Goal: Information Seeking & Learning: Learn about a topic

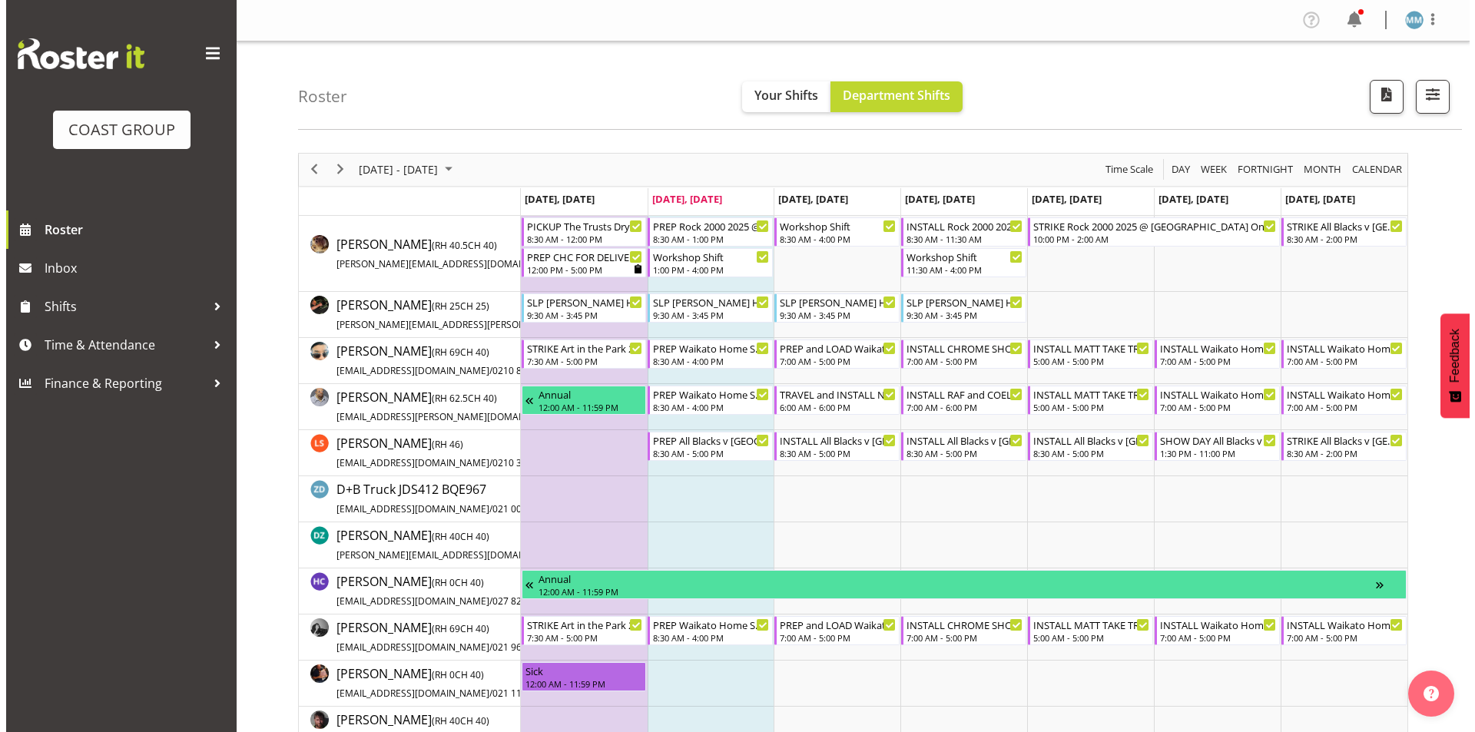
scroll to position [2825, 0]
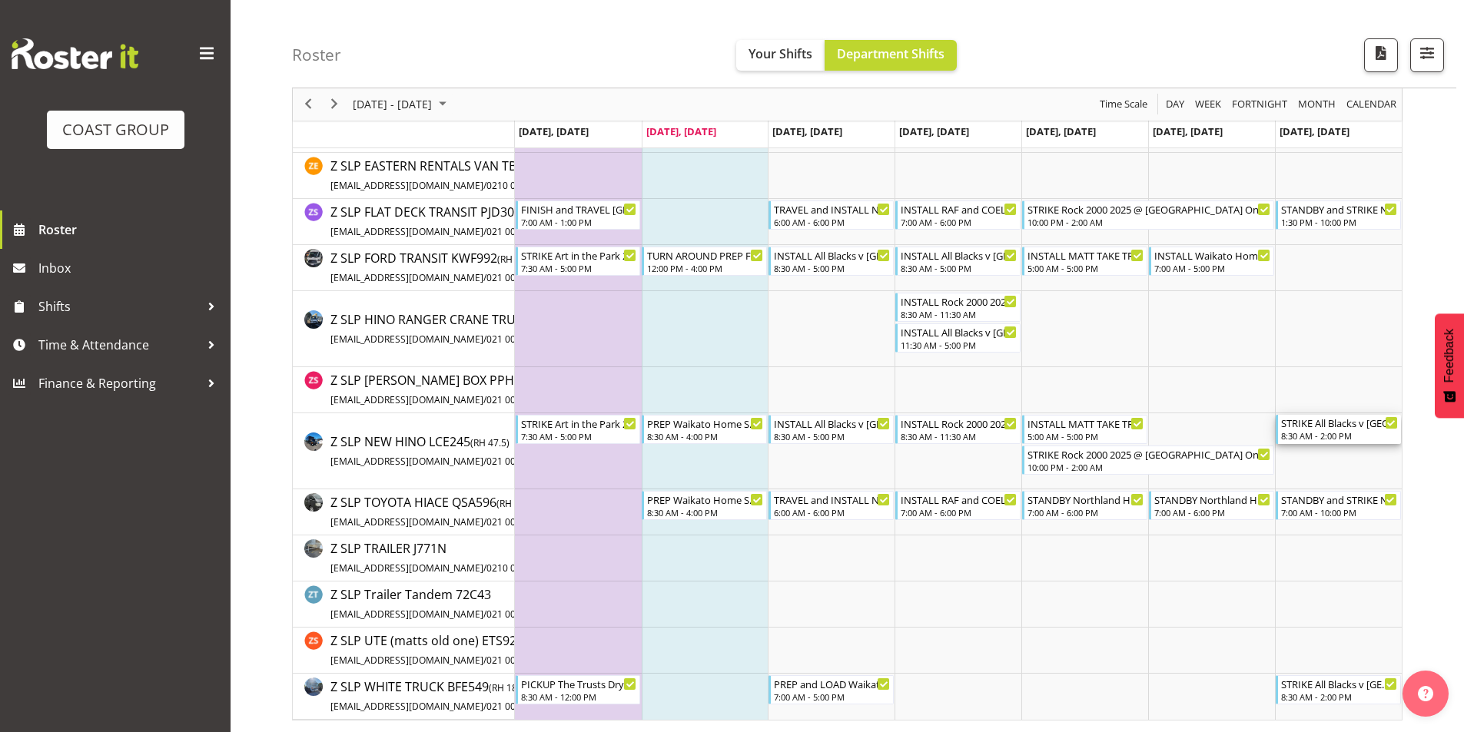
click at [1353, 422] on div "STRIKE All Blacks v [GEOGRAPHIC_DATA] 2025 @ [GEOGRAPHIC_DATA] On Site @ TBC" at bounding box center [1339, 422] width 117 height 15
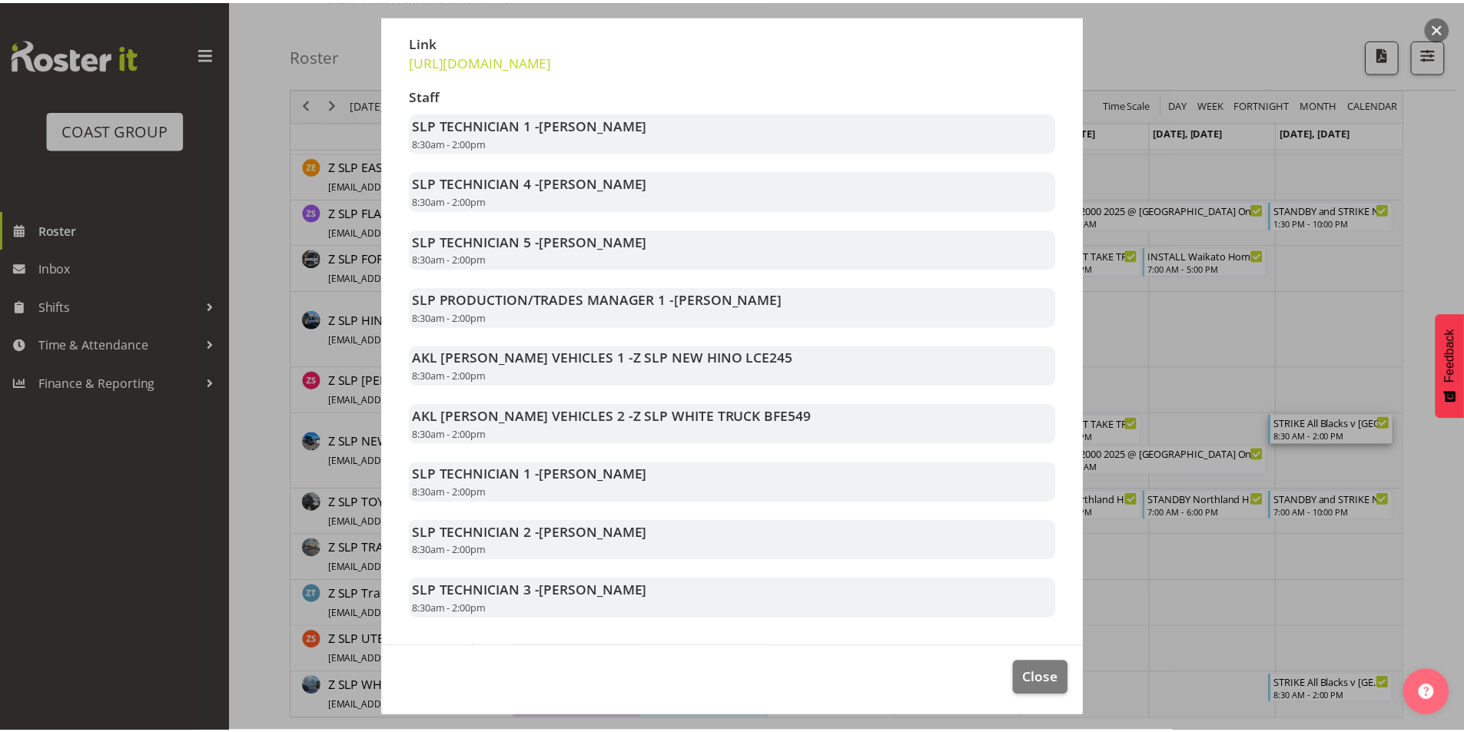
scroll to position [327, 0]
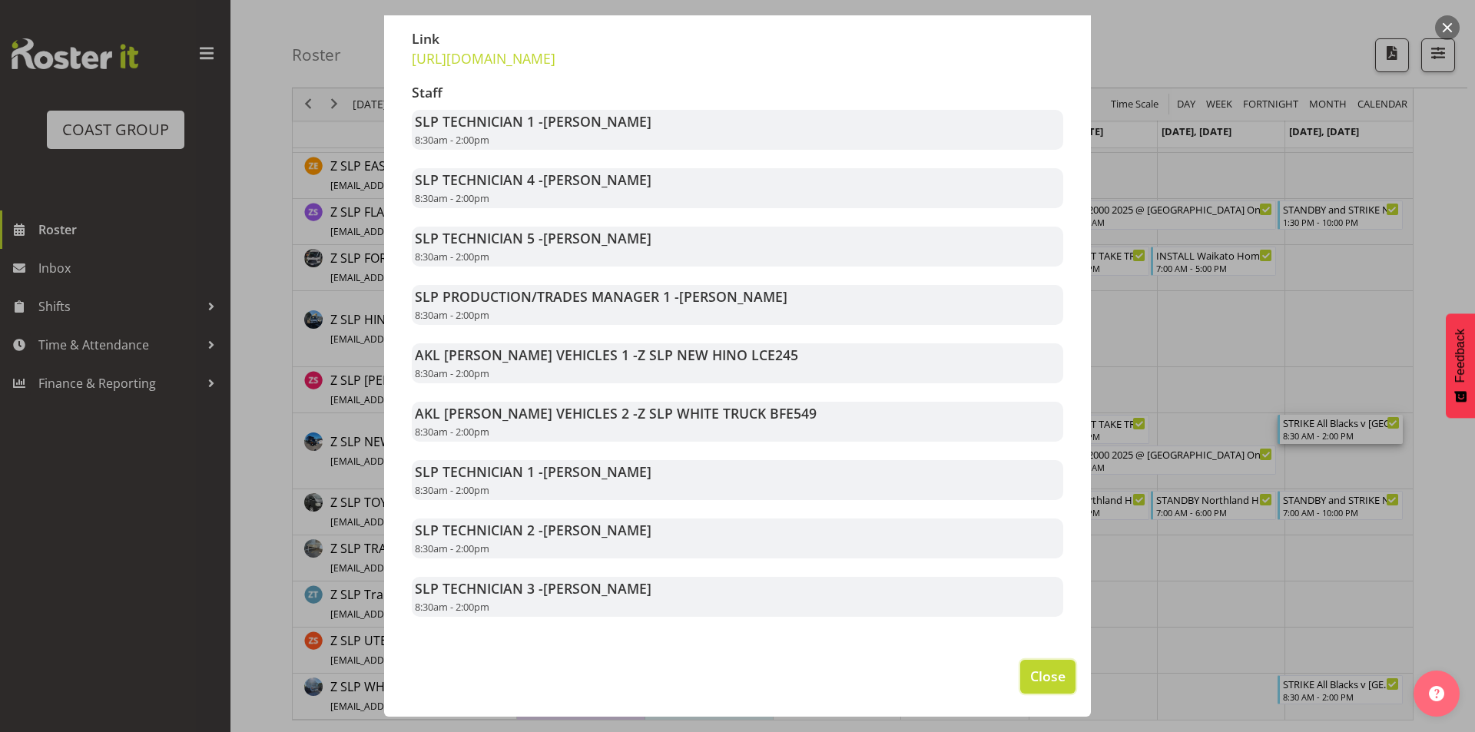
click at [1039, 678] on span "Close" at bounding box center [1047, 676] width 35 height 20
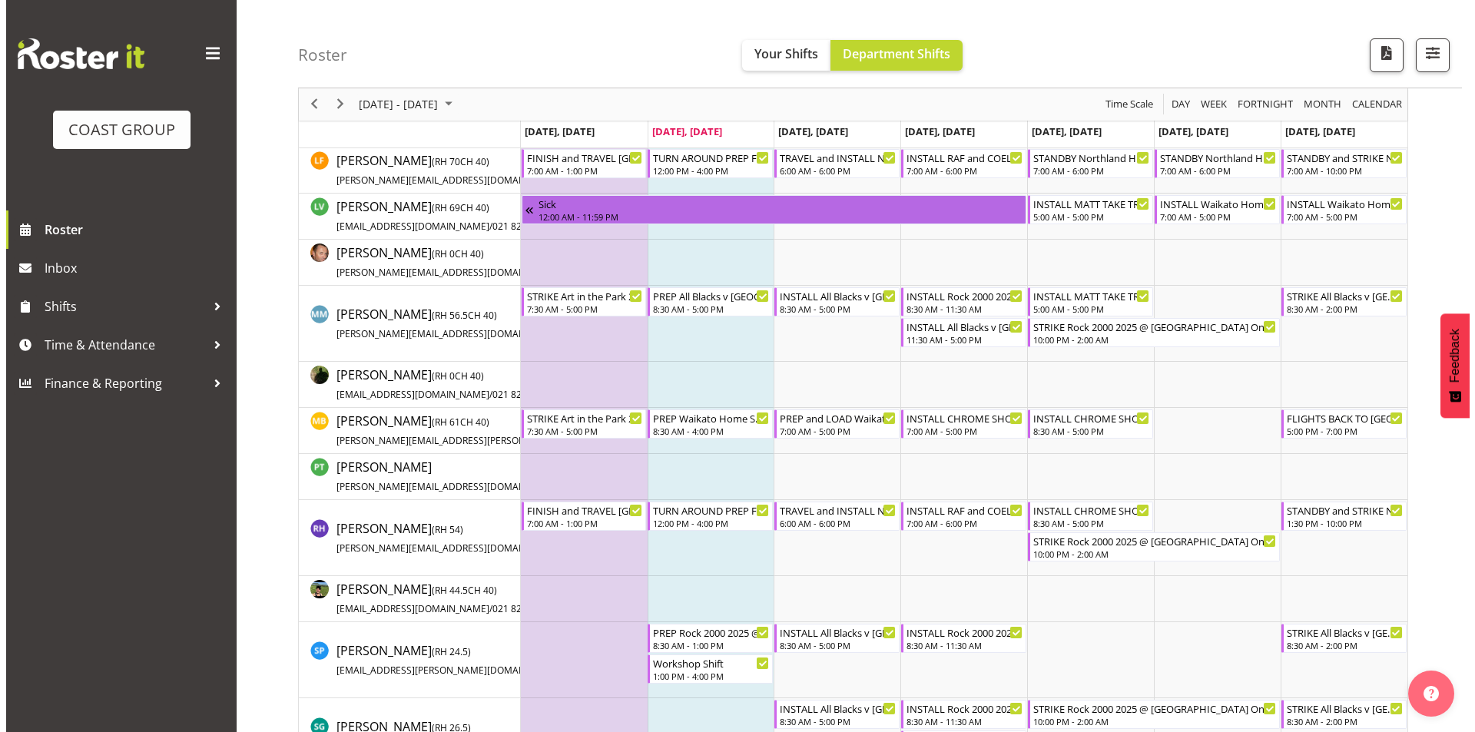
scroll to position [750, 0]
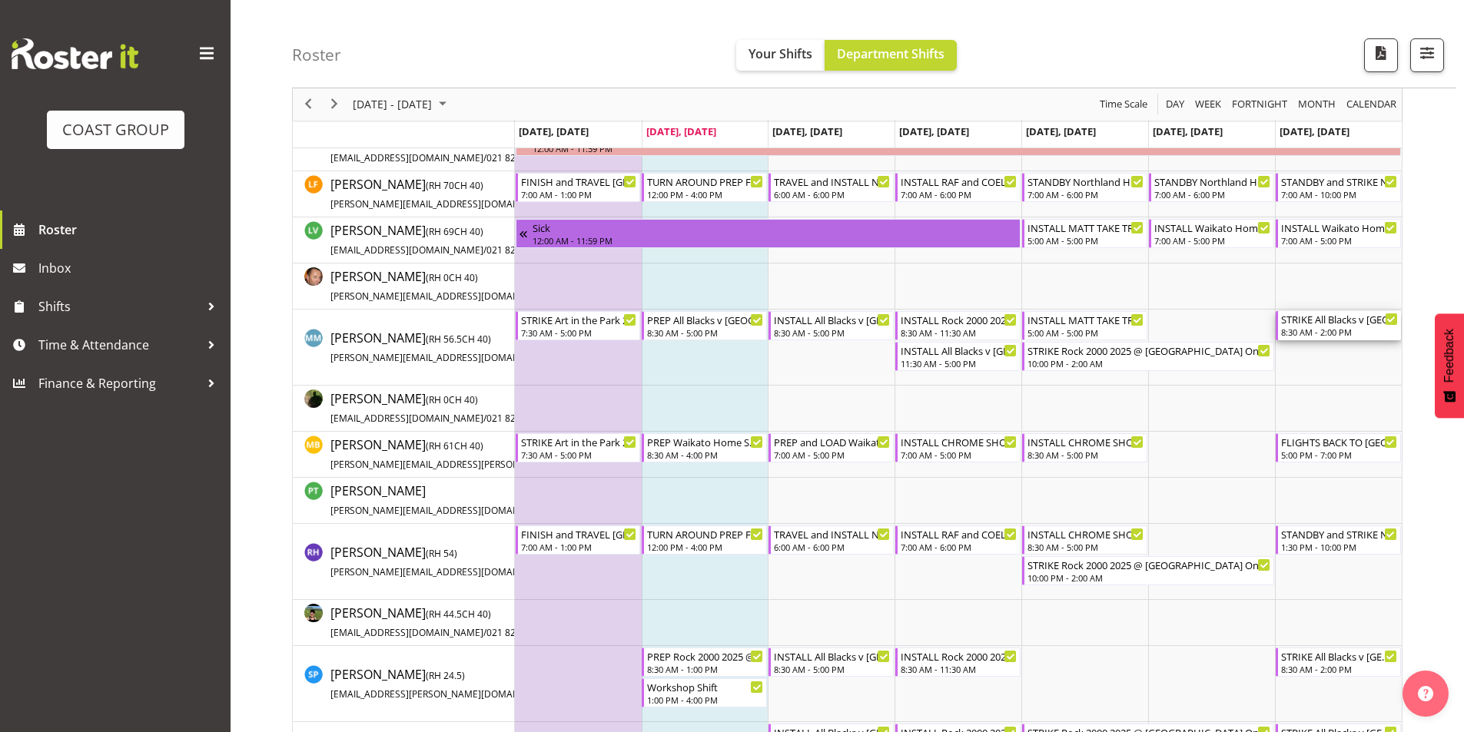
click at [1322, 322] on div "STRIKE All Blacks v [GEOGRAPHIC_DATA] 2025 @ [GEOGRAPHIC_DATA] On Site @ TBC" at bounding box center [1339, 318] width 117 height 15
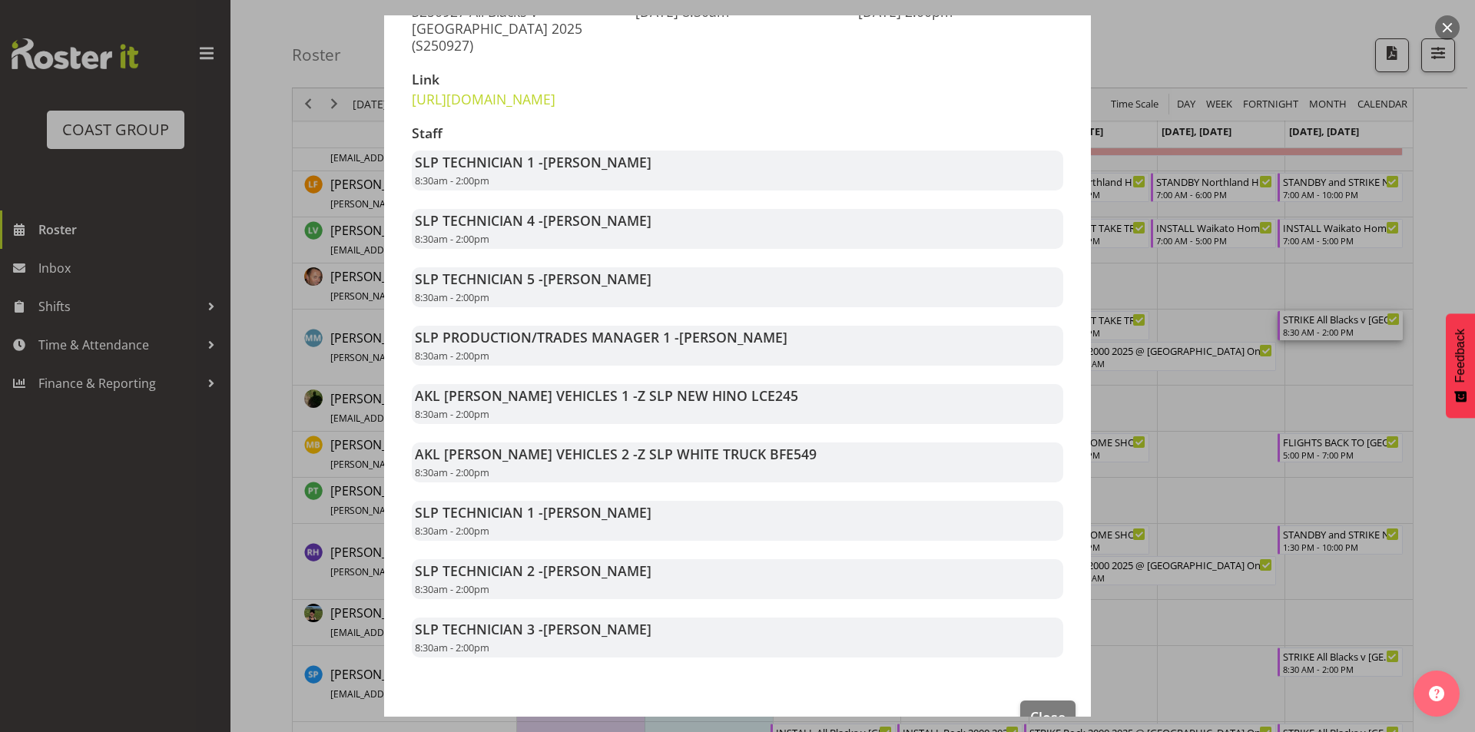
scroll to position [307, 0]
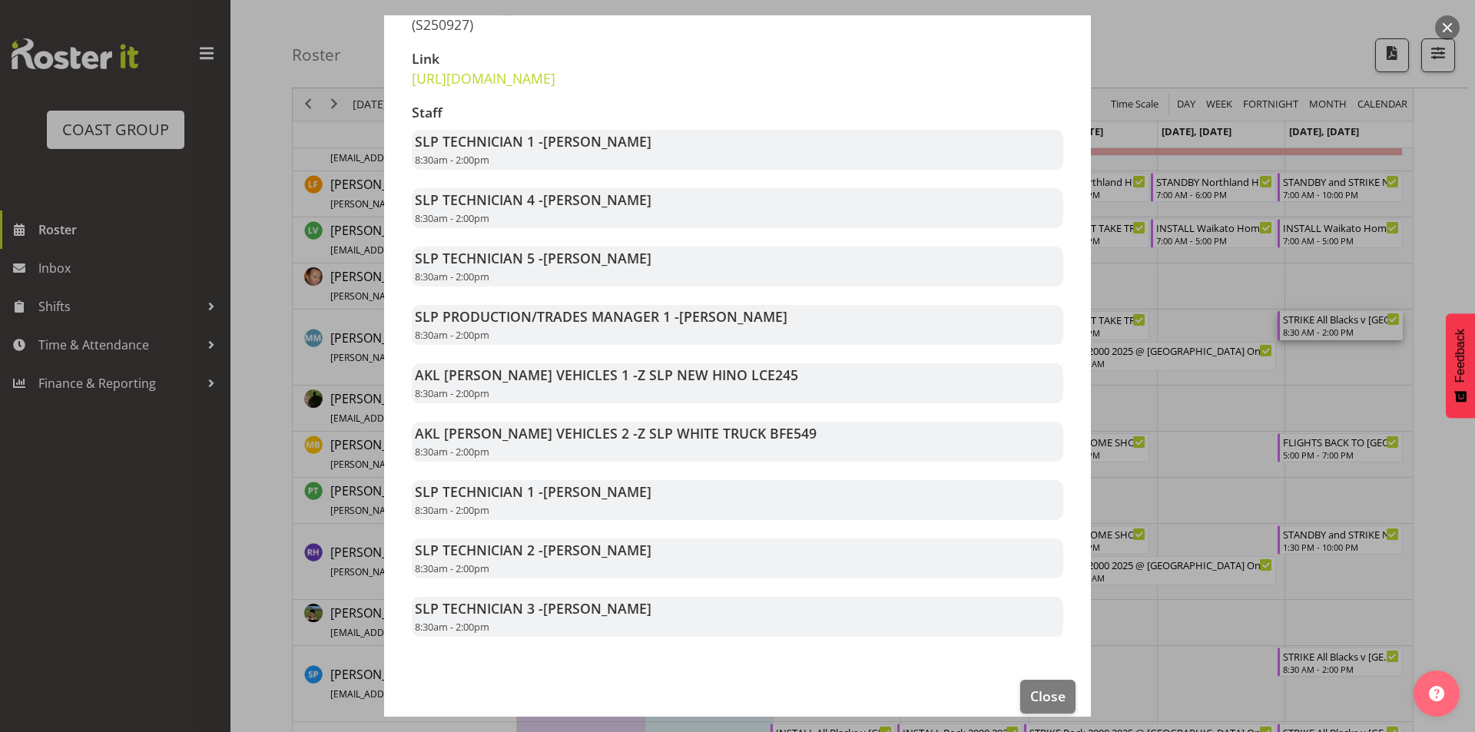
click at [1203, 455] on div at bounding box center [737, 366] width 1475 height 732
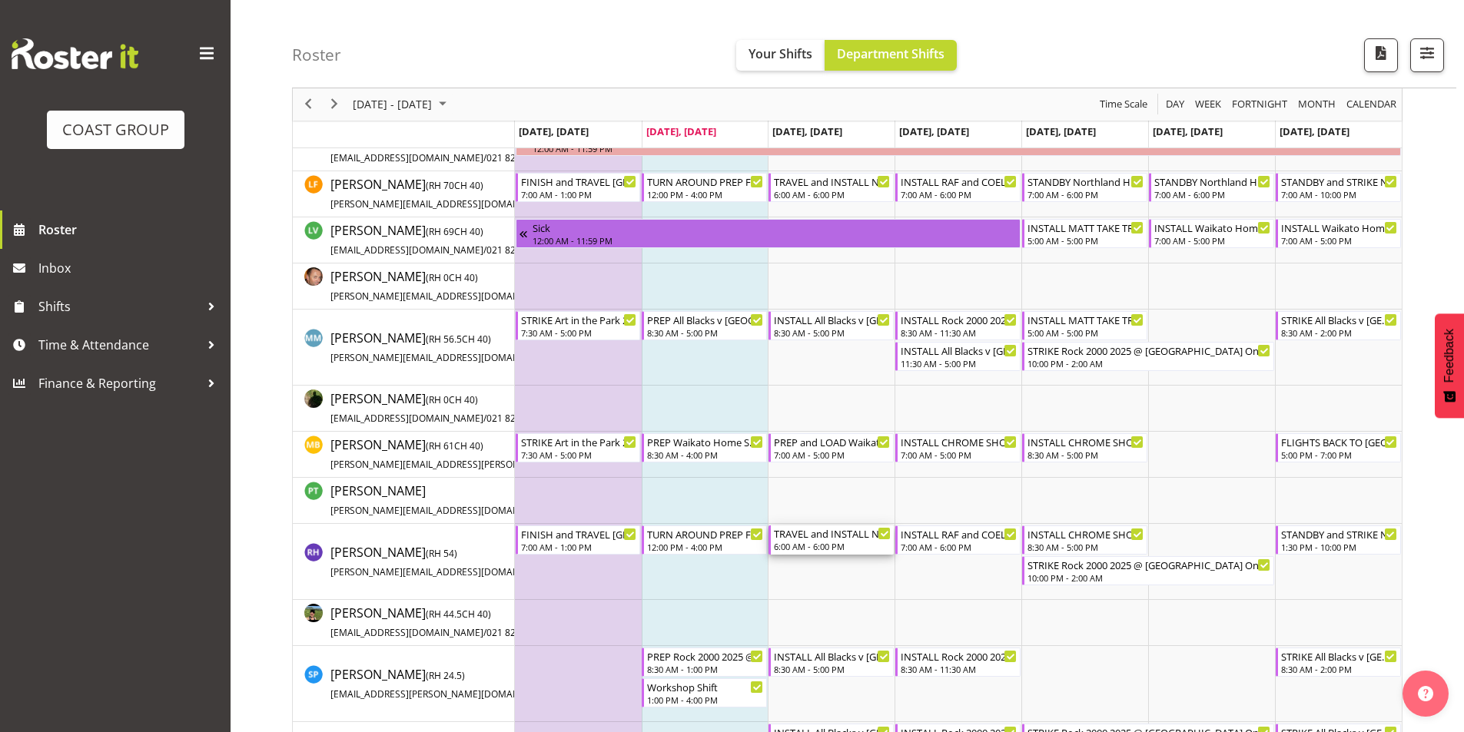
click at [835, 534] on div "TRAVEL and INSTALL Northland Home and Lifestyle Show 2025 @ [PERSON_NAME][GEOGR…" at bounding box center [832, 533] width 117 height 15
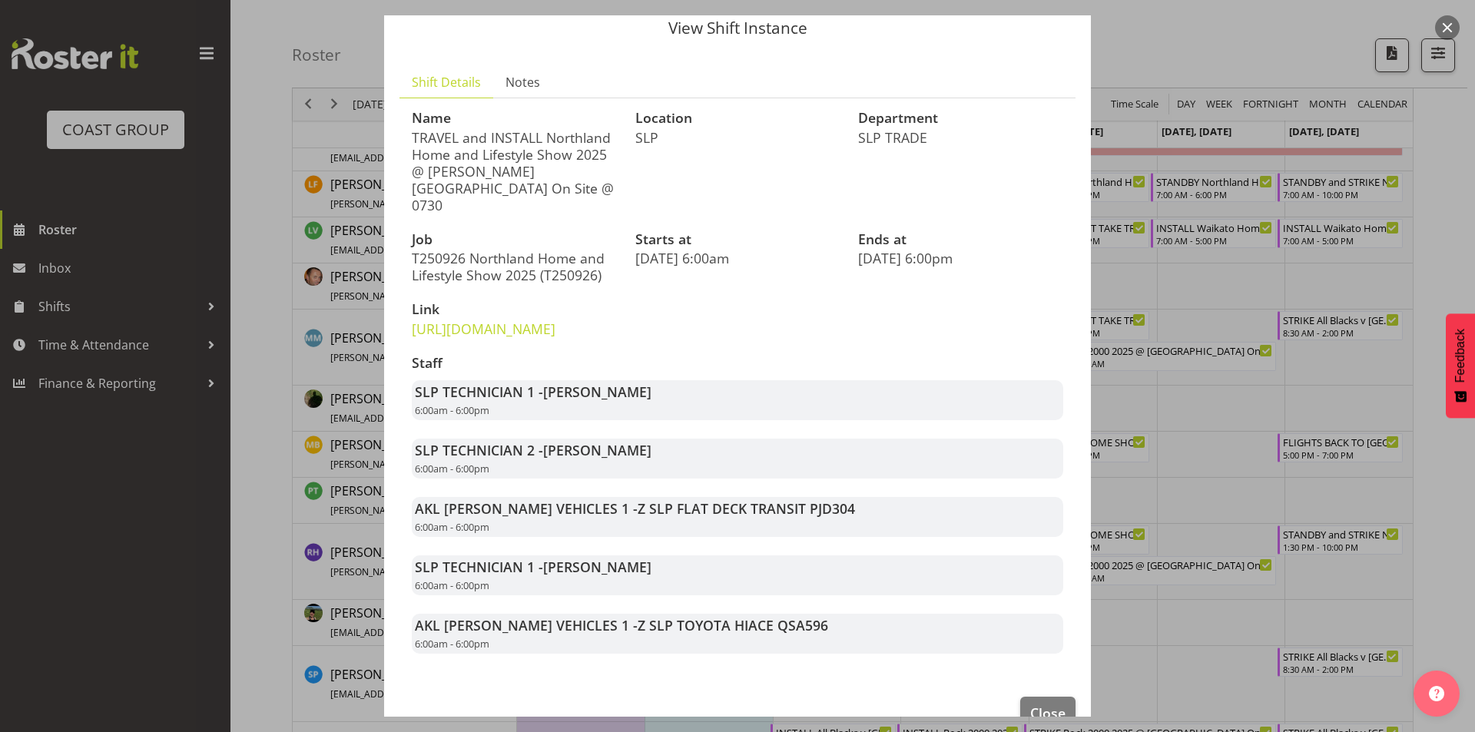
scroll to position [111, 0]
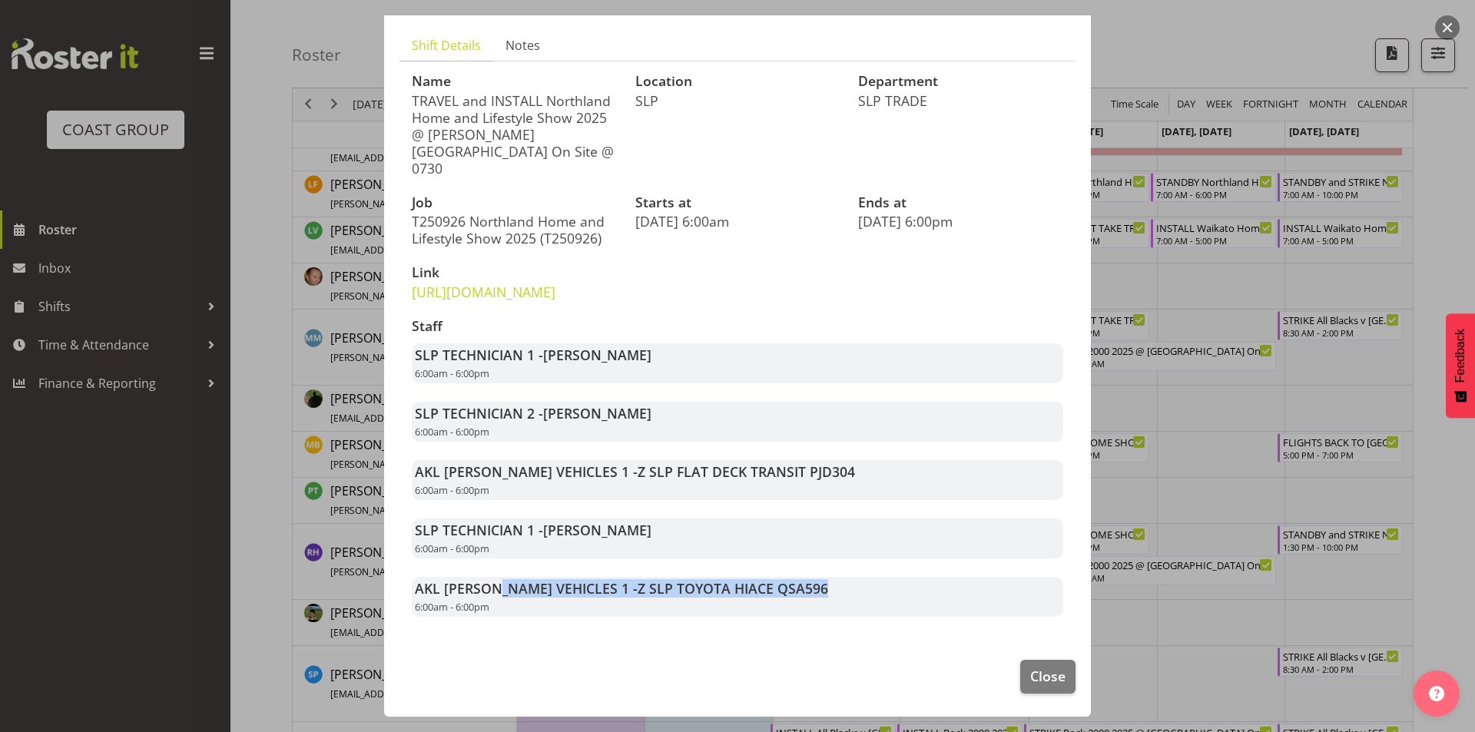
drag, startPoint x: 800, startPoint y: 587, endPoint x: 499, endPoint y: 590, distance: 300.5
click at [499, 590] on div "AKL [PERSON_NAME] VEHICLES 1 - Z SLP TOYOTA HIACE QSA596 6:00am - 6:00pm" at bounding box center [738, 597] width 652 height 40
click at [682, 297] on div "Name TRAVEL and INSTALL Northland Home and Lifestyle Show 2025 @ [PERSON_NAME][…" at bounding box center [738, 346] width 670 height 562
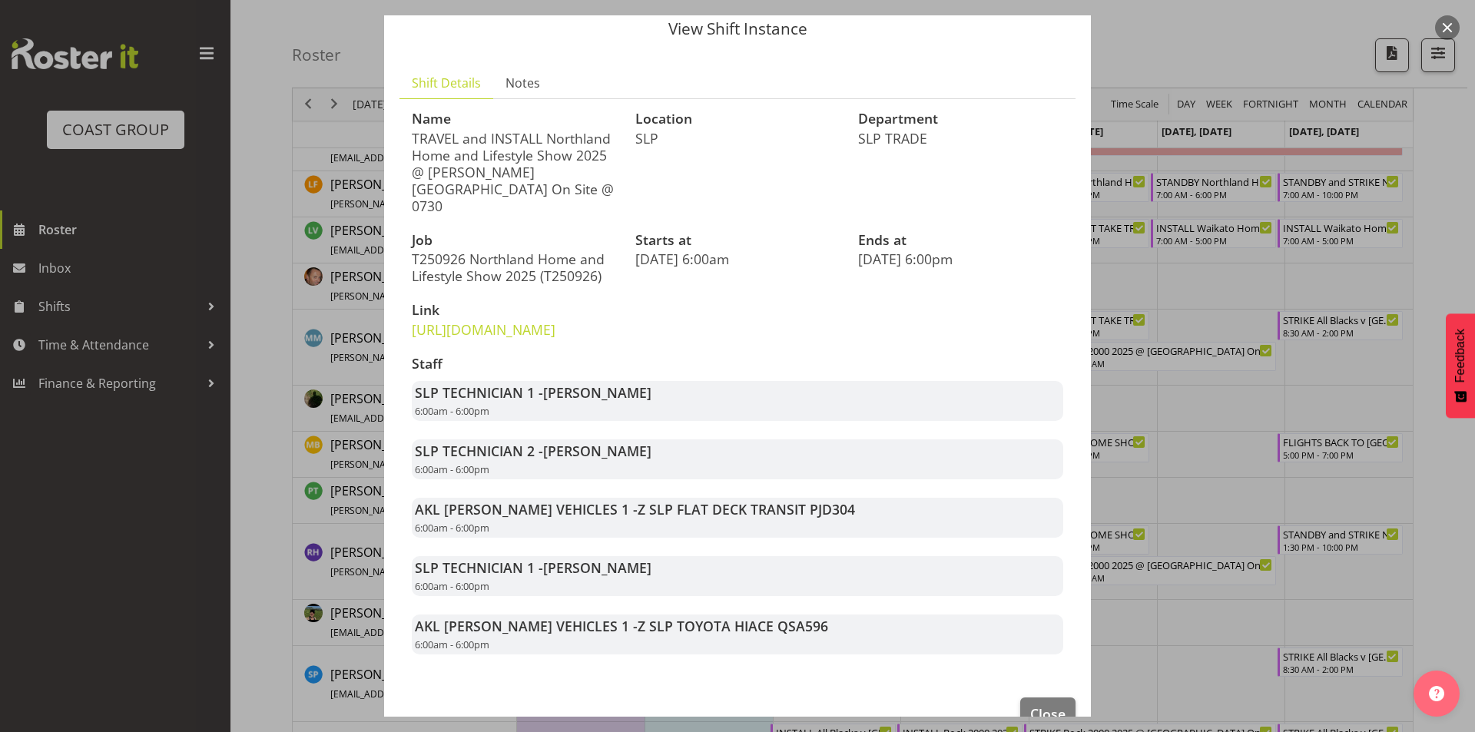
scroll to position [34, 0]
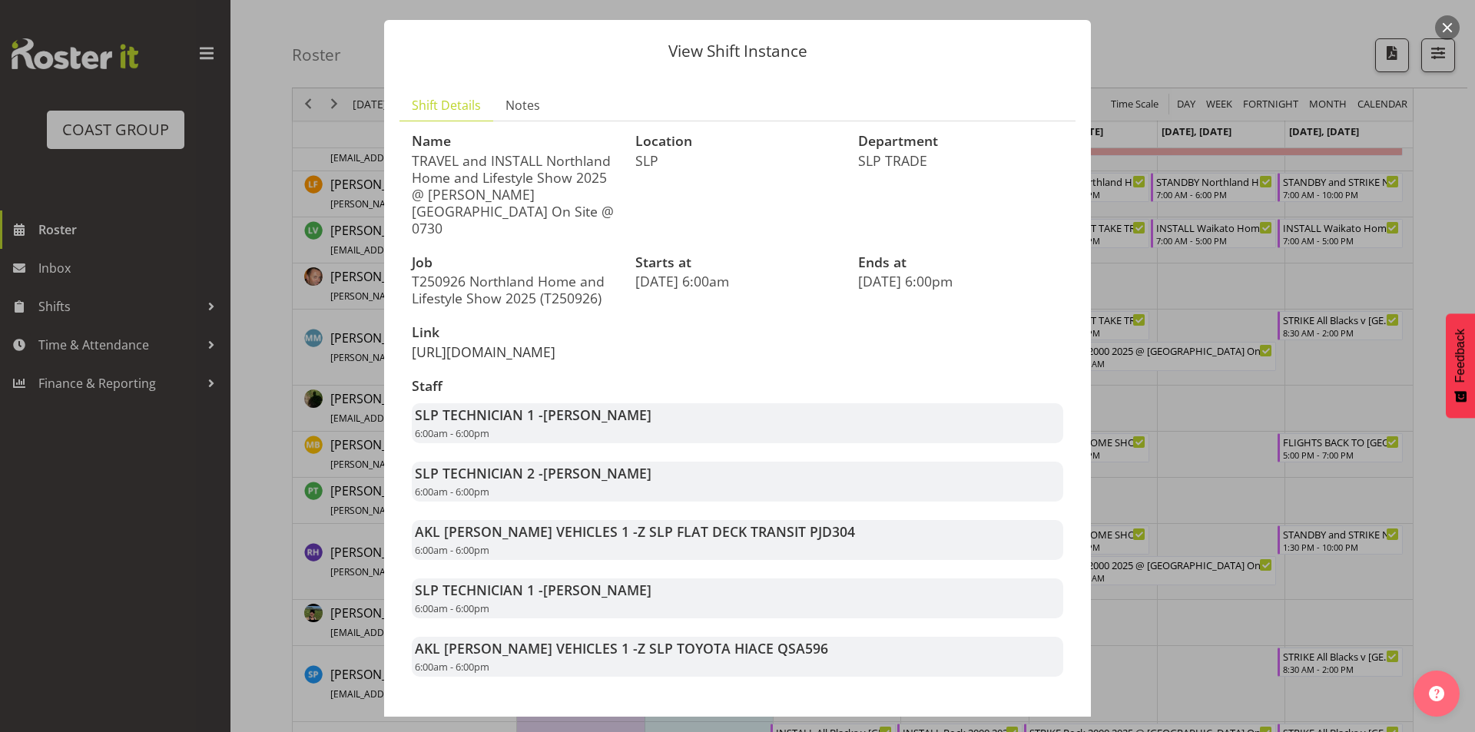
click at [556, 343] on link "[URL][DOMAIN_NAME]" at bounding box center [484, 352] width 144 height 18
click at [1199, 409] on div at bounding box center [737, 366] width 1475 height 732
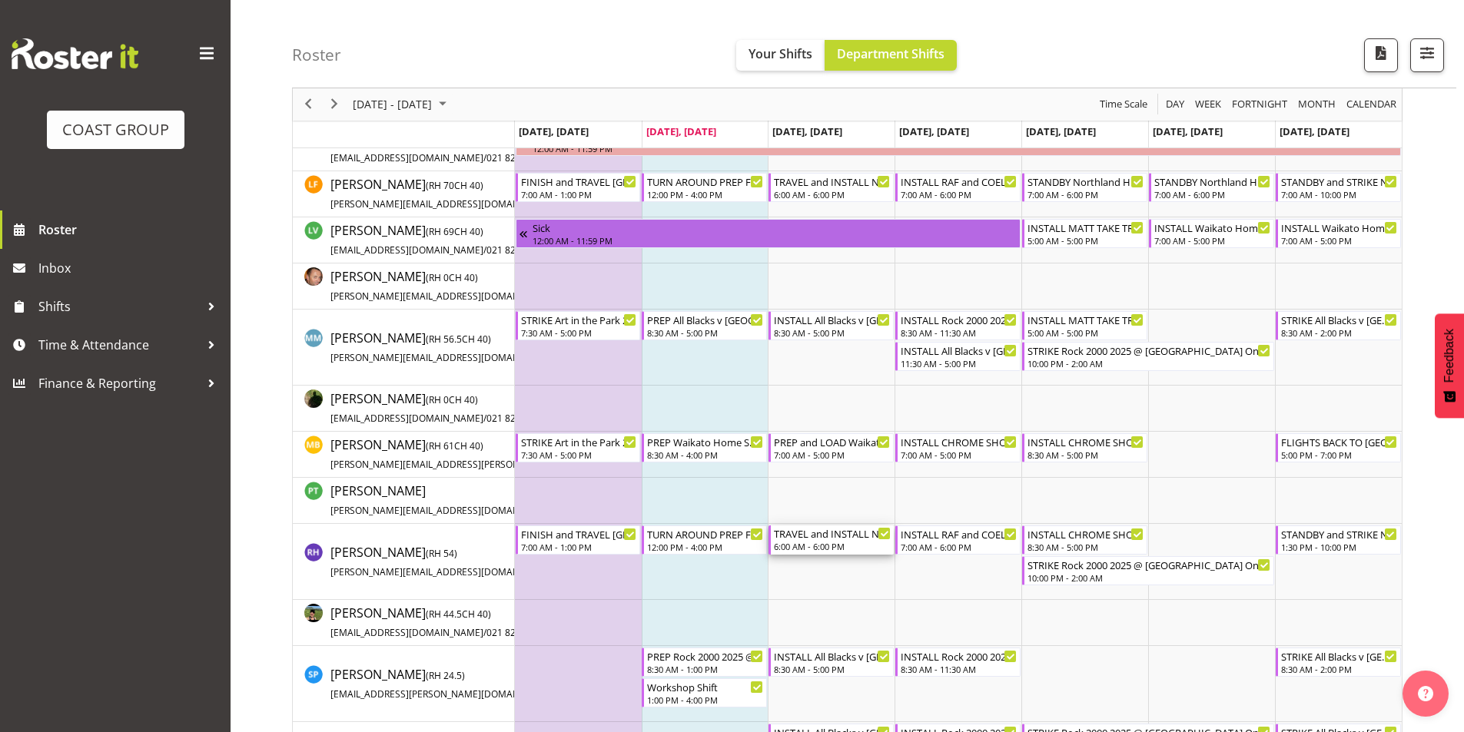
click at [834, 540] on div "TRAVEL and INSTALL Northland Home and Lifestyle Show 2025 @ [PERSON_NAME][GEOGR…" at bounding box center [832, 533] width 117 height 15
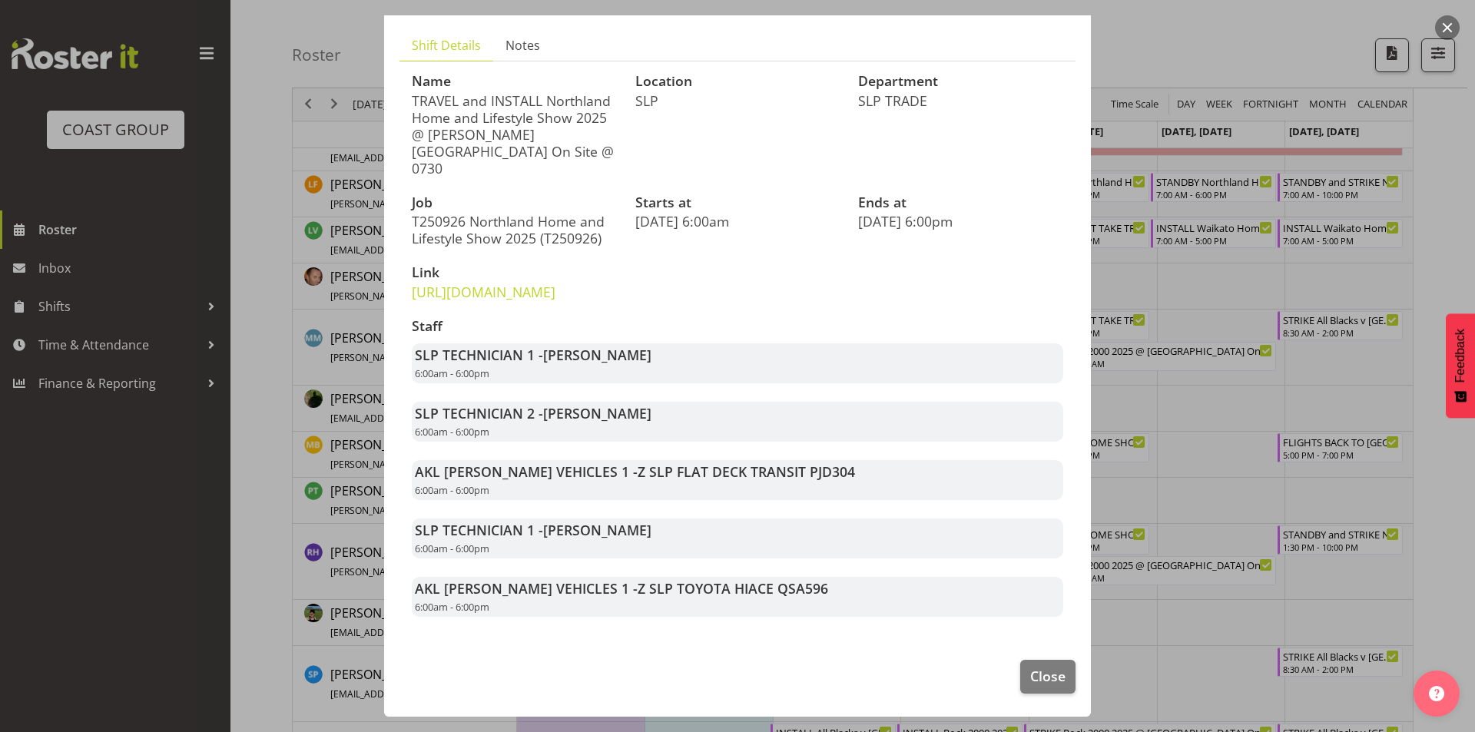
scroll to position [111, 0]
click at [1140, 498] on div at bounding box center [737, 366] width 1475 height 732
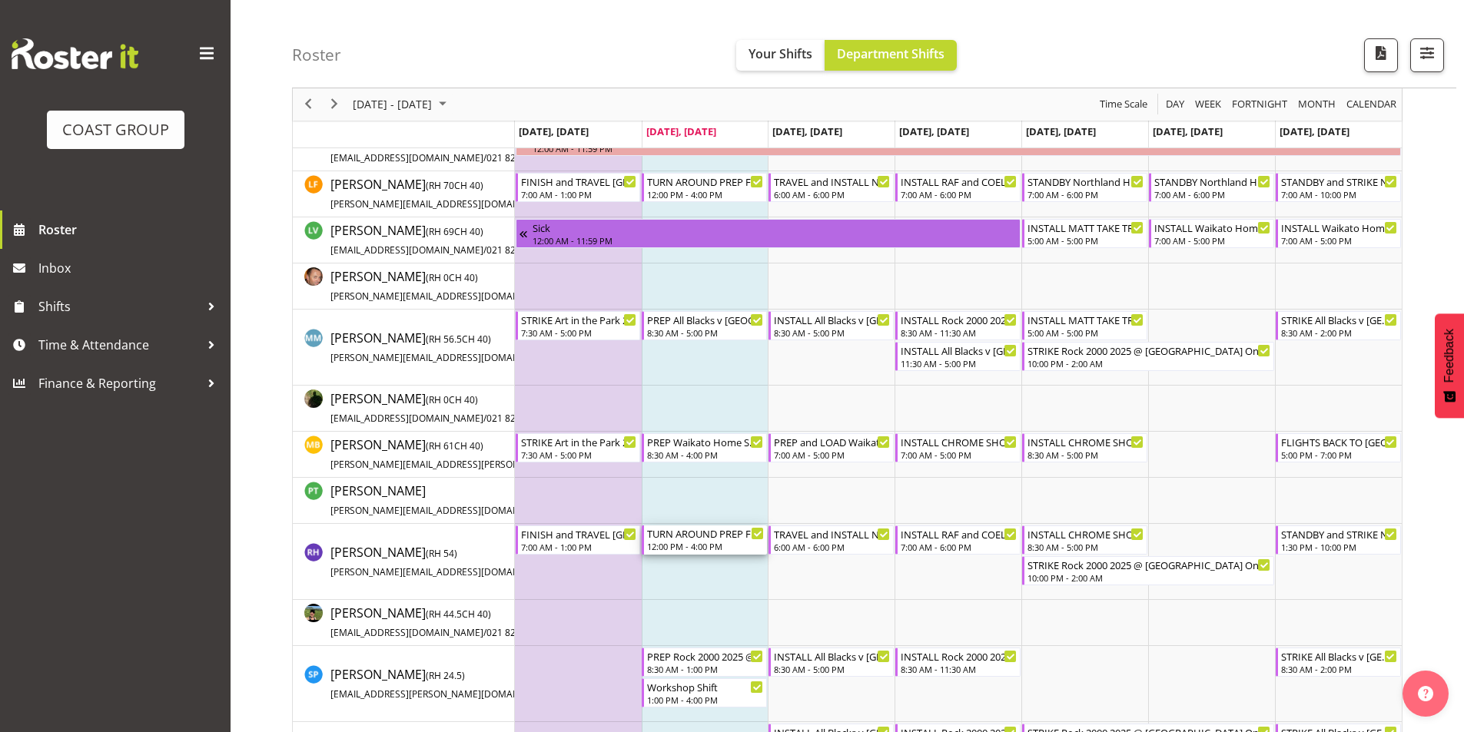
click at [688, 541] on div "TURN AROUND PREP FROM [GEOGRAPHIC_DATA] AND TRAVEL Northland Home and Lifestyle…" at bounding box center [705, 540] width 117 height 29
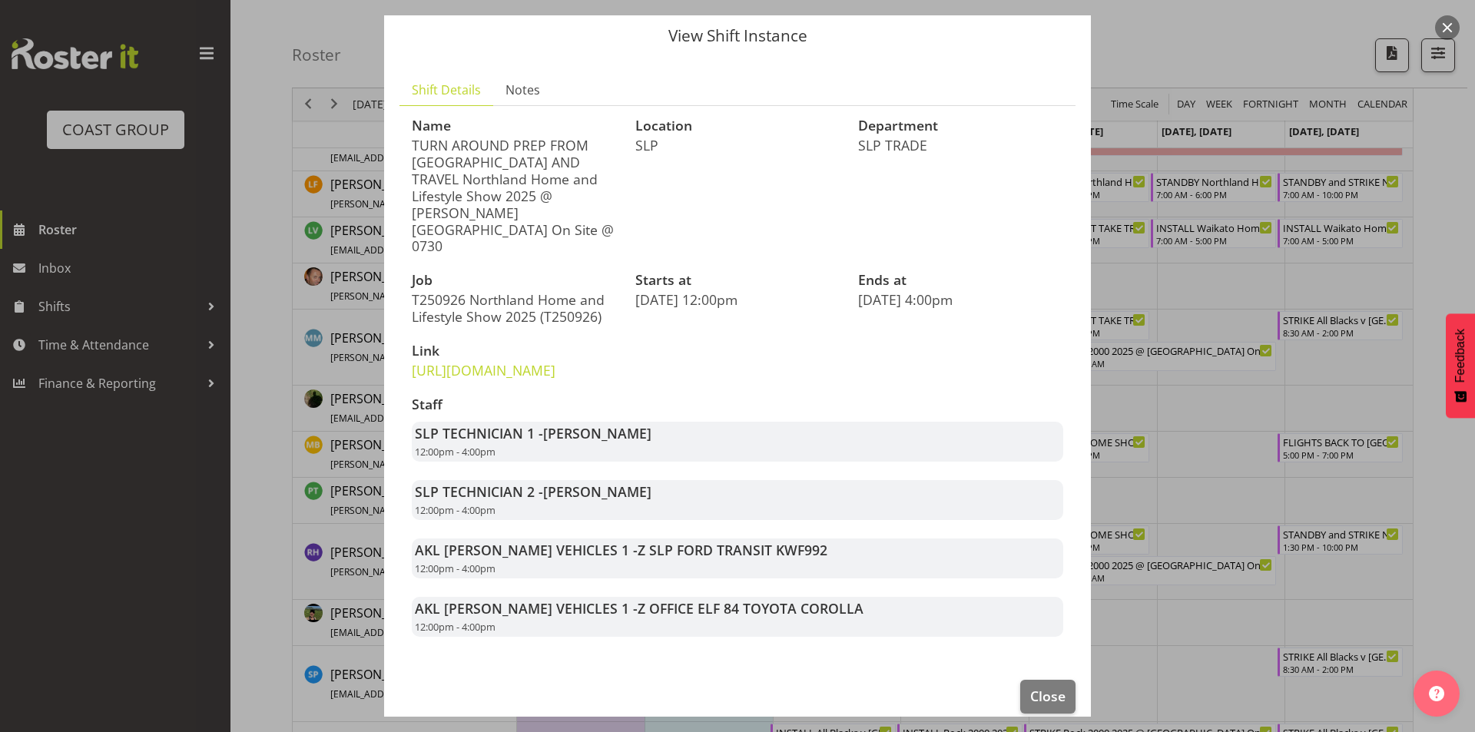
scroll to position [69, 0]
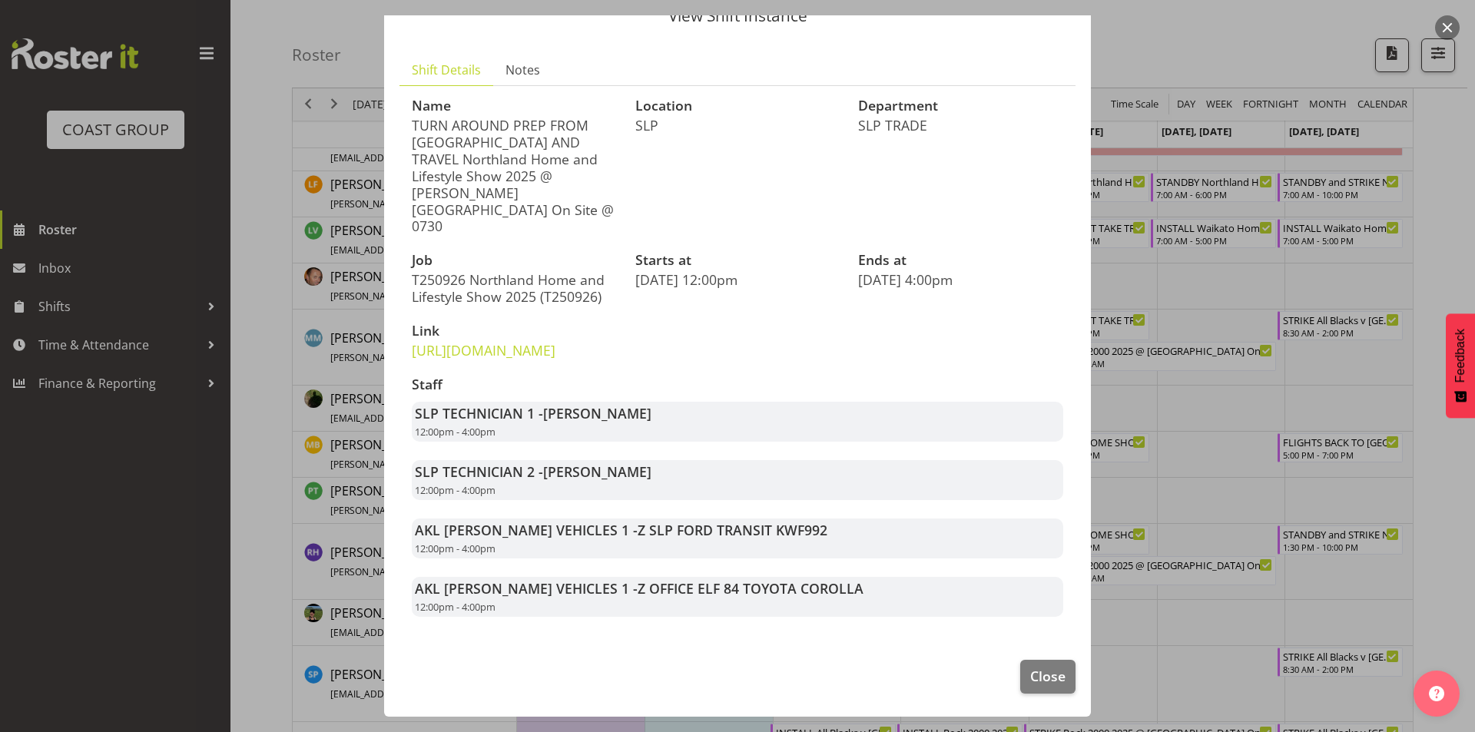
click at [1287, 337] on div at bounding box center [737, 366] width 1475 height 732
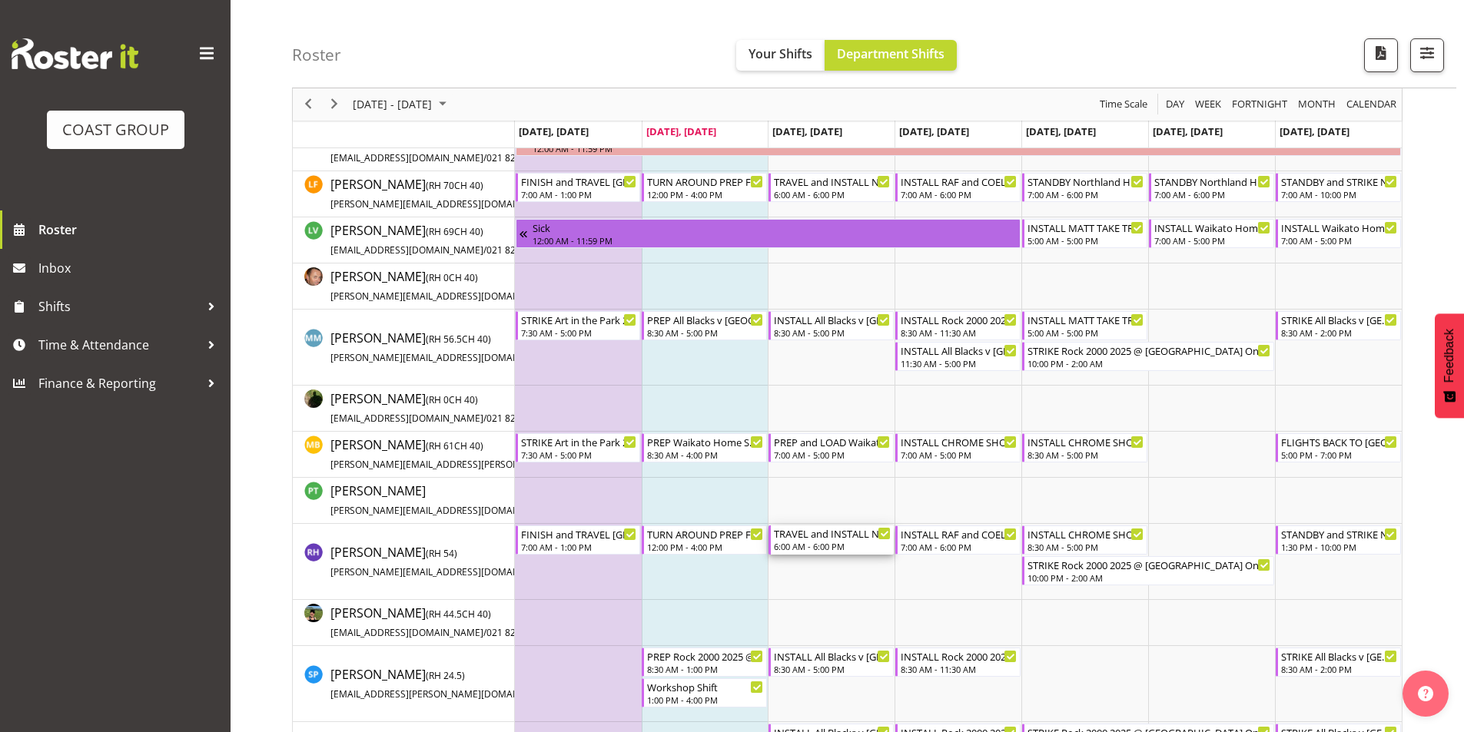
click at [855, 535] on div "TRAVEL and INSTALL Northland Home and Lifestyle Show 2025 @ [PERSON_NAME][GEOGR…" at bounding box center [832, 533] width 117 height 15
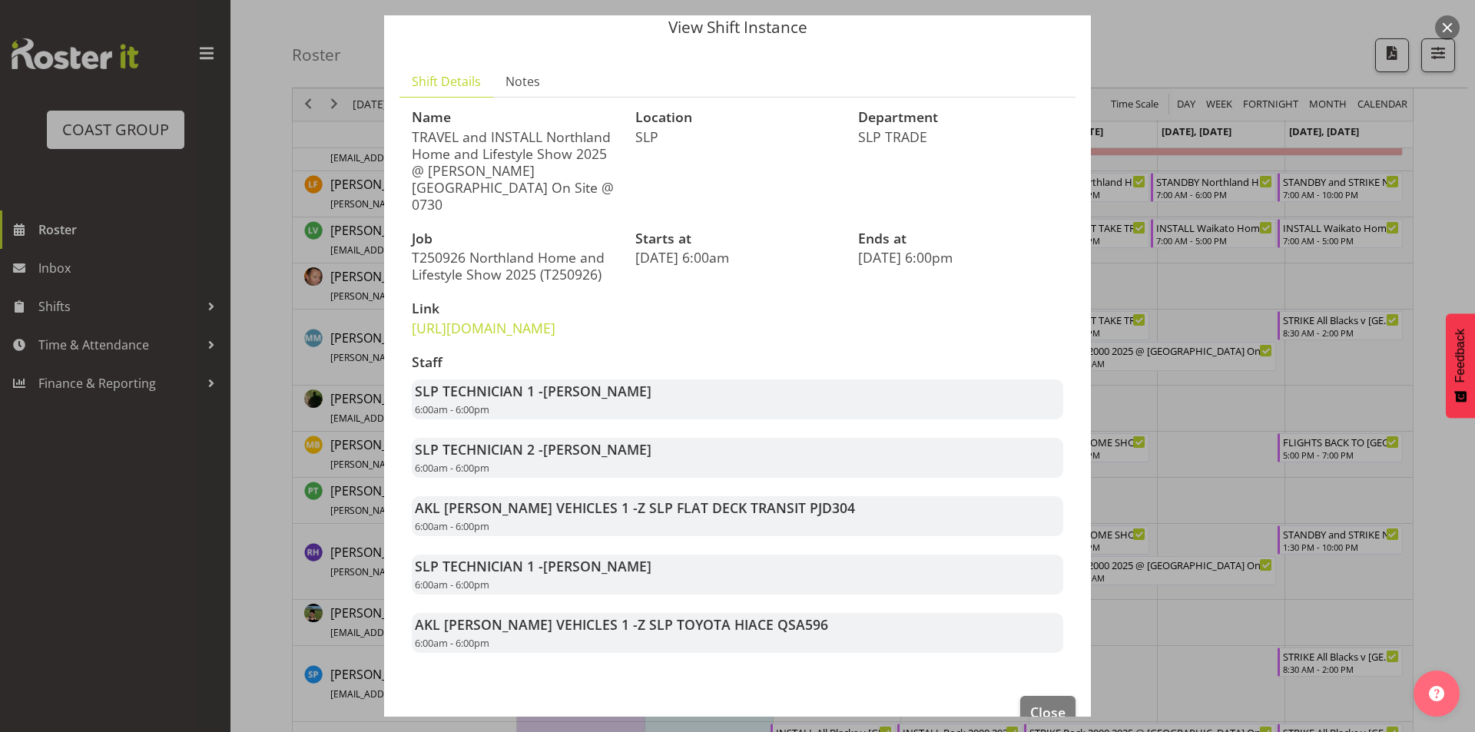
scroll to position [111, 0]
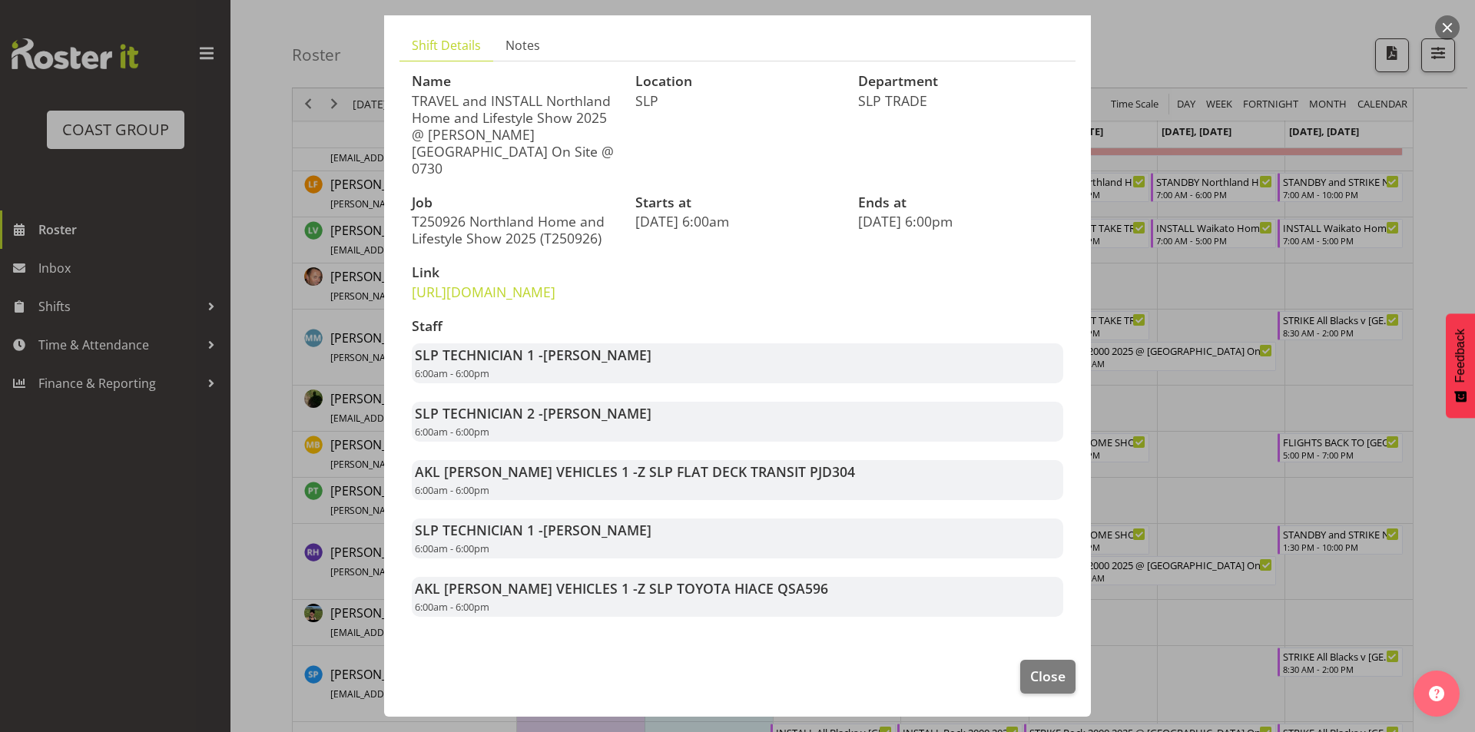
click at [1224, 365] on div at bounding box center [737, 366] width 1475 height 732
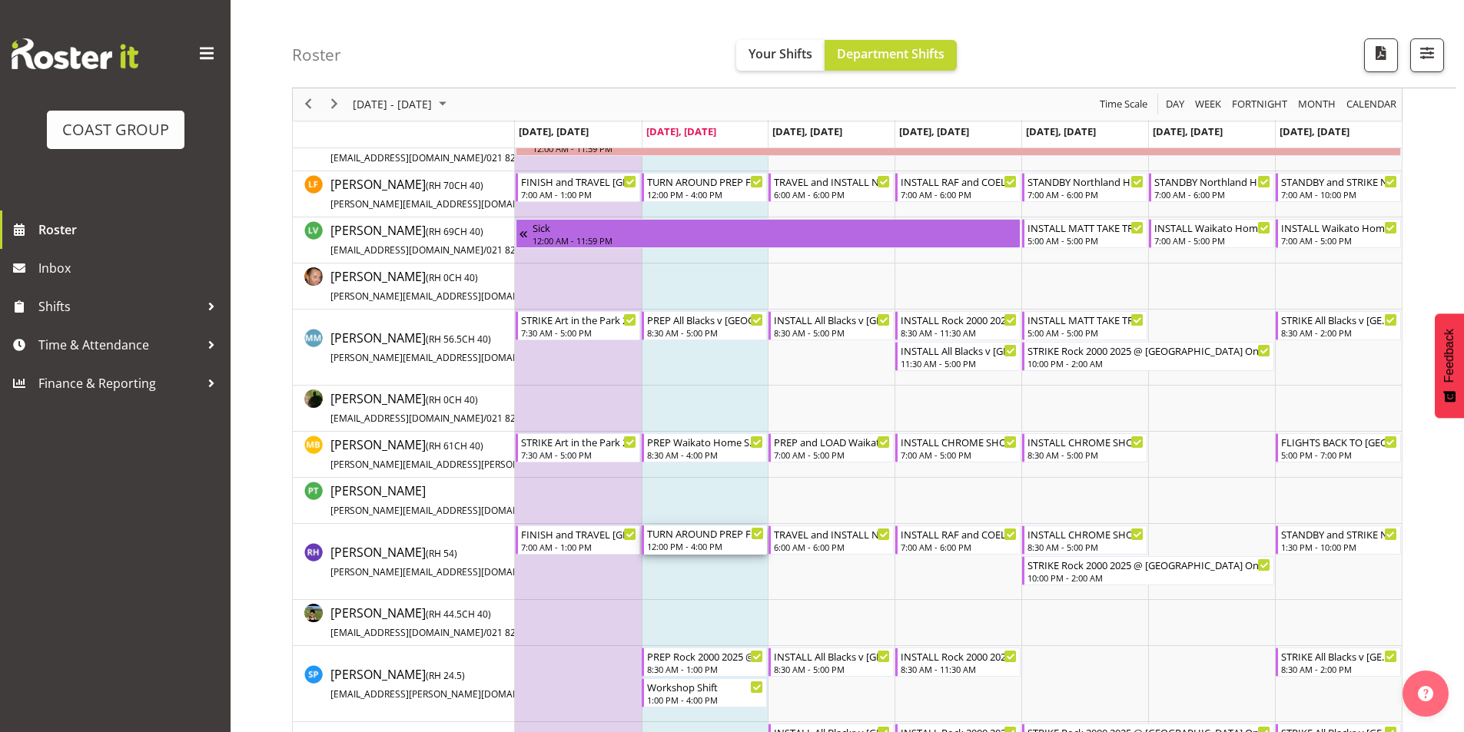
click at [708, 536] on div "TURN AROUND PREP FROM [GEOGRAPHIC_DATA] AND TRAVEL Northland Home and Lifestyle…" at bounding box center [705, 533] width 117 height 15
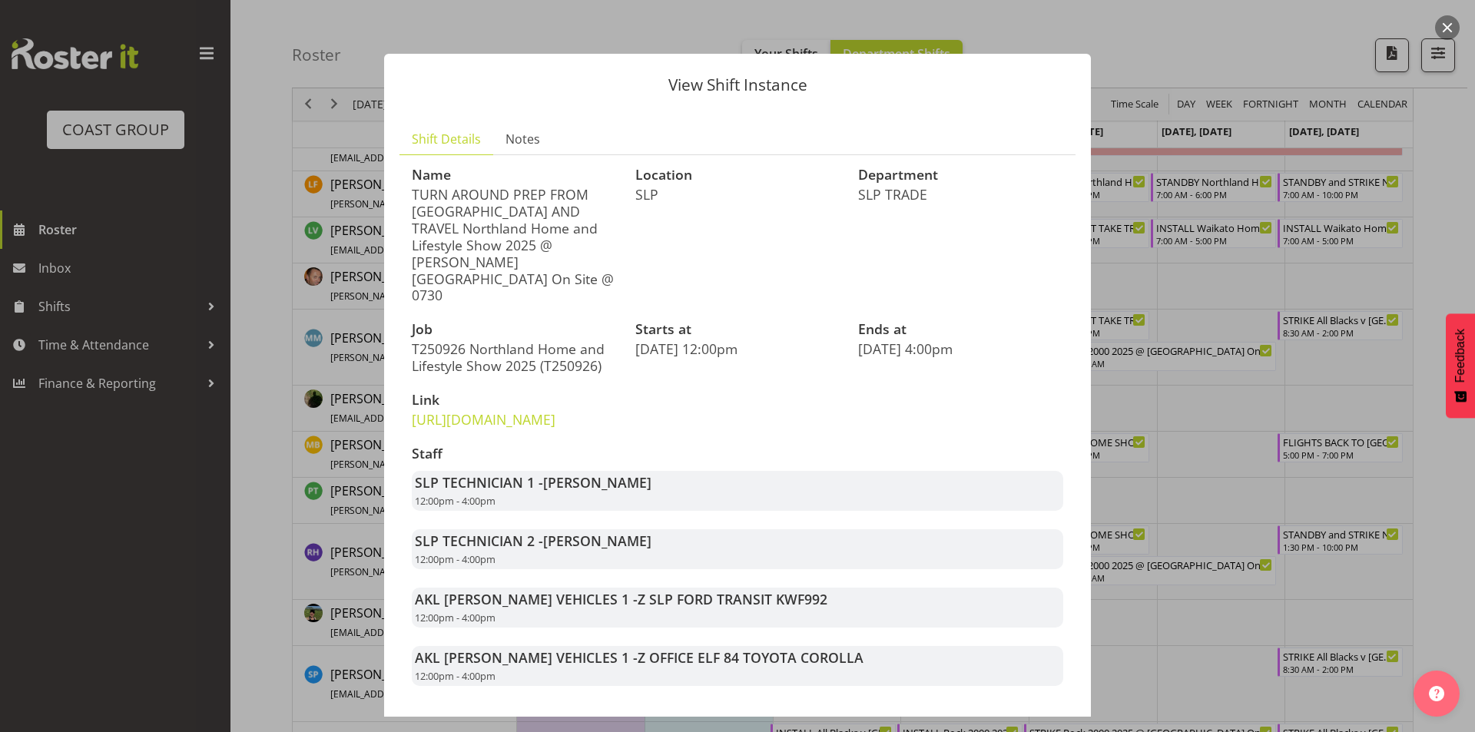
click at [1194, 384] on div at bounding box center [737, 366] width 1475 height 732
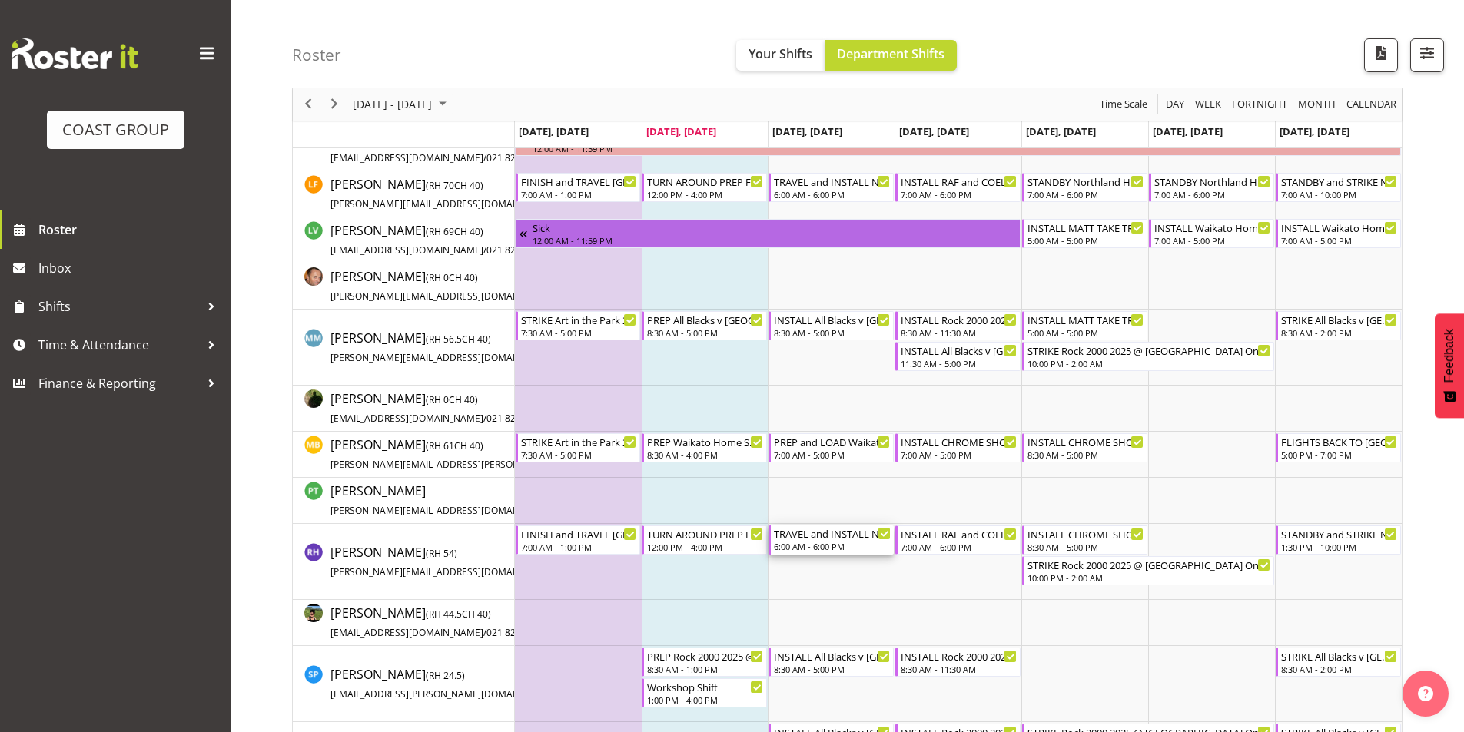
click at [831, 542] on div "6:00 AM - 6:00 PM" at bounding box center [832, 546] width 117 height 12
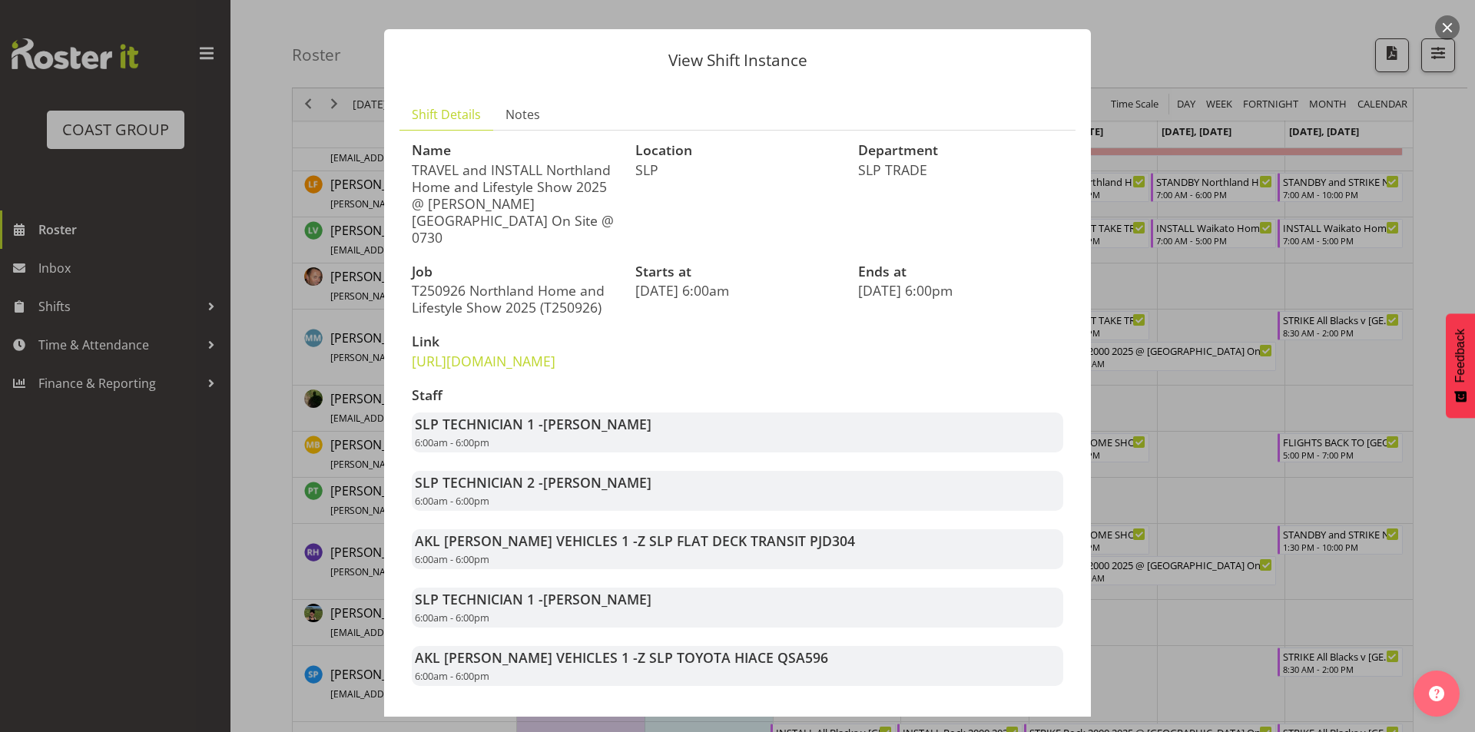
scroll to position [0, 0]
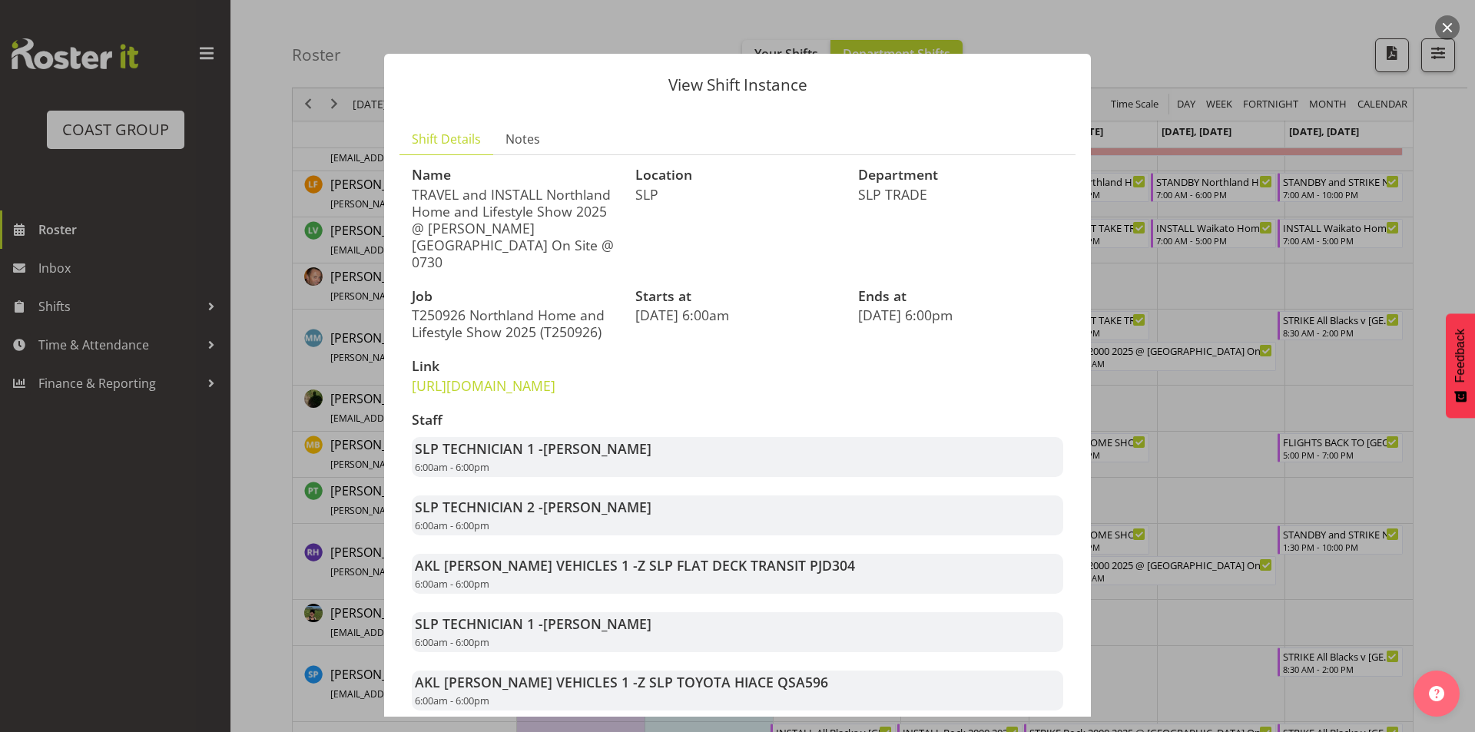
click at [1224, 525] on div at bounding box center [737, 366] width 1475 height 732
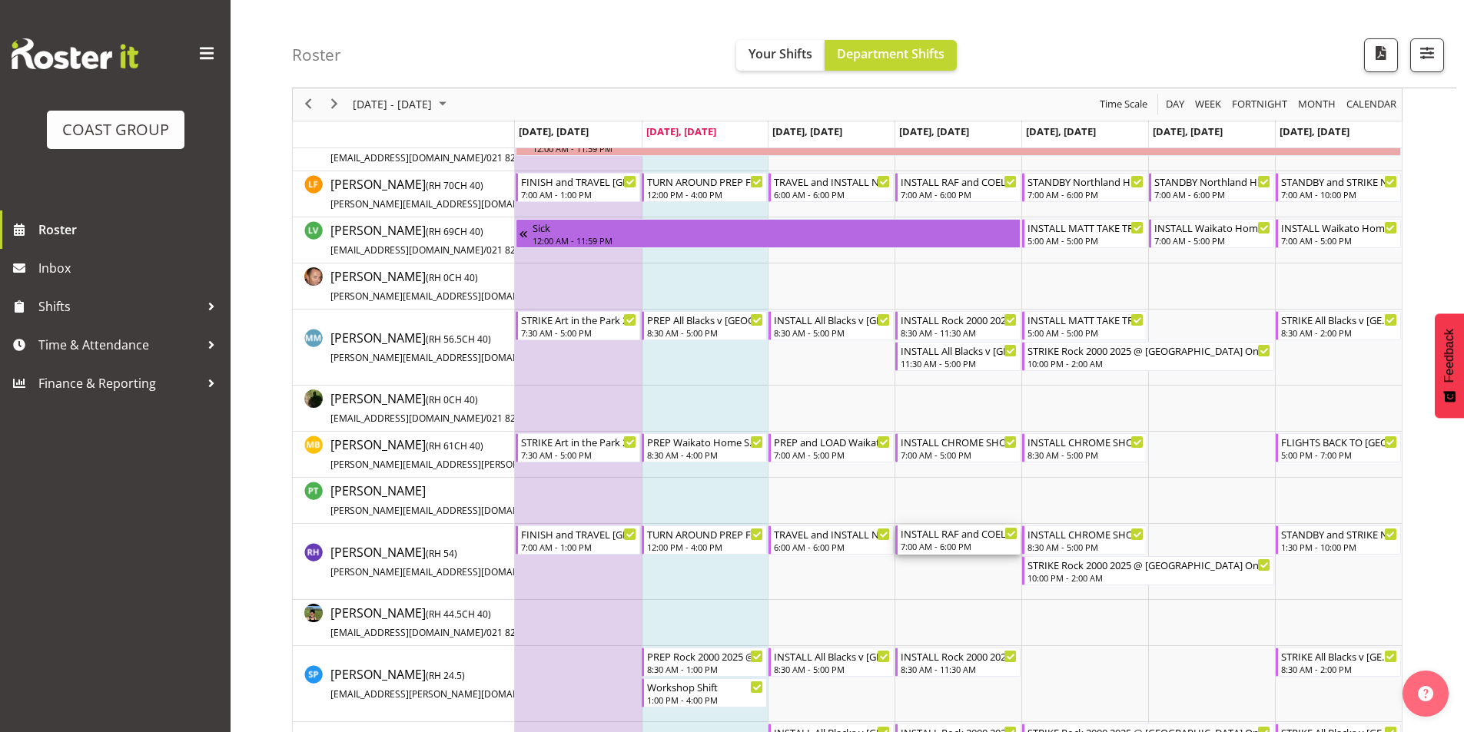
click at [953, 531] on div "INSTALL RAF and COEL TO TRAVEL HOME AT END OF DAY [GEOGRAPHIC_DATA] Home and Li…" at bounding box center [959, 533] width 117 height 15
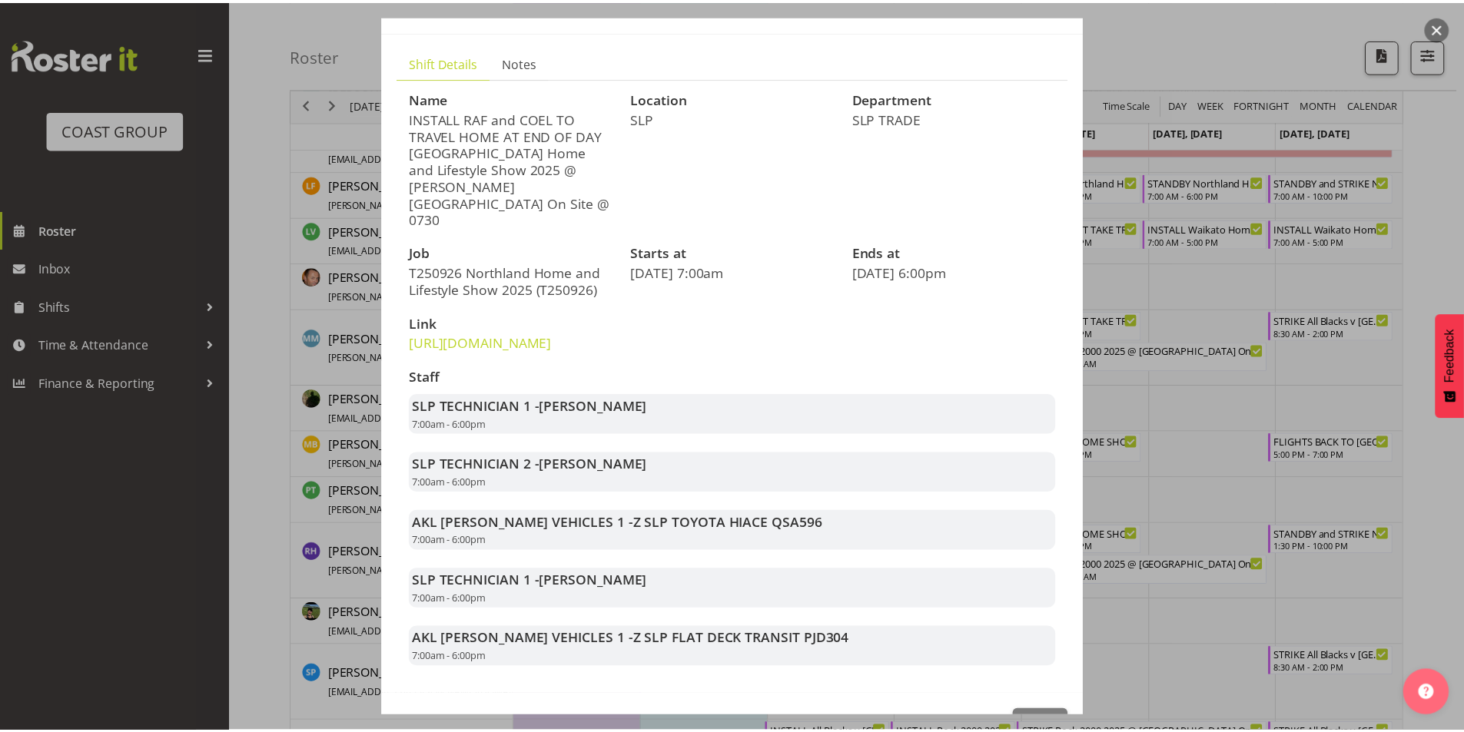
scroll to position [128, 0]
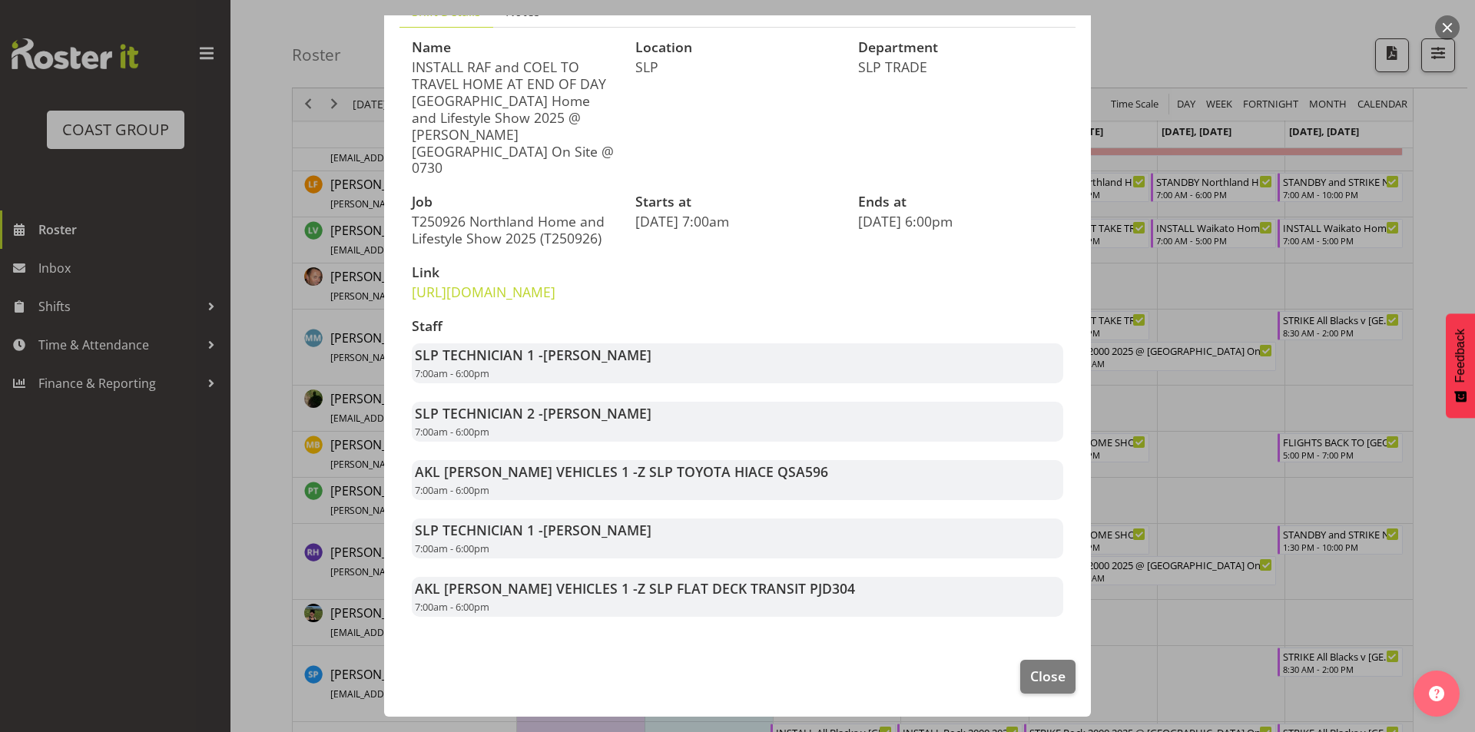
click at [1226, 530] on div at bounding box center [737, 366] width 1475 height 732
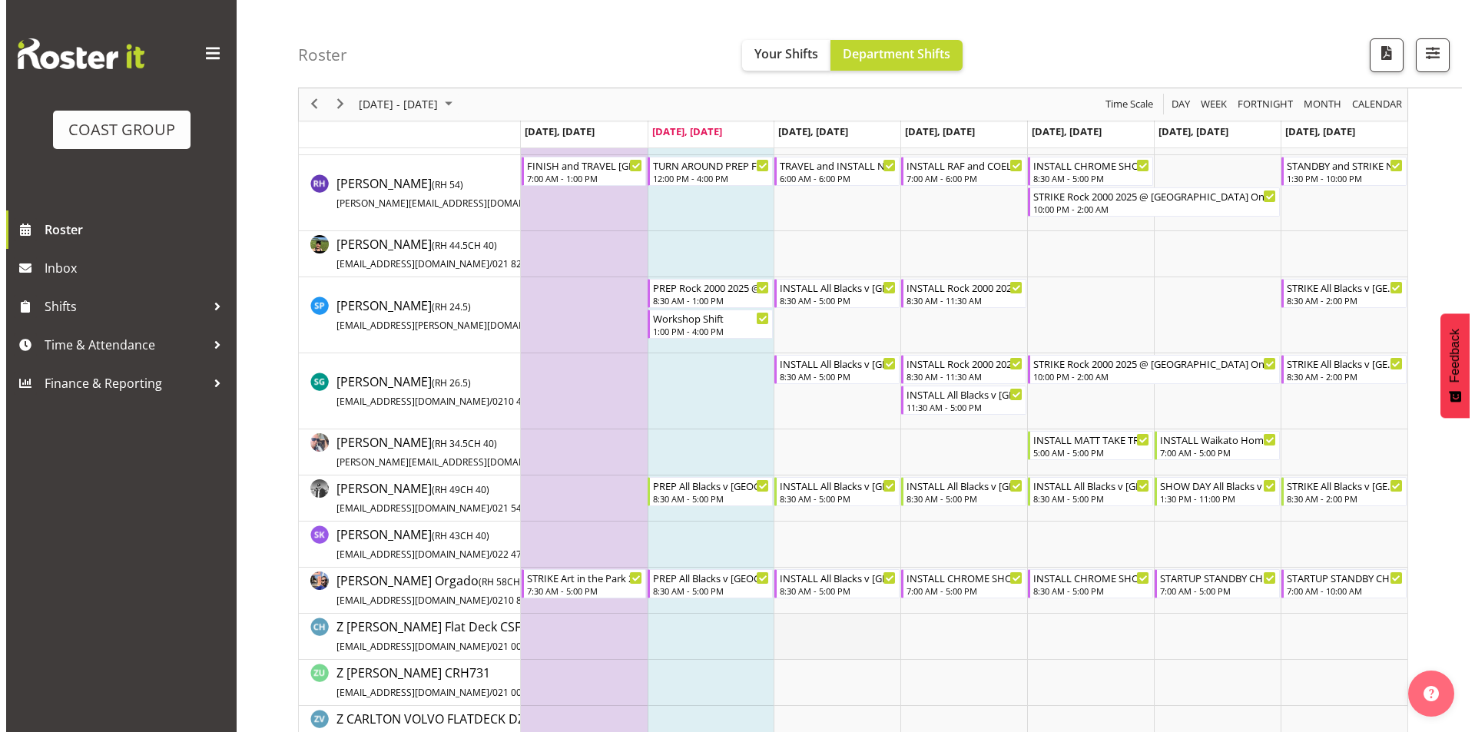
scroll to position [1042, 0]
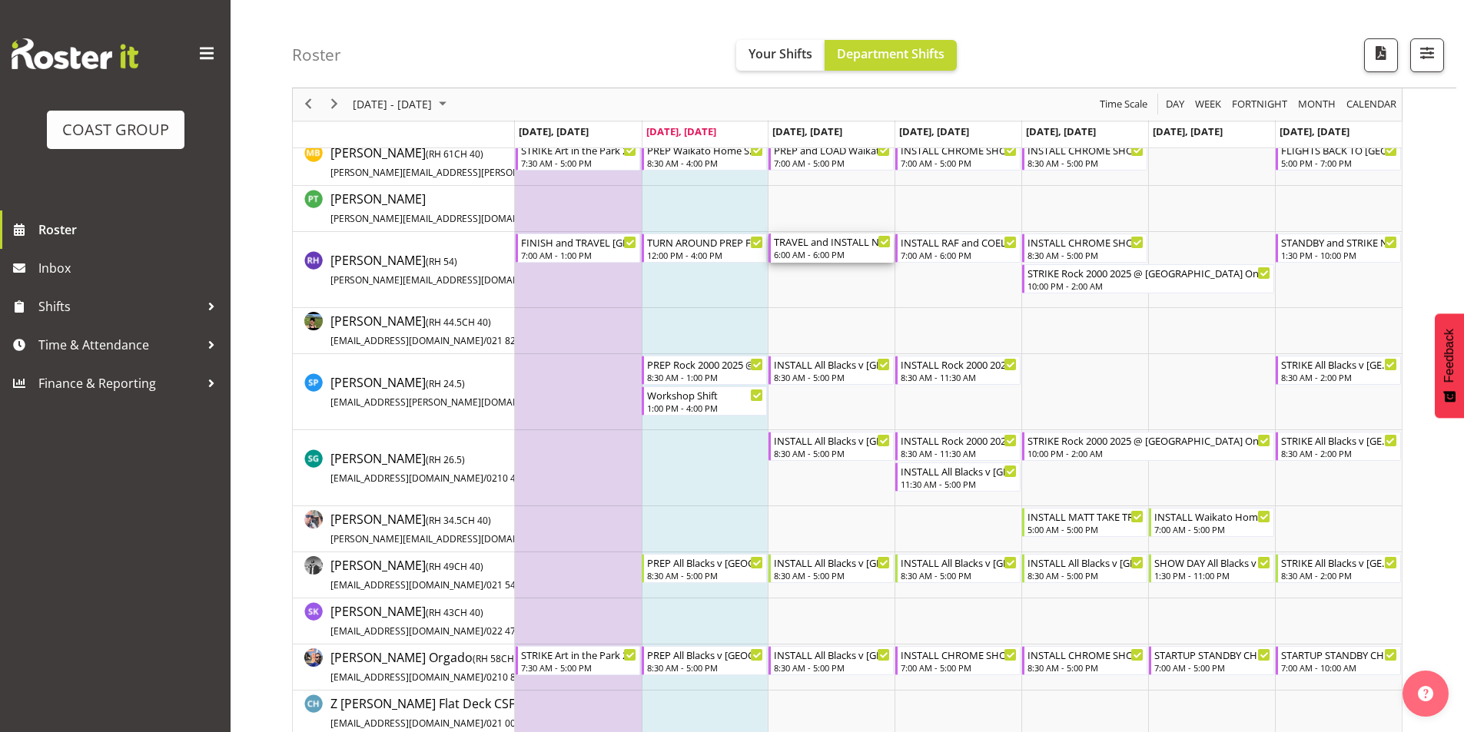
click at [827, 254] on div "6:00 AM - 6:00 PM" at bounding box center [832, 254] width 117 height 12
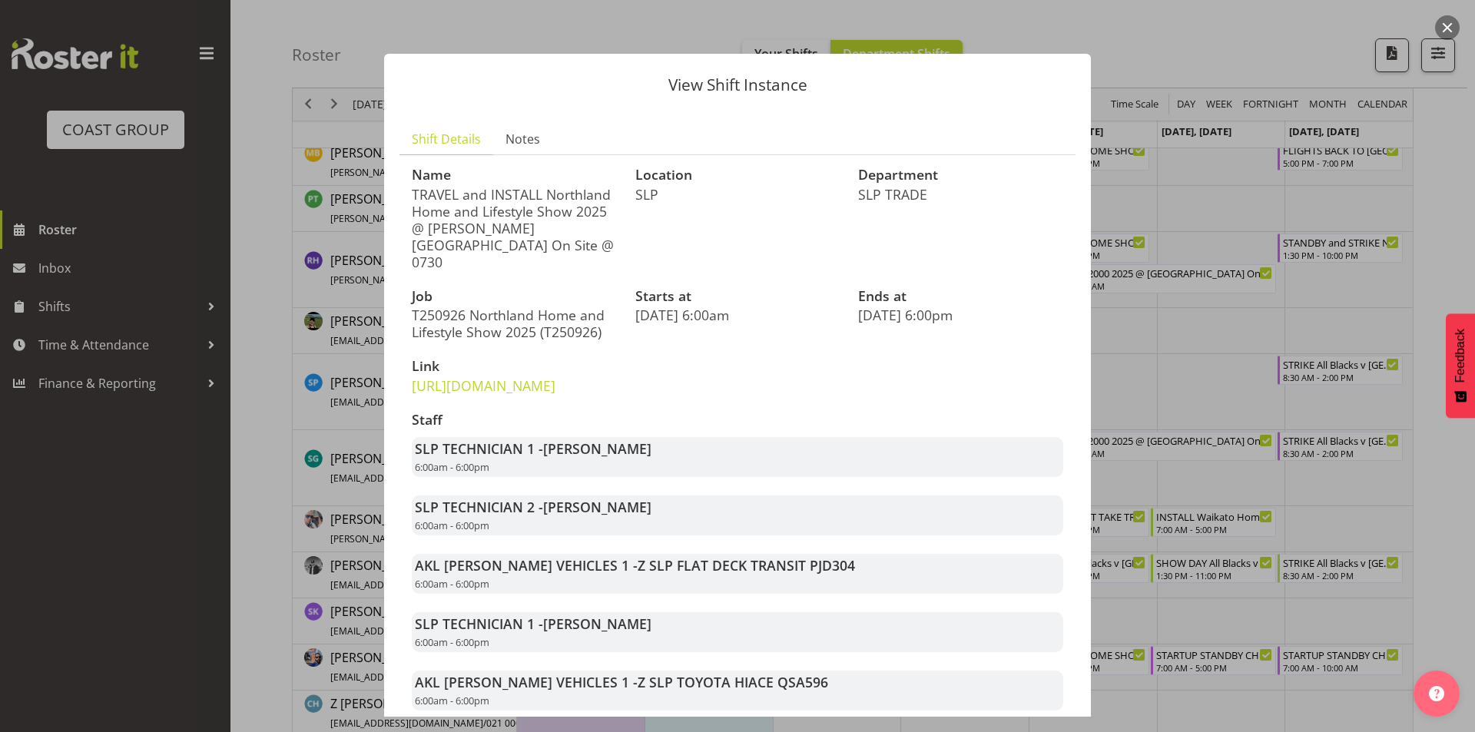
click at [1185, 260] on div at bounding box center [737, 366] width 1475 height 732
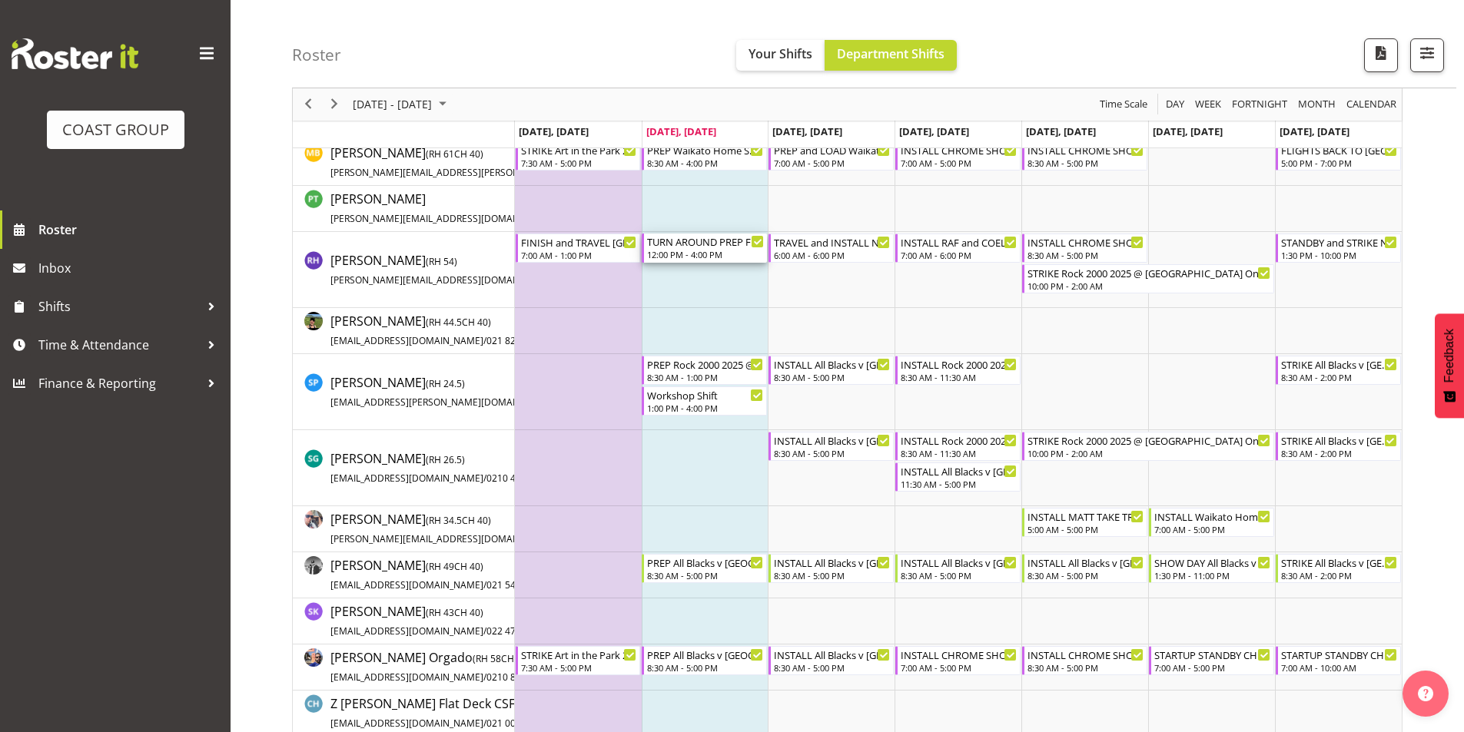
click at [695, 247] on div "TURN AROUND PREP FROM [GEOGRAPHIC_DATA] AND TRAVEL Northland Home and Lifestyle…" at bounding box center [705, 241] width 117 height 15
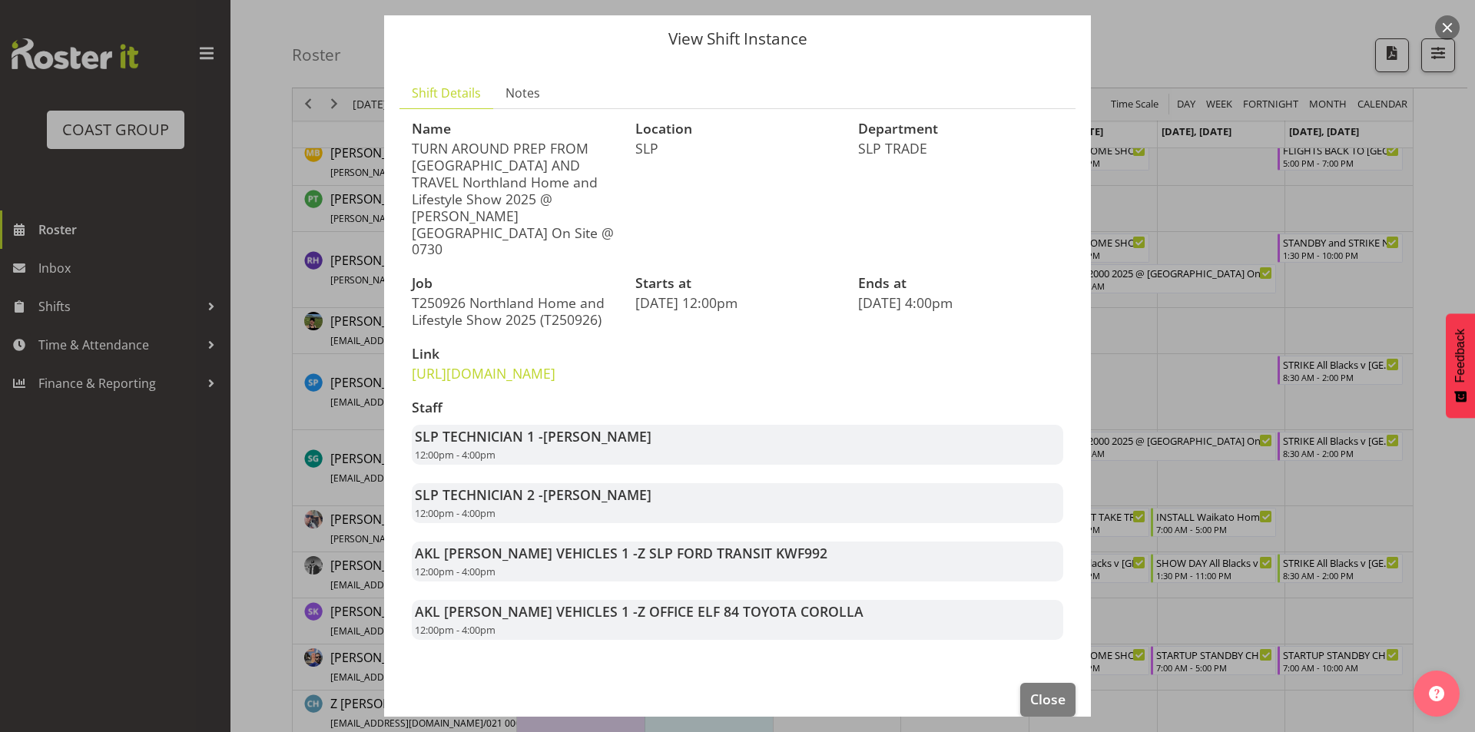
scroll to position [69, 0]
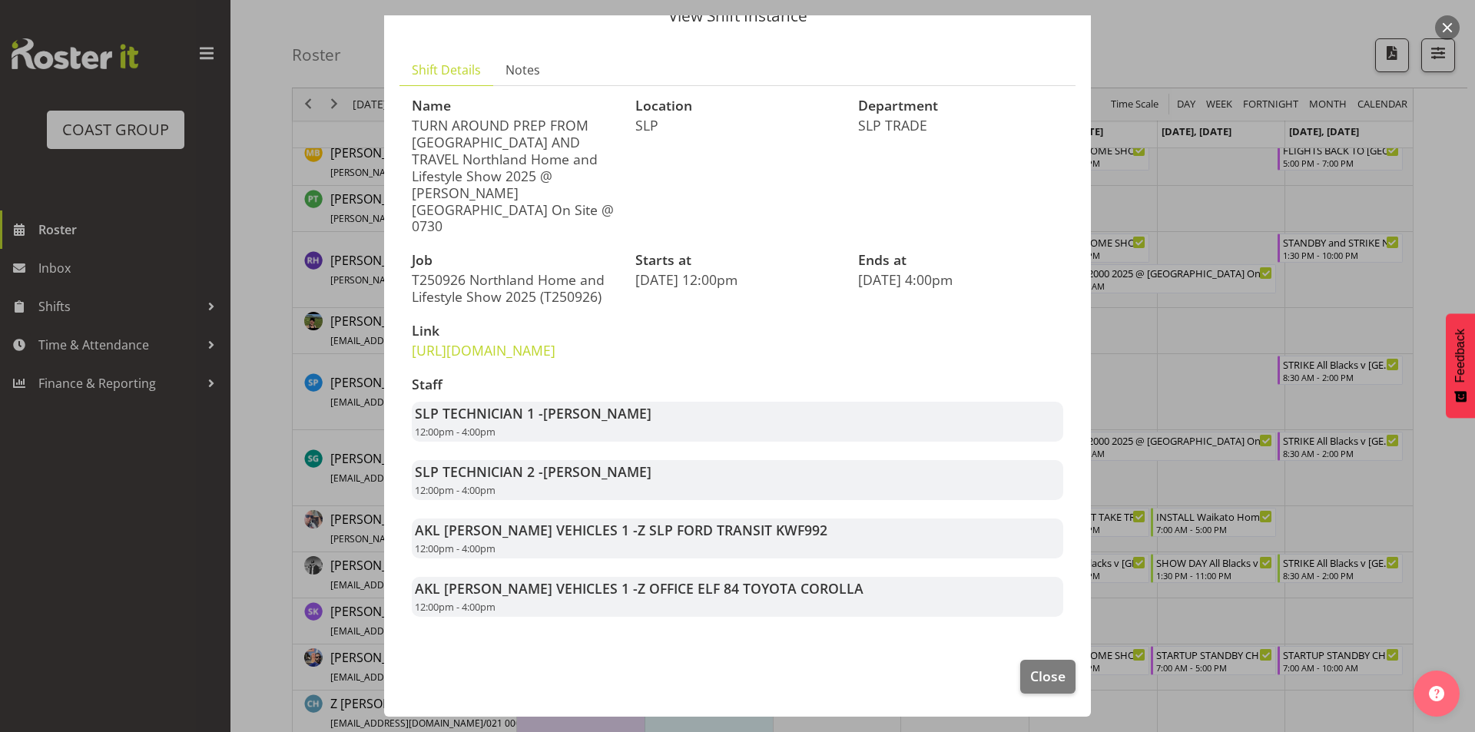
click at [1198, 286] on div at bounding box center [737, 366] width 1475 height 732
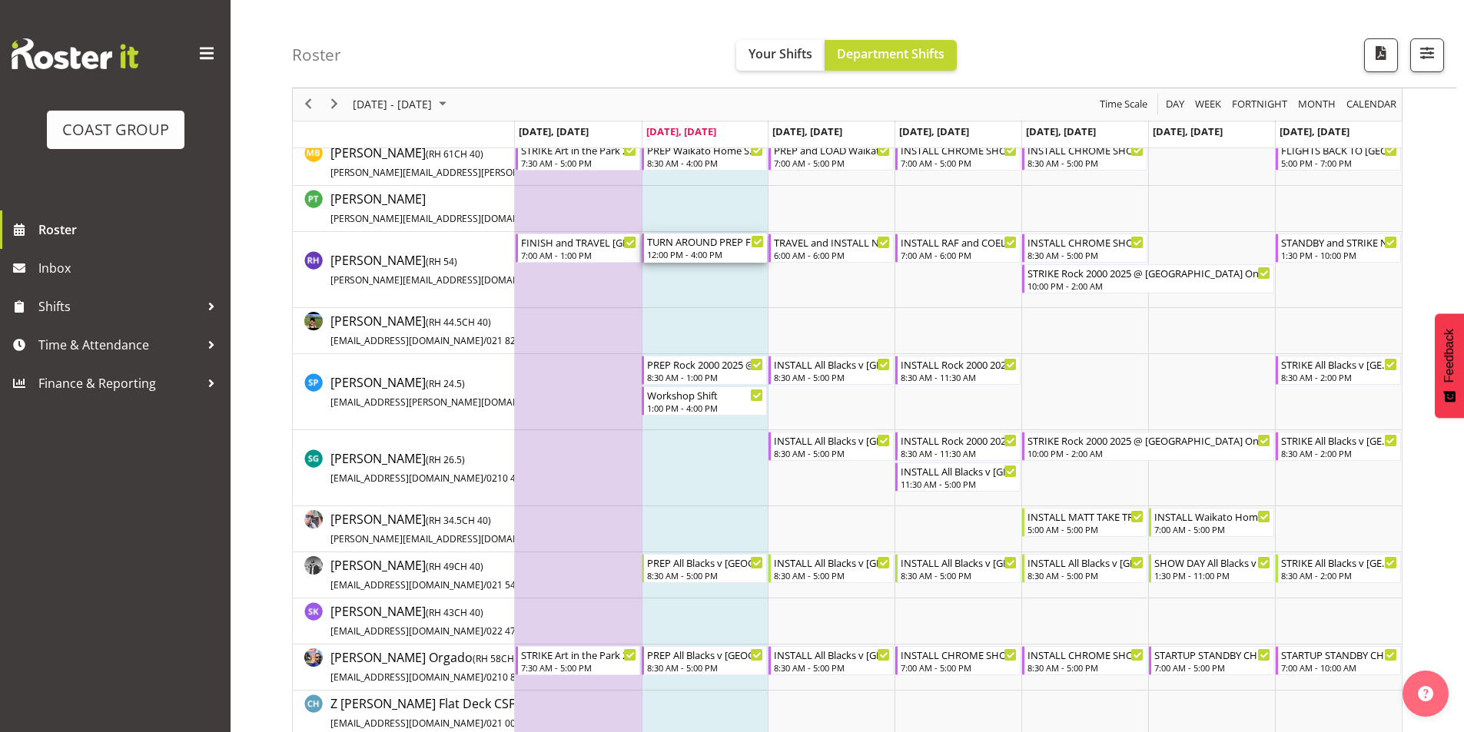
click at [694, 246] on div "TURN AROUND PREP FROM [GEOGRAPHIC_DATA] AND TRAVEL Northland Home and Lifestyle…" at bounding box center [705, 241] width 117 height 15
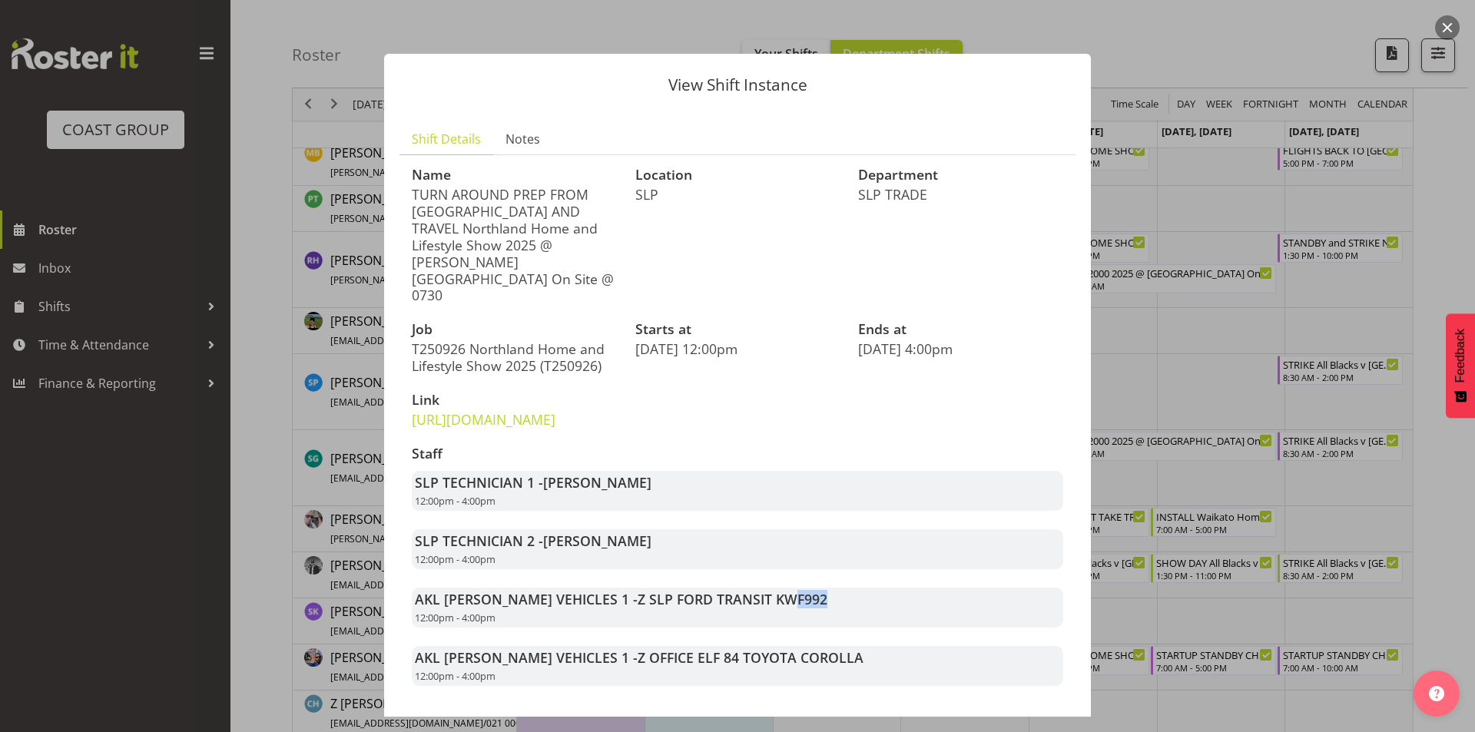
drag, startPoint x: 775, startPoint y: 601, endPoint x: 732, endPoint y: 605, distance: 44.0
click at [732, 605] on div "AKL [PERSON_NAME] VEHICLES 1 - Z SLP FORD TRANSIT KWF992 12:00pm - 4:00pm" at bounding box center [738, 608] width 652 height 40
click at [844, 684] on div "AKL [PERSON_NAME] VEHICLES 1 - Z OFFICE ELF 84 TOYOTA COROLLA 12:00pm - 4:00pm" at bounding box center [738, 666] width 652 height 40
click at [1221, 355] on div at bounding box center [737, 366] width 1475 height 732
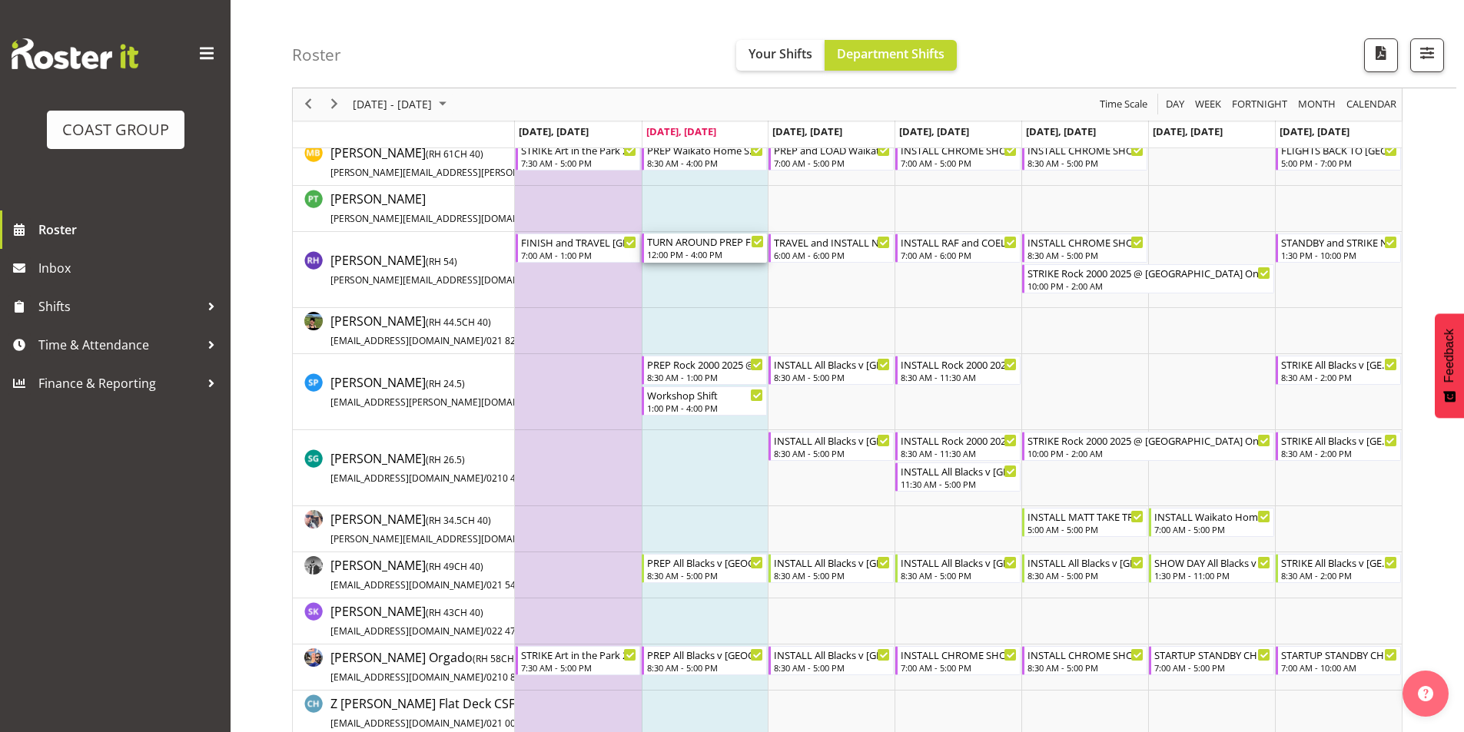
click at [696, 244] on div "TURN AROUND PREP FROM [GEOGRAPHIC_DATA] AND TRAVEL Northland Home and Lifestyle…" at bounding box center [705, 241] width 117 height 15
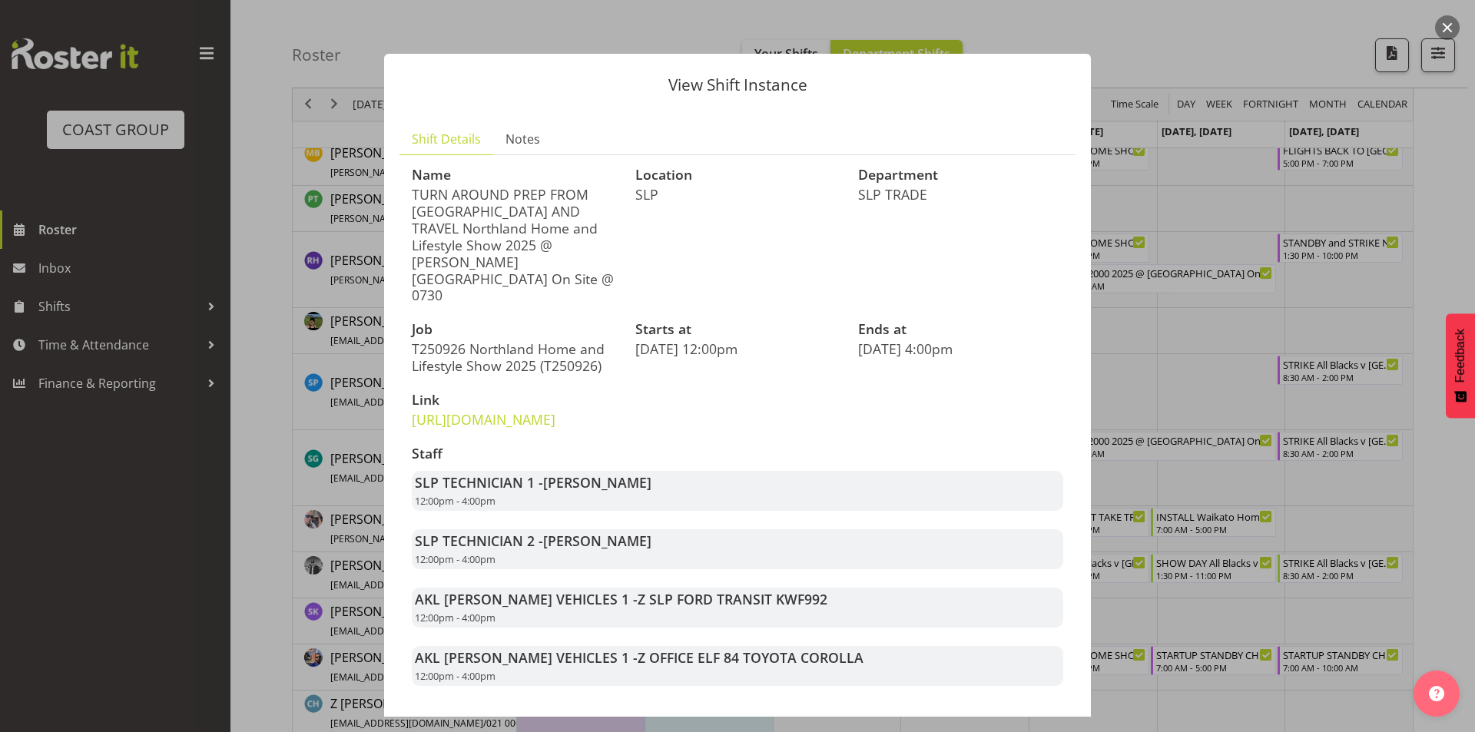
click at [1192, 300] on div at bounding box center [737, 366] width 1475 height 732
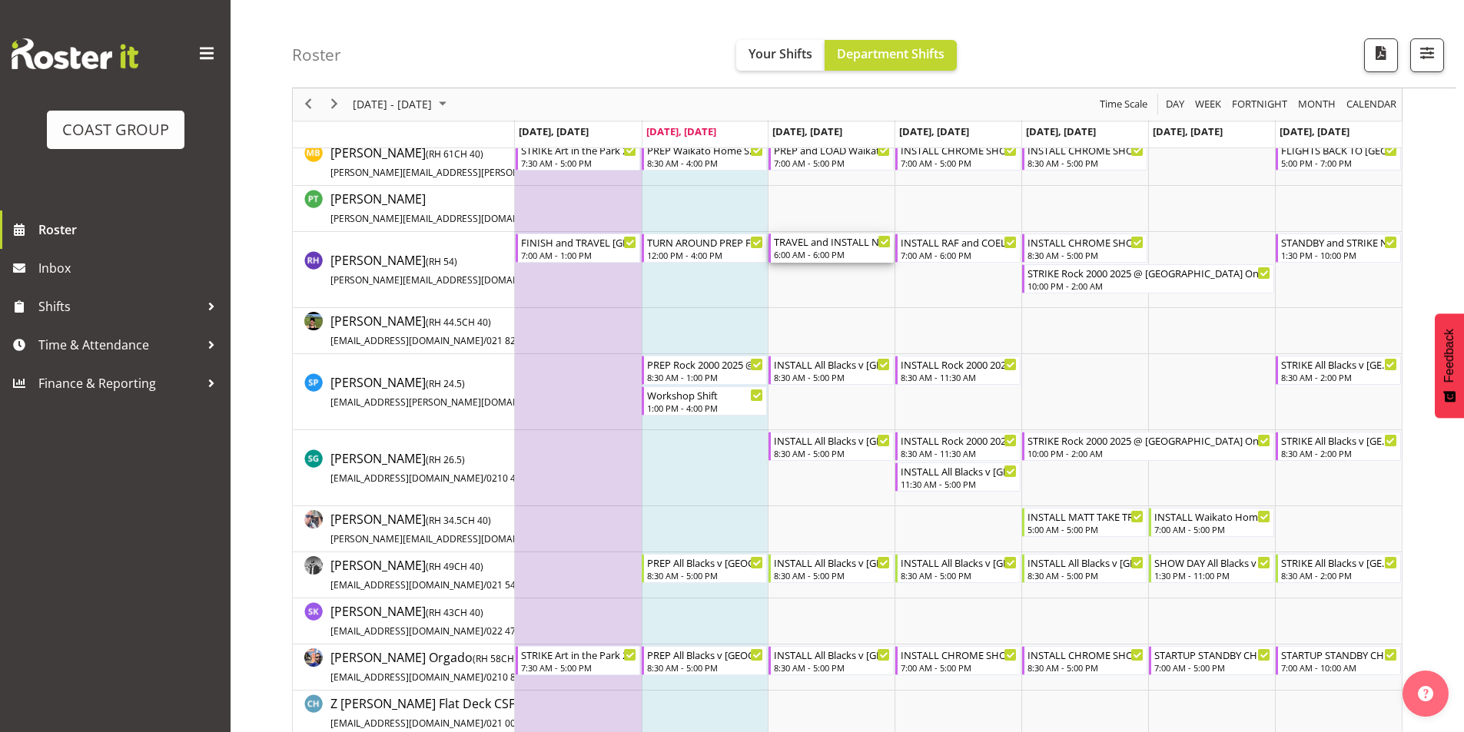
click at [814, 241] on div "TRAVEL and INSTALL Northland Home and Lifestyle Show 2025 @ [PERSON_NAME][GEOGR…" at bounding box center [832, 241] width 117 height 15
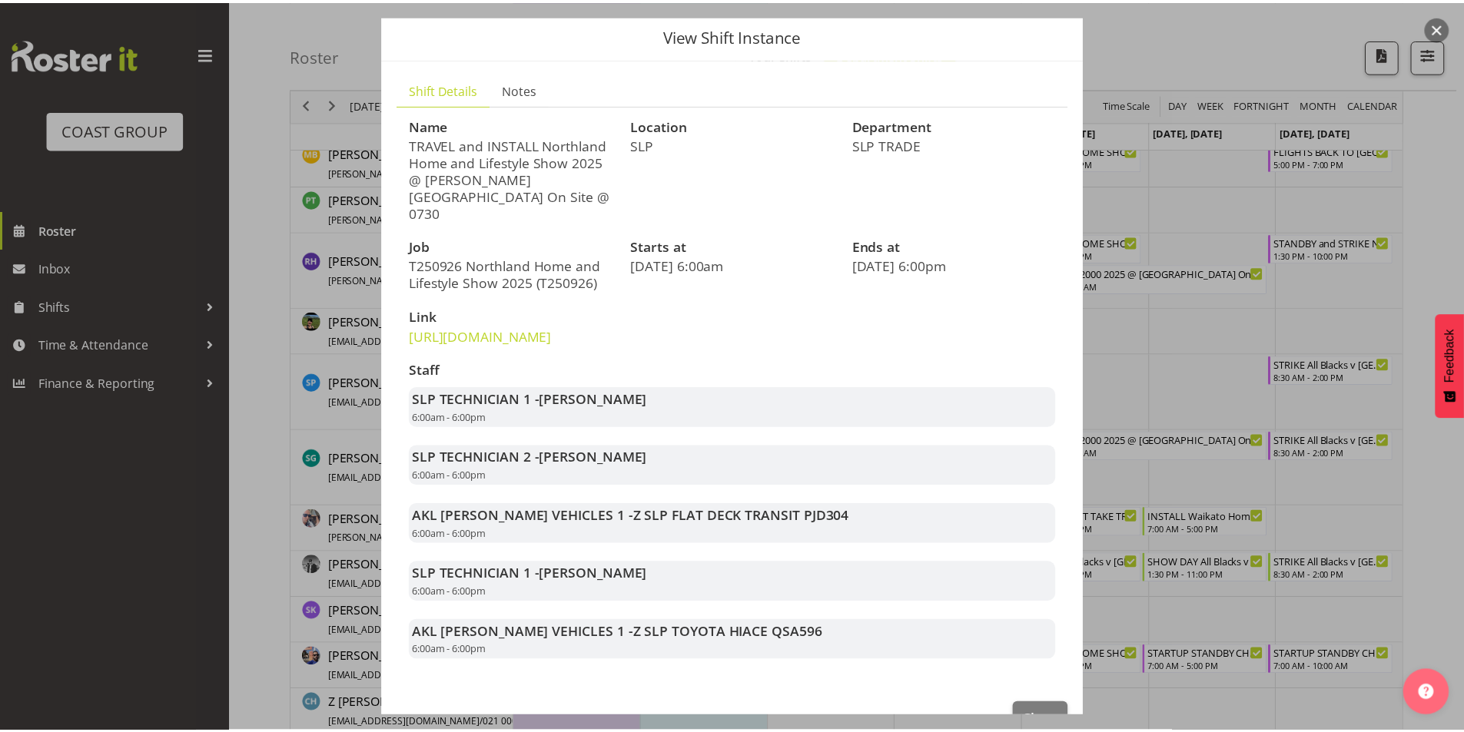
scroll to position [77, 0]
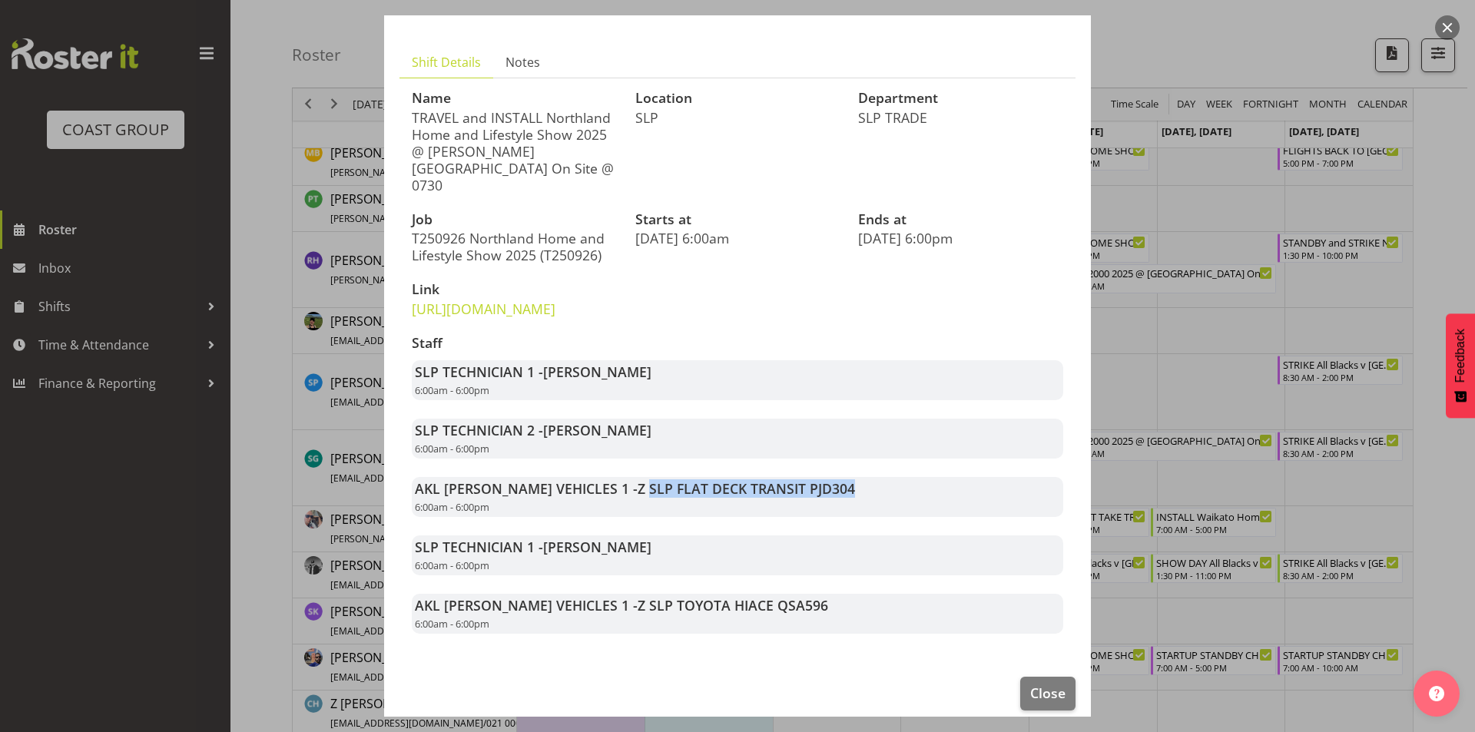
drag, startPoint x: 808, startPoint y: 495, endPoint x: 591, endPoint y: 496, distance: 217.5
click at [591, 496] on div "AKL [PERSON_NAME] VEHICLES 1 - Z SLP FLAT DECK TRANSIT PJD304 6:00am - 6:00pm" at bounding box center [738, 497] width 652 height 40
click at [591, 493] on div "AKL [PERSON_NAME] VEHICLES 1 - Z SLP FLAT DECK TRANSIT PJD304 6:00am - 6:00pm" at bounding box center [738, 497] width 652 height 40
click at [982, 501] on div "AKL [PERSON_NAME] VEHICLES 1 - Z SLP FLAT DECK TRANSIT PJD304 6:00am - 6:00pm" at bounding box center [738, 497] width 652 height 40
click at [1168, 272] on div at bounding box center [737, 366] width 1475 height 732
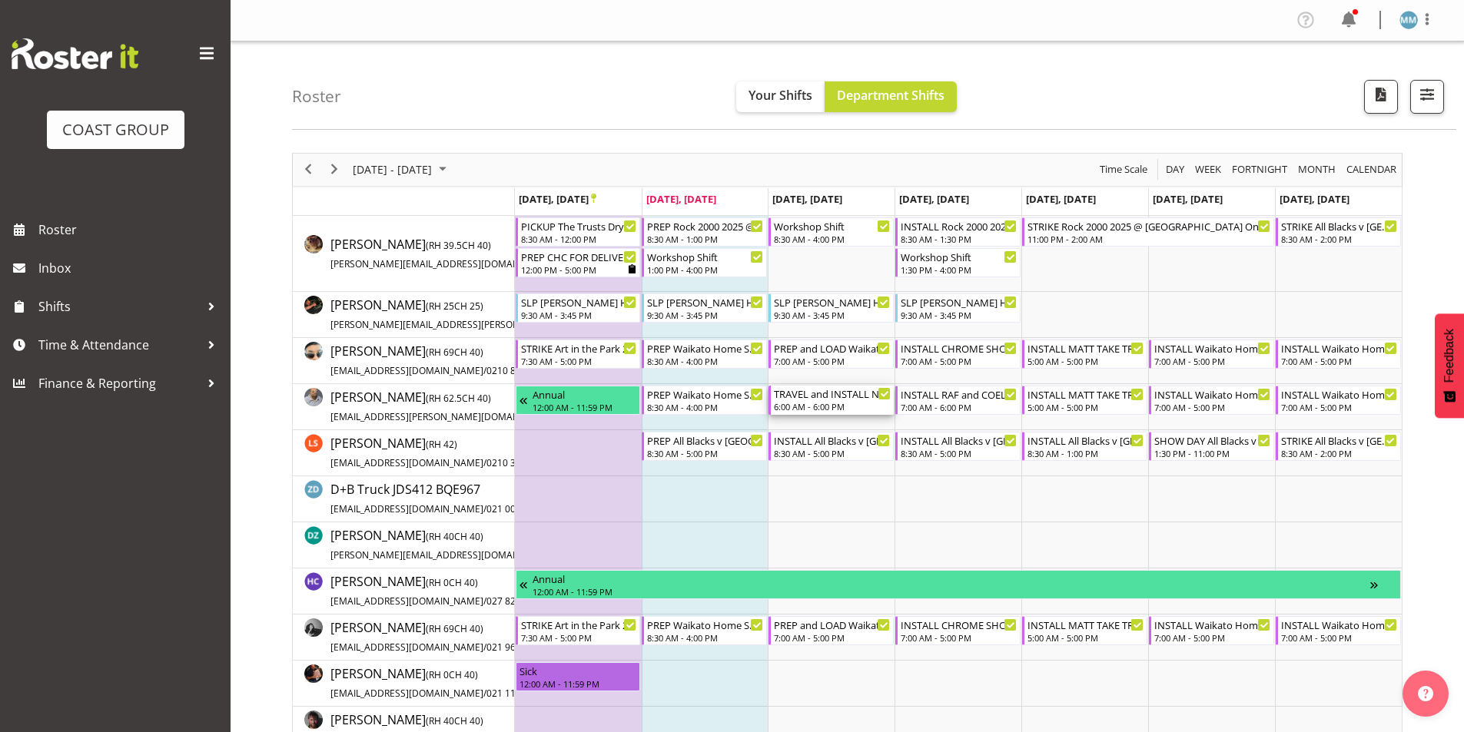
click at [811, 395] on div "TRAVEL and INSTALL Northland Home and Lifestyle Show 2025 @ [PERSON_NAME][GEOGR…" at bounding box center [832, 393] width 117 height 15
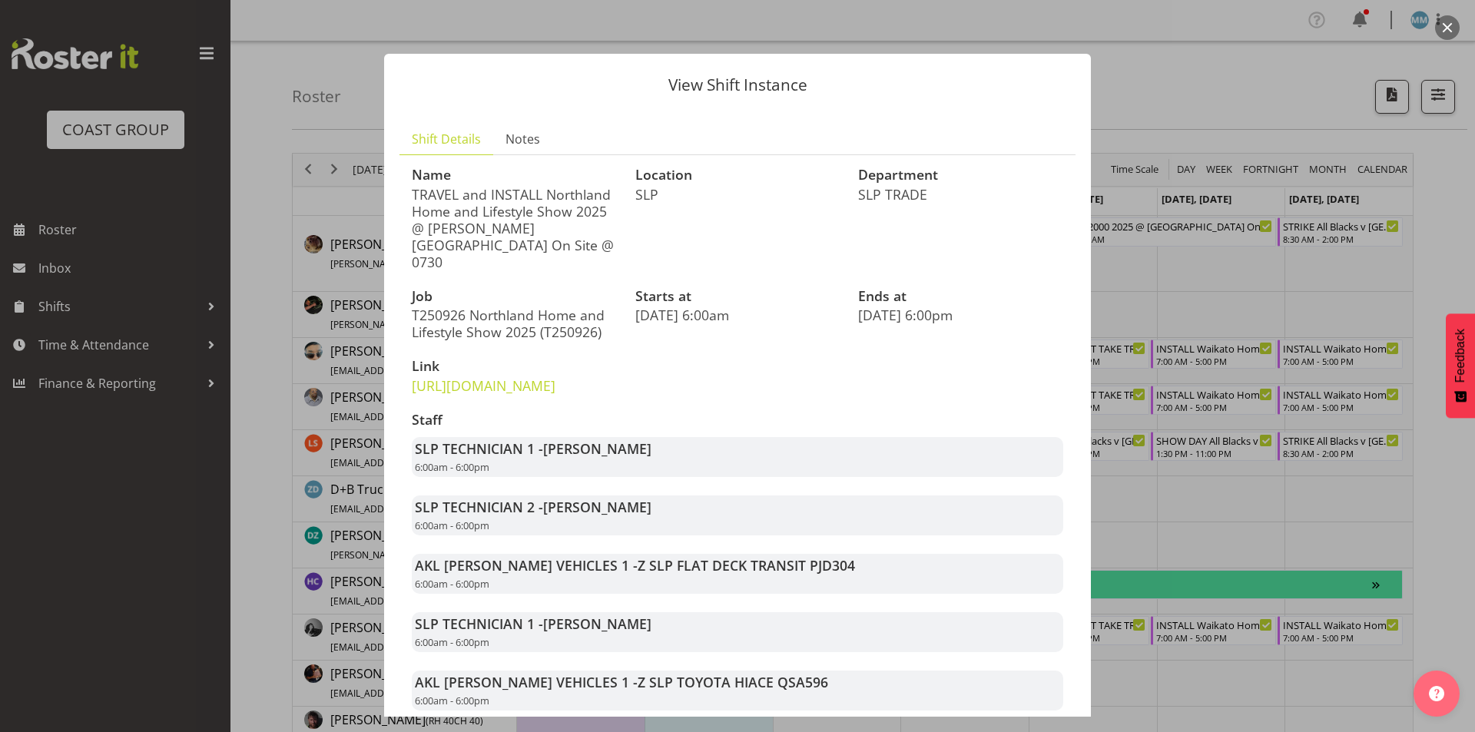
click at [1235, 326] on div at bounding box center [737, 366] width 1475 height 732
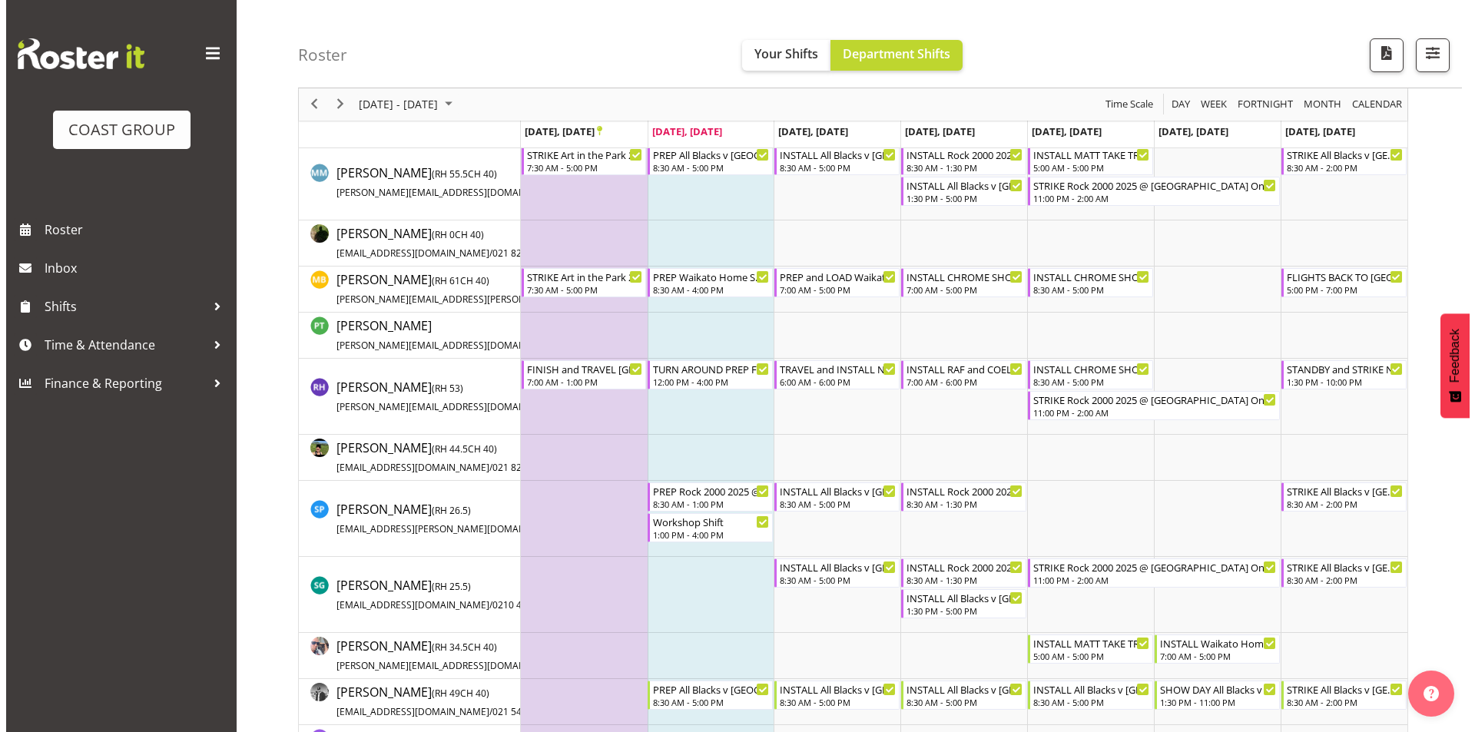
scroll to position [999, 0]
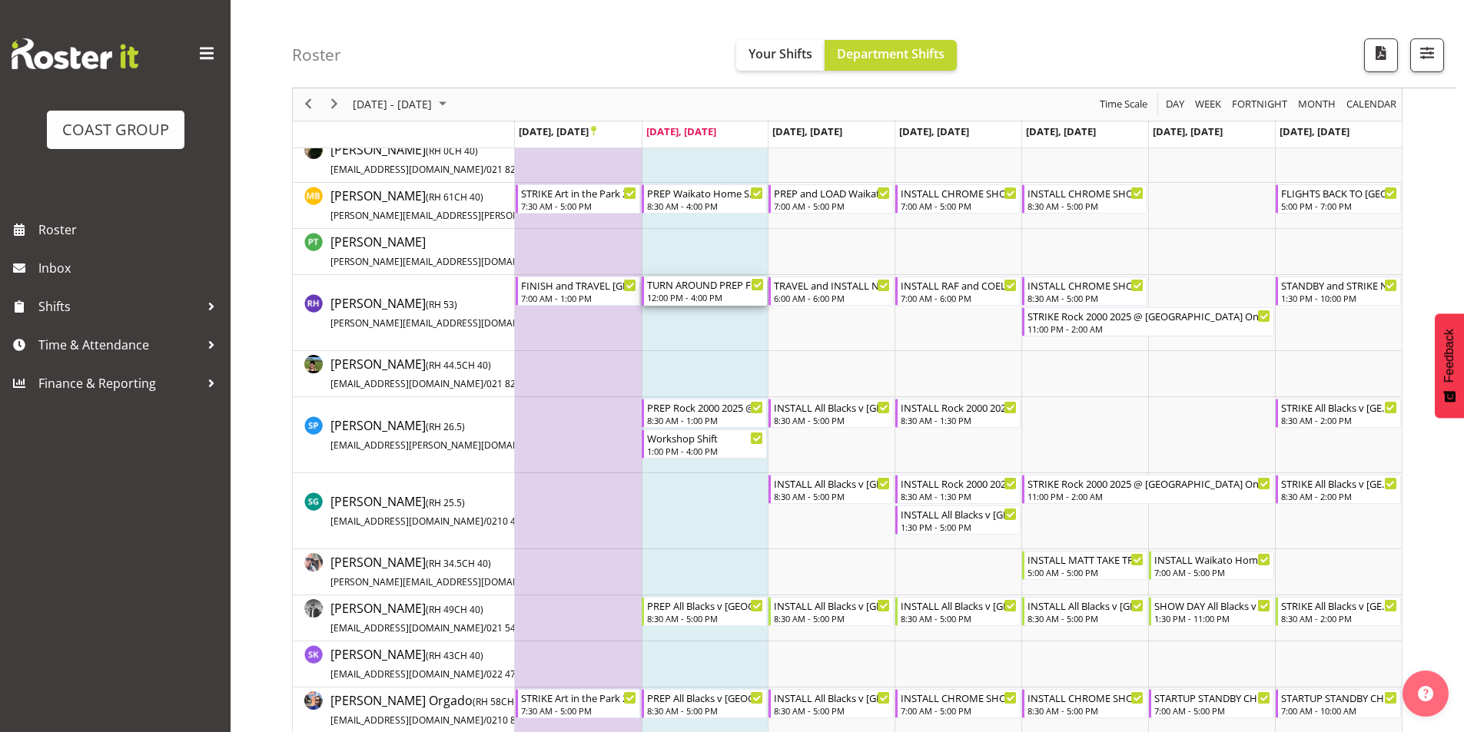
click at [671, 285] on div "TURN AROUND PREP FROM [GEOGRAPHIC_DATA] AND TRAVEL Northland Home and Lifestyle…" at bounding box center [705, 284] width 117 height 15
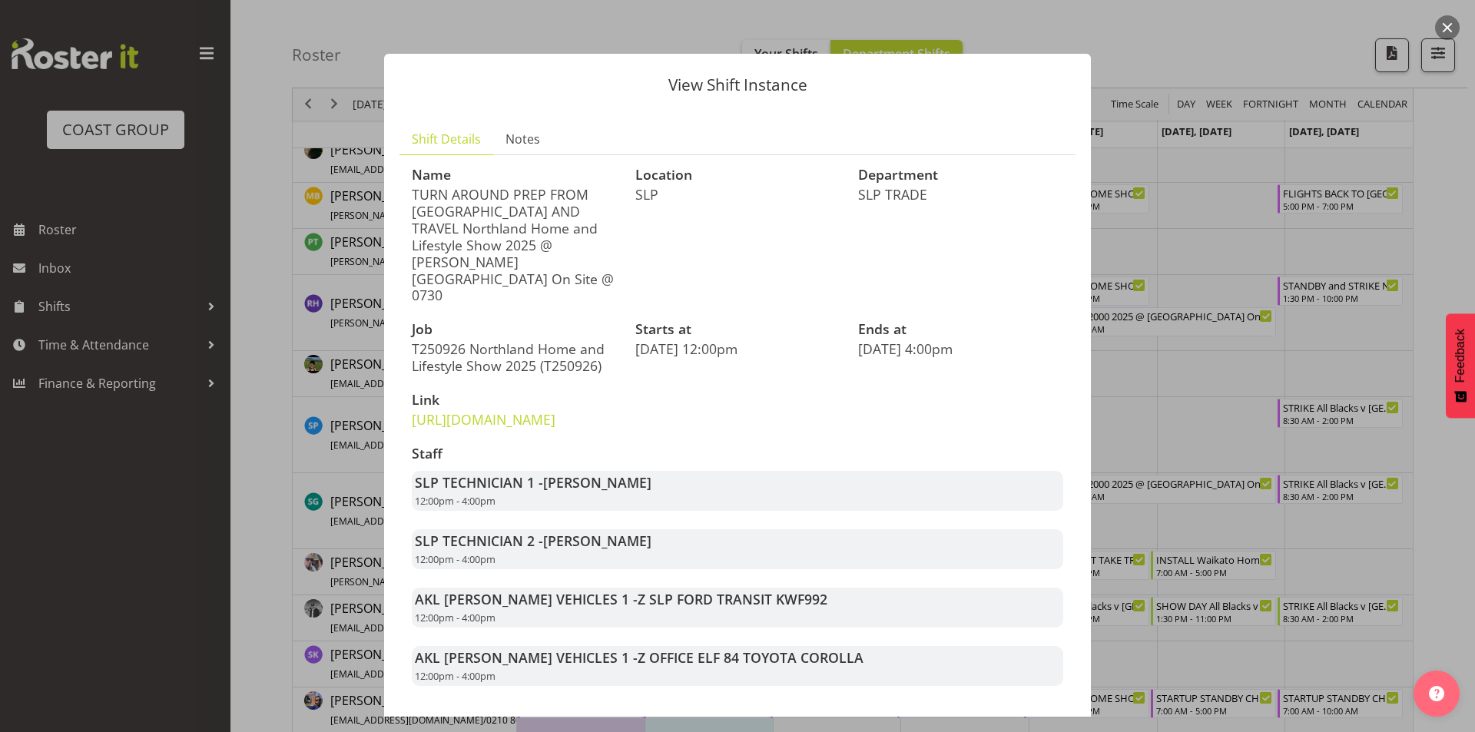
click at [1206, 395] on div at bounding box center [737, 366] width 1475 height 732
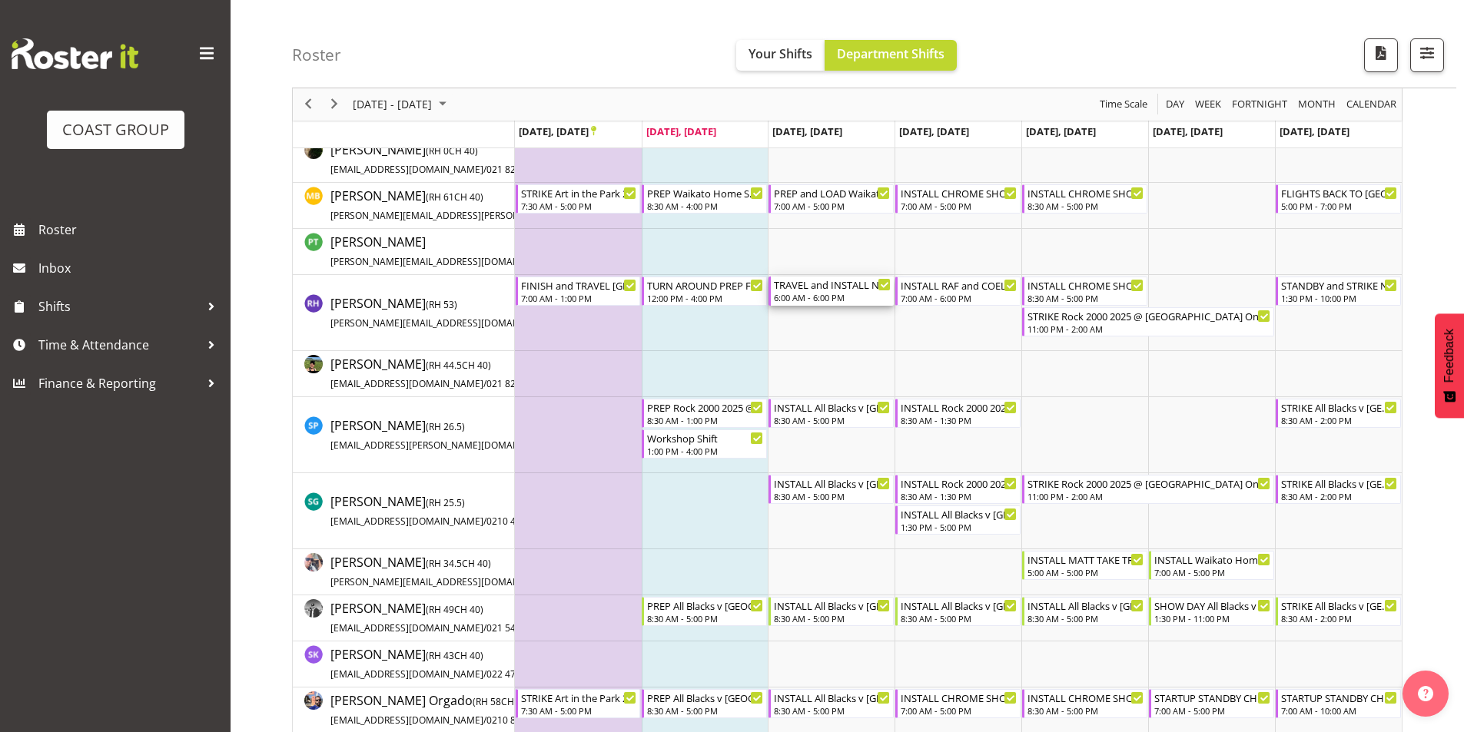
click at [840, 300] on div "6:00 AM - 6:00 PM" at bounding box center [832, 297] width 117 height 12
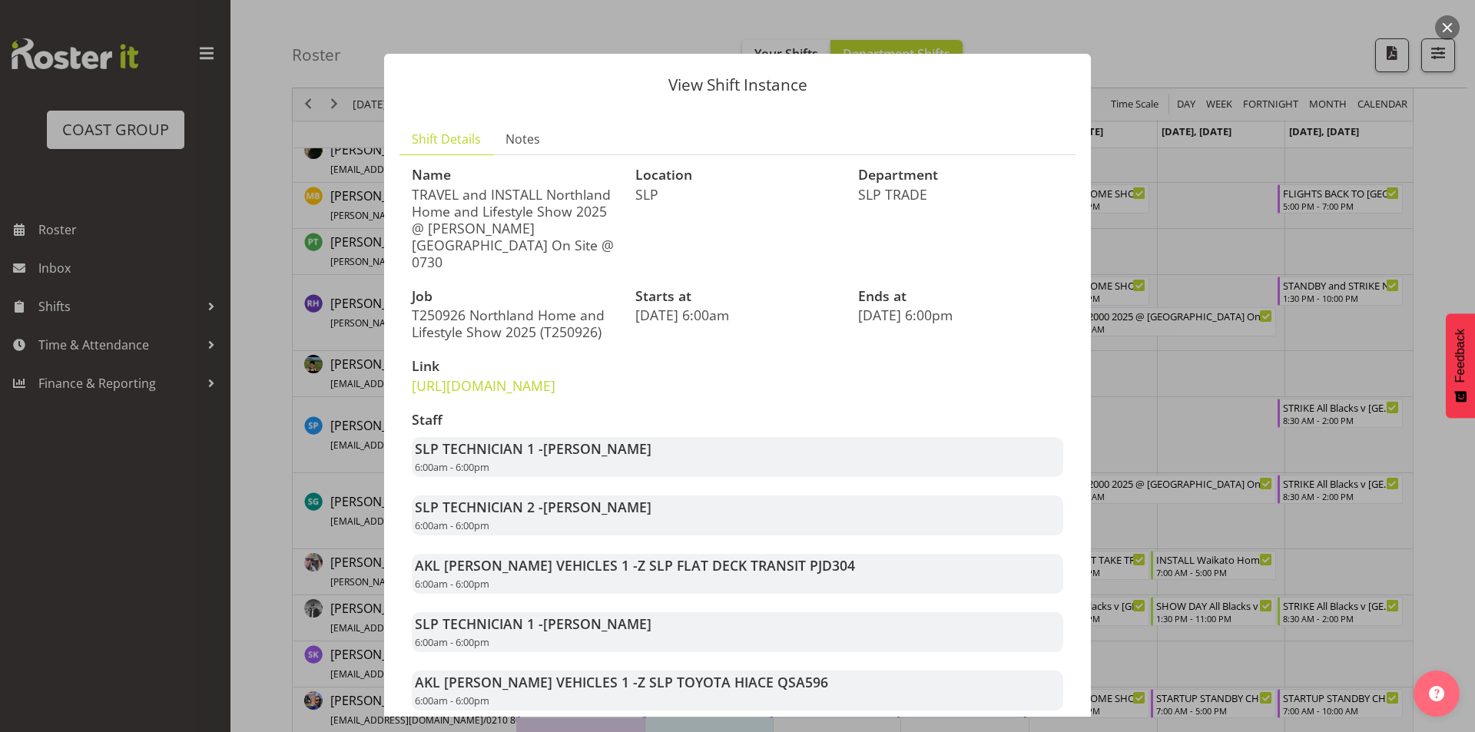
drag, startPoint x: 1180, startPoint y: 363, endPoint x: 1179, endPoint y: 425, distance: 62.2
click at [1179, 425] on div at bounding box center [737, 366] width 1475 height 732
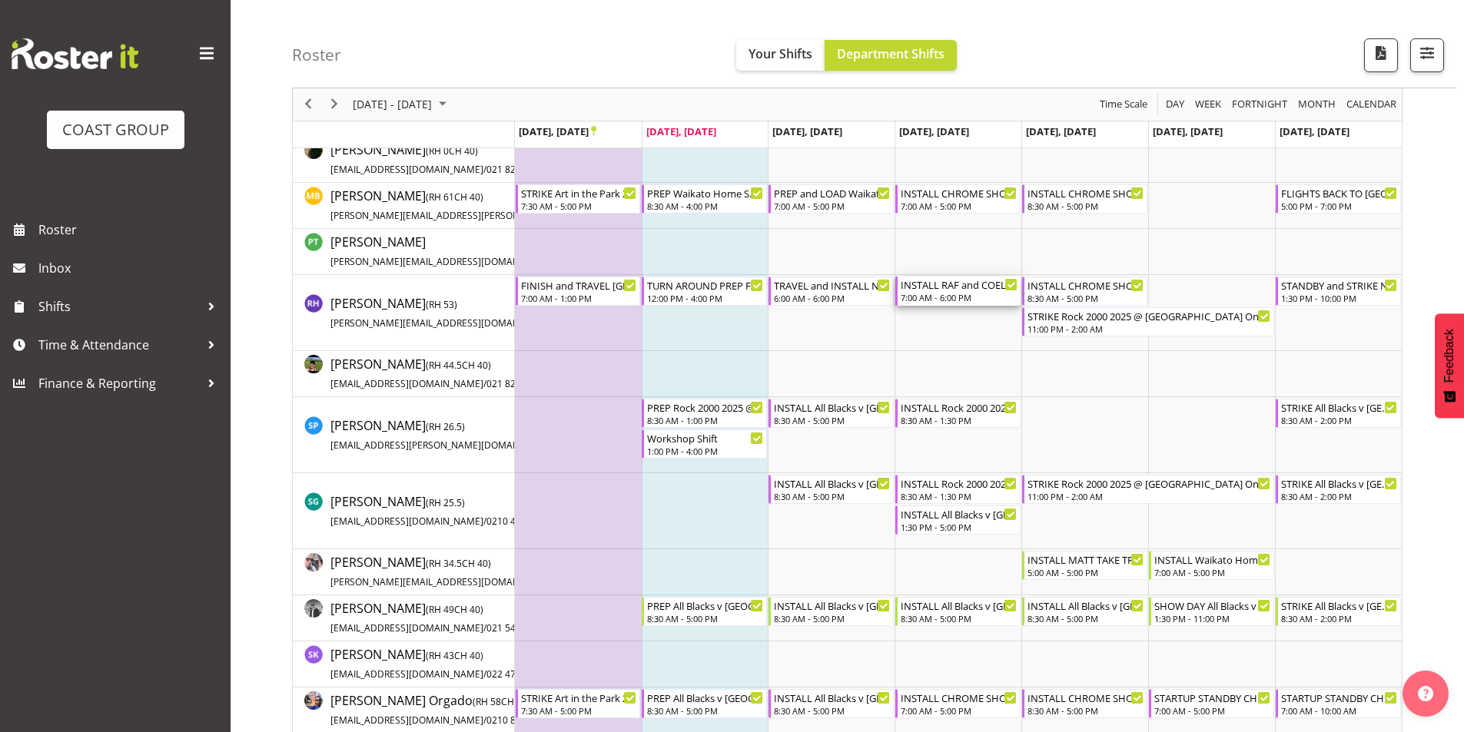
click at [965, 284] on div "INSTALL RAF and COEL TO TRAVEL HOME AT END OF DAY [GEOGRAPHIC_DATA] Home and Li…" at bounding box center [959, 284] width 117 height 15
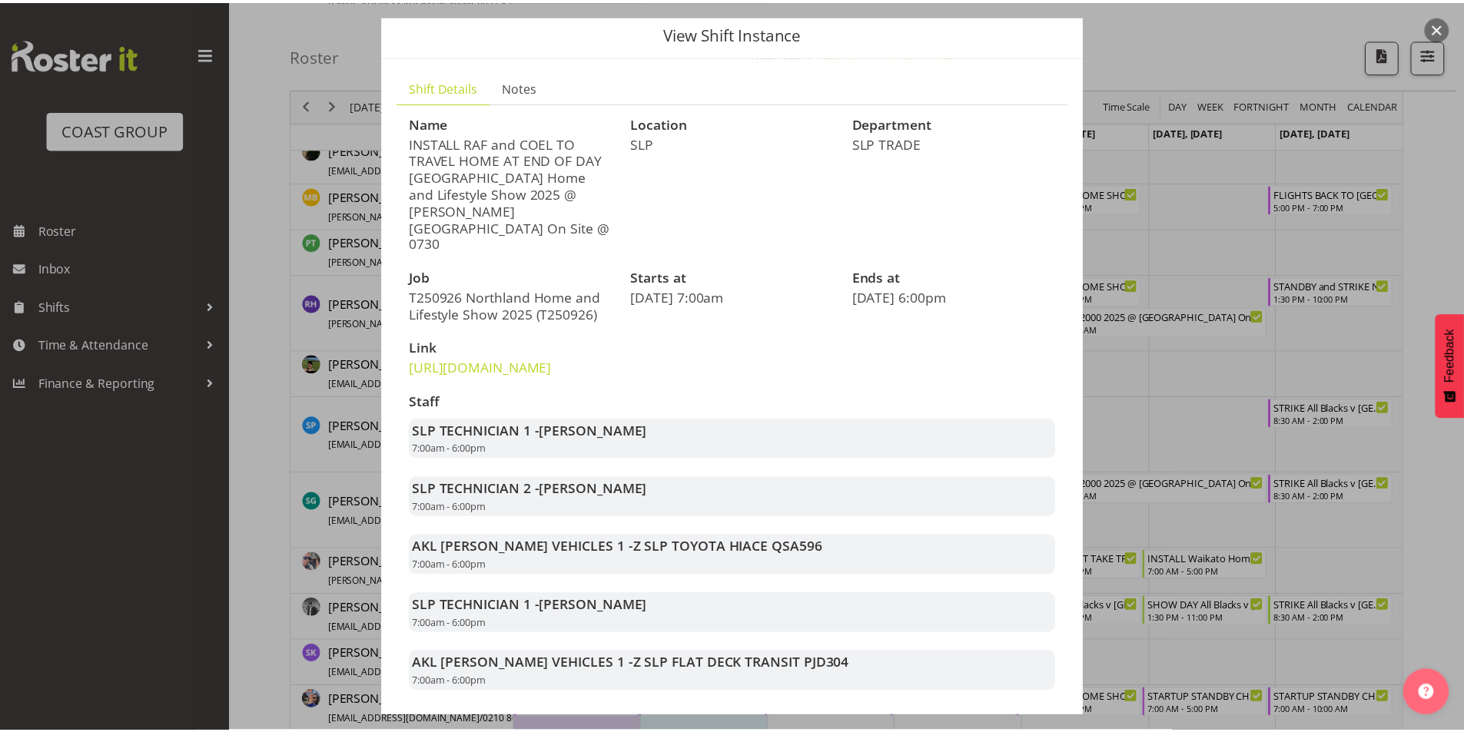
scroll to position [77, 0]
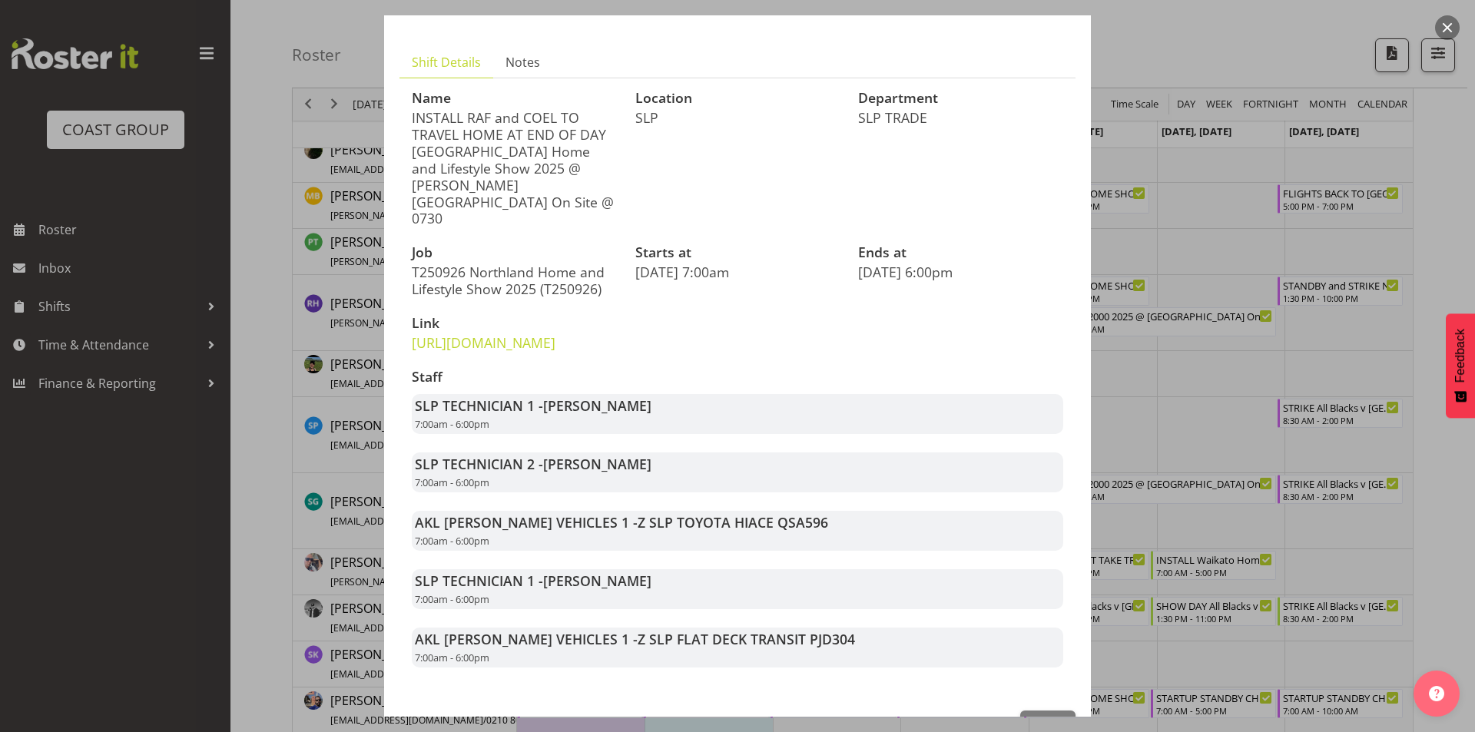
click at [1257, 358] on div at bounding box center [737, 366] width 1475 height 732
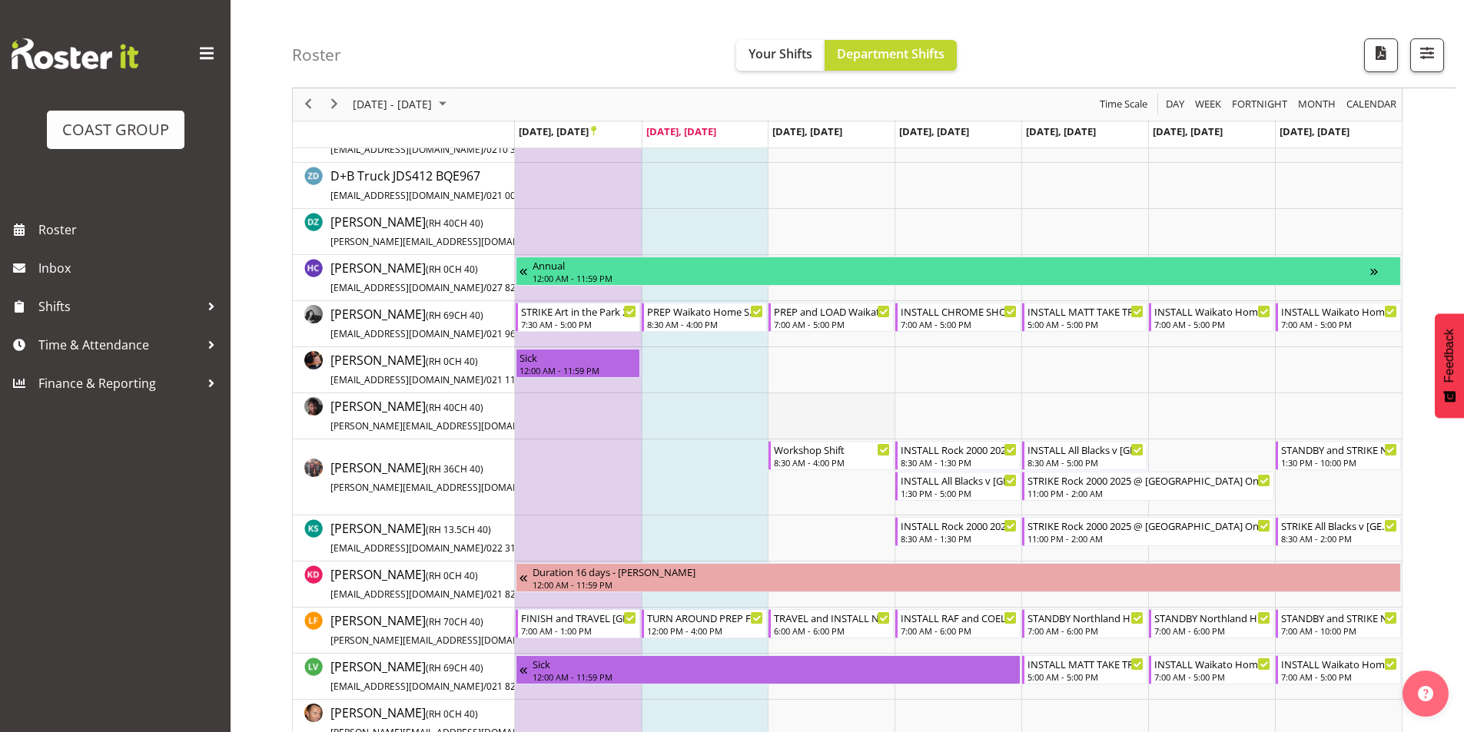
scroll to position [330, 0]
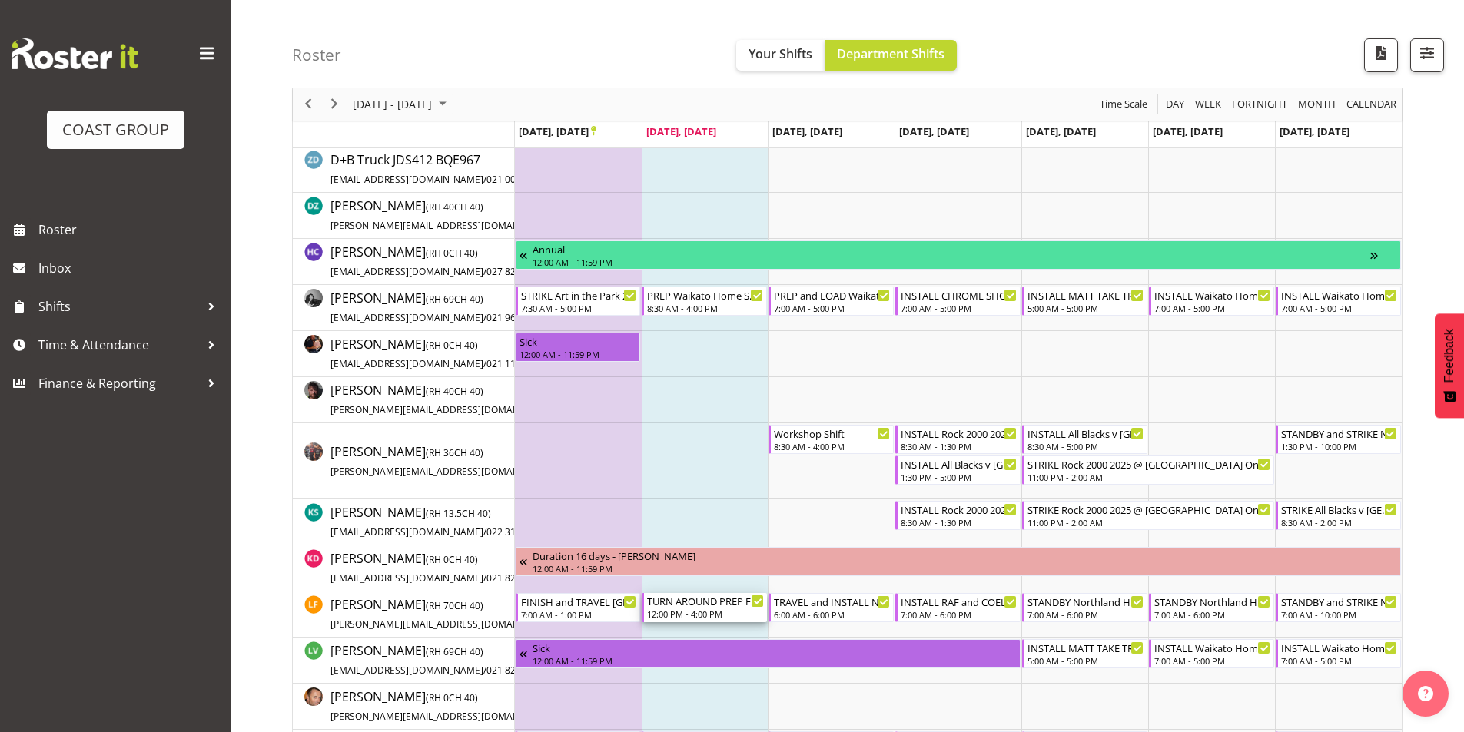
click at [693, 594] on div "TURN AROUND PREP FROM [GEOGRAPHIC_DATA] AND TRAVEL Northland Home and Lifestyle…" at bounding box center [705, 600] width 117 height 15
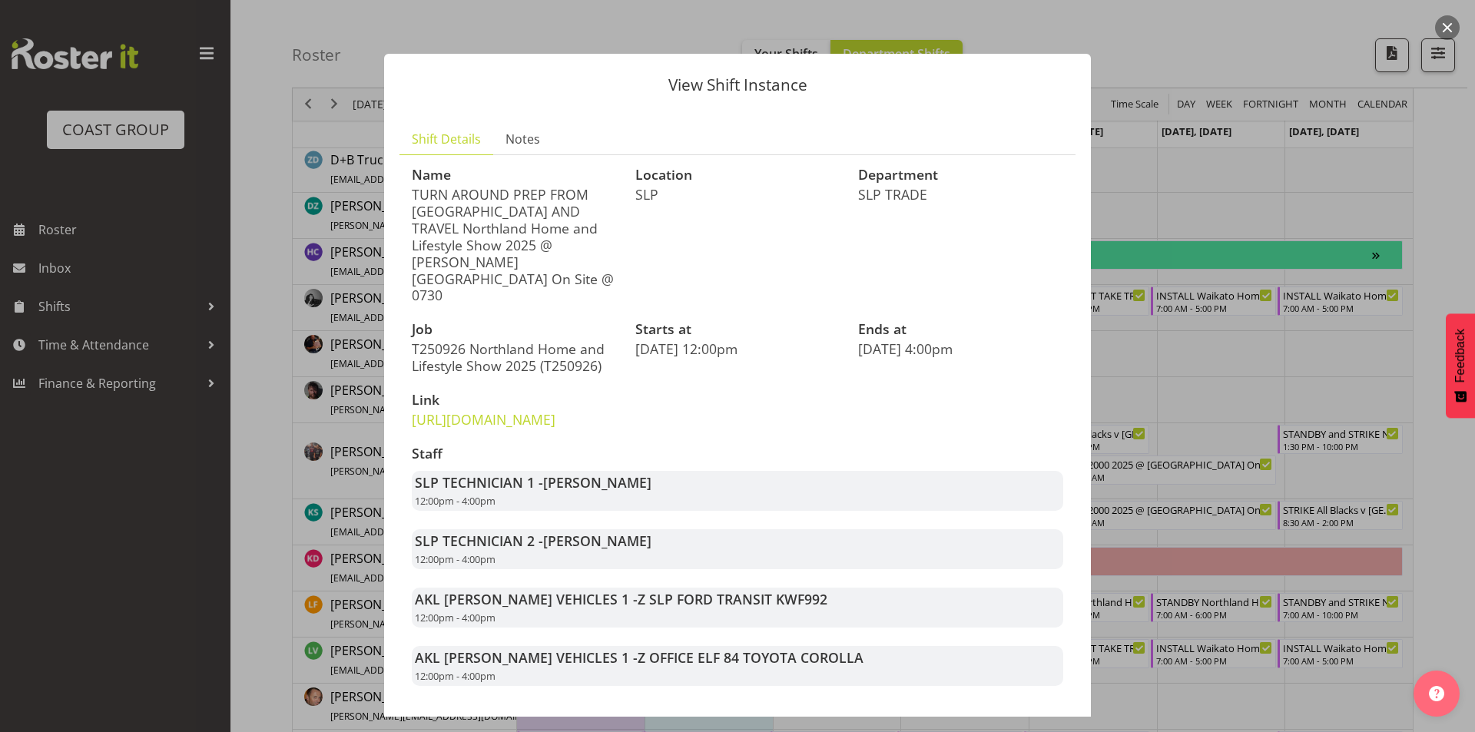
drag, startPoint x: 486, startPoint y: 211, endPoint x: 541, endPoint y: 267, distance: 78.2
click at [539, 267] on p "TURN AROUND PREP FROM [GEOGRAPHIC_DATA] AND TRAVEL Northland Home and Lifestyle…" at bounding box center [514, 245] width 205 height 118
click at [993, 425] on div "Name TURN AROUND PREP FROM [GEOGRAPHIC_DATA] AND TRAVEL Northland Home and Life…" at bounding box center [738, 426] width 670 height 537
click at [1299, 377] on div at bounding box center [737, 366] width 1475 height 732
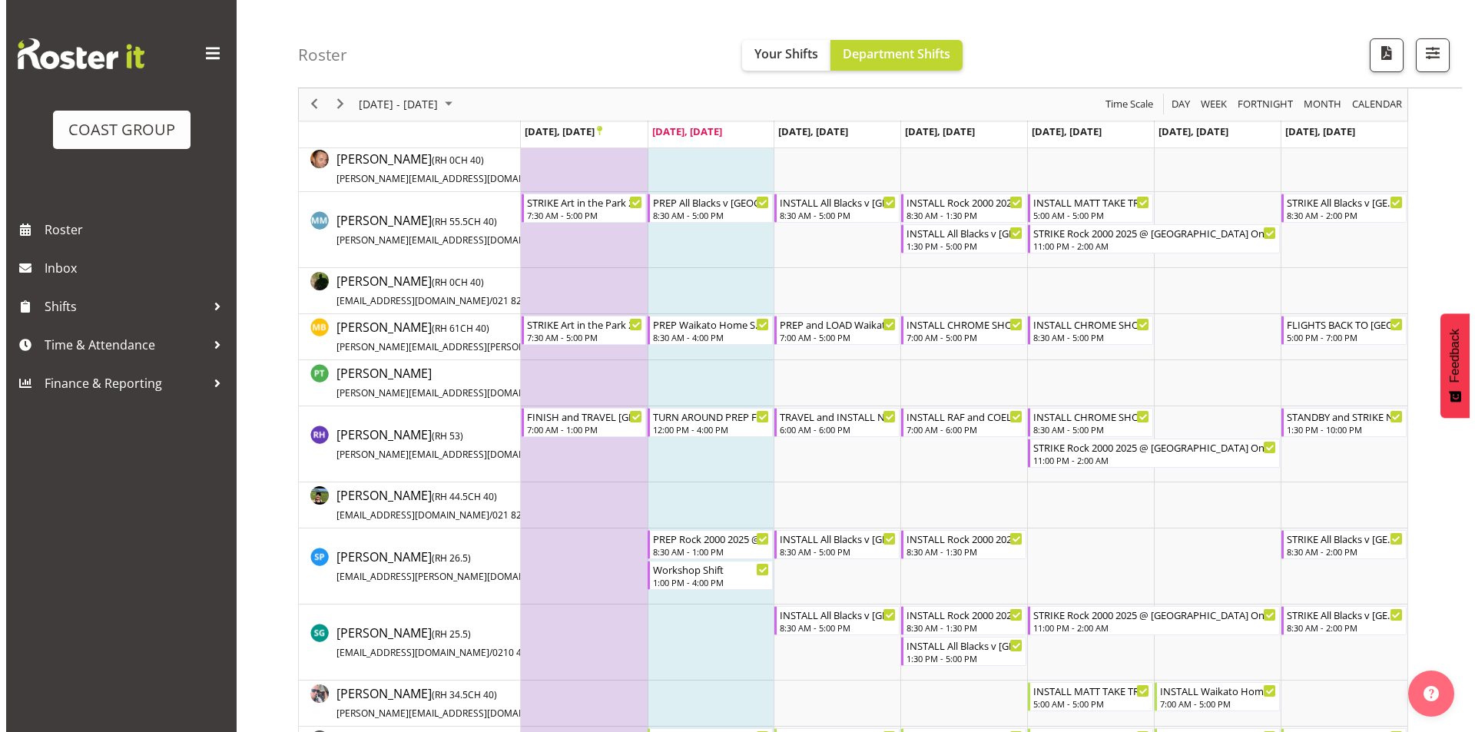
scroll to position [944, 0]
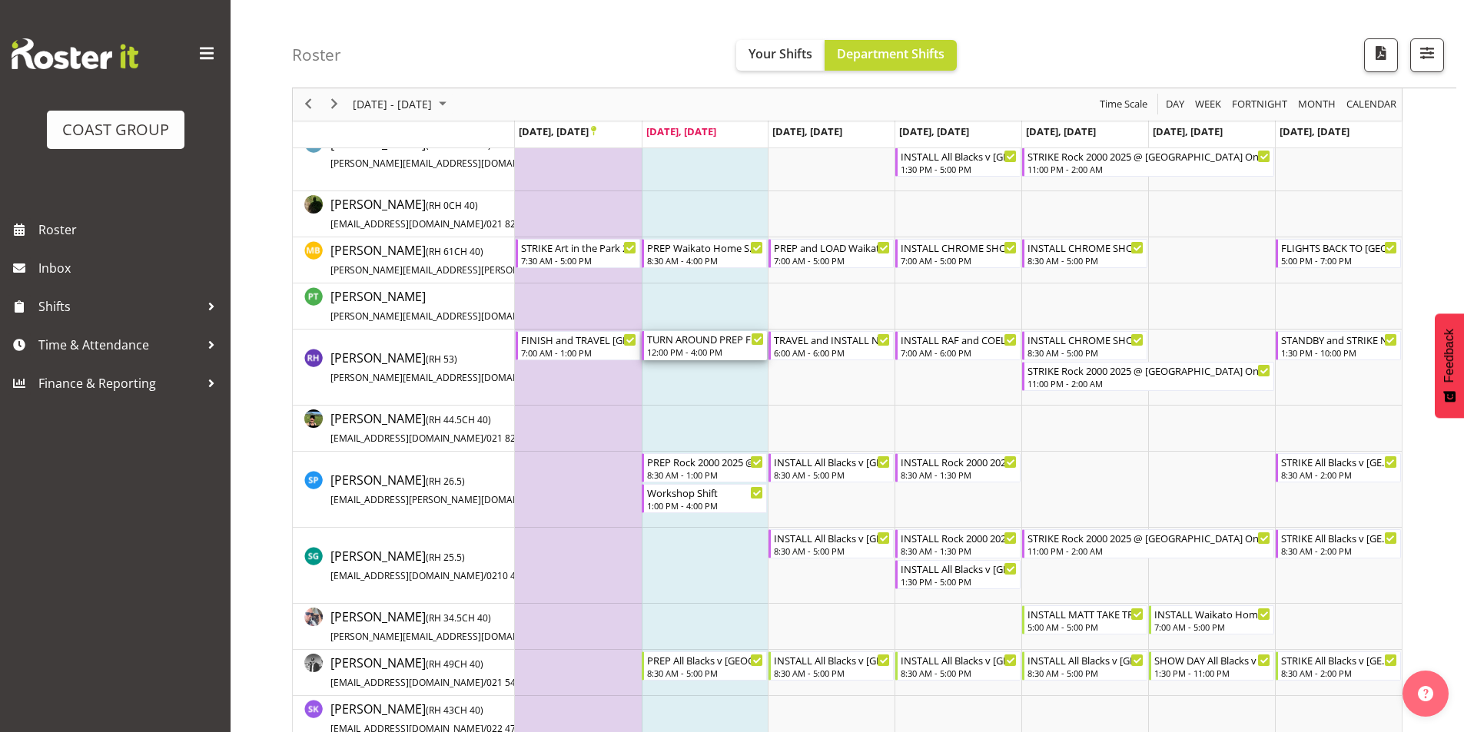
click at [713, 337] on div "TURN AROUND PREP FROM [GEOGRAPHIC_DATA] AND TRAVEL Northland Home and Lifestyle…" at bounding box center [705, 338] width 117 height 15
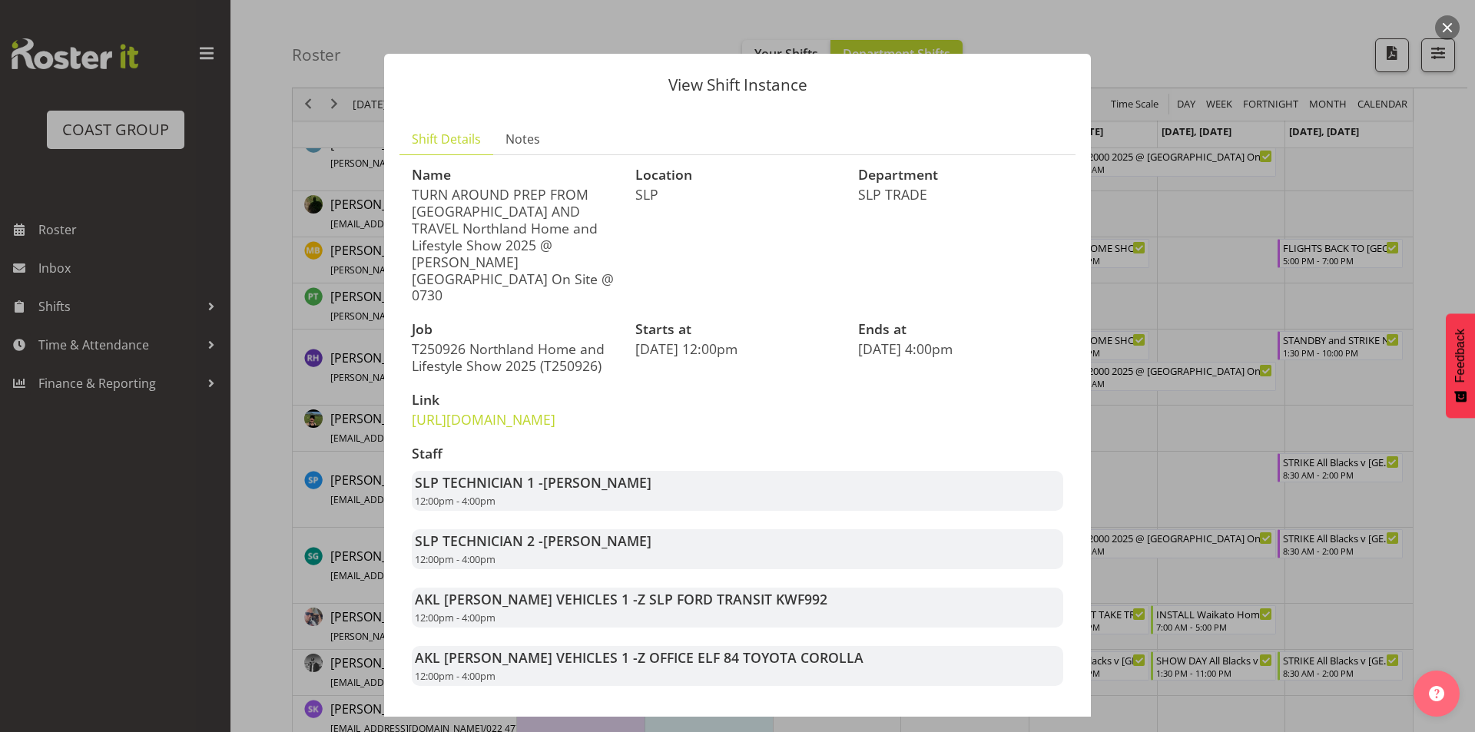
drag, startPoint x: 533, startPoint y: 264, endPoint x: 408, endPoint y: 194, distance: 143.4
click at [408, 194] on div "Name TURN AROUND PREP FROM TAURANGA AND TRAVEL Northland Home and Lifestyle Sho…" at bounding box center [515, 235] width 224 height 155
click at [529, 235] on p "TURN AROUND PREP FROM [GEOGRAPHIC_DATA] AND TRAVEL Northland Home and Lifestyle…" at bounding box center [514, 245] width 205 height 118
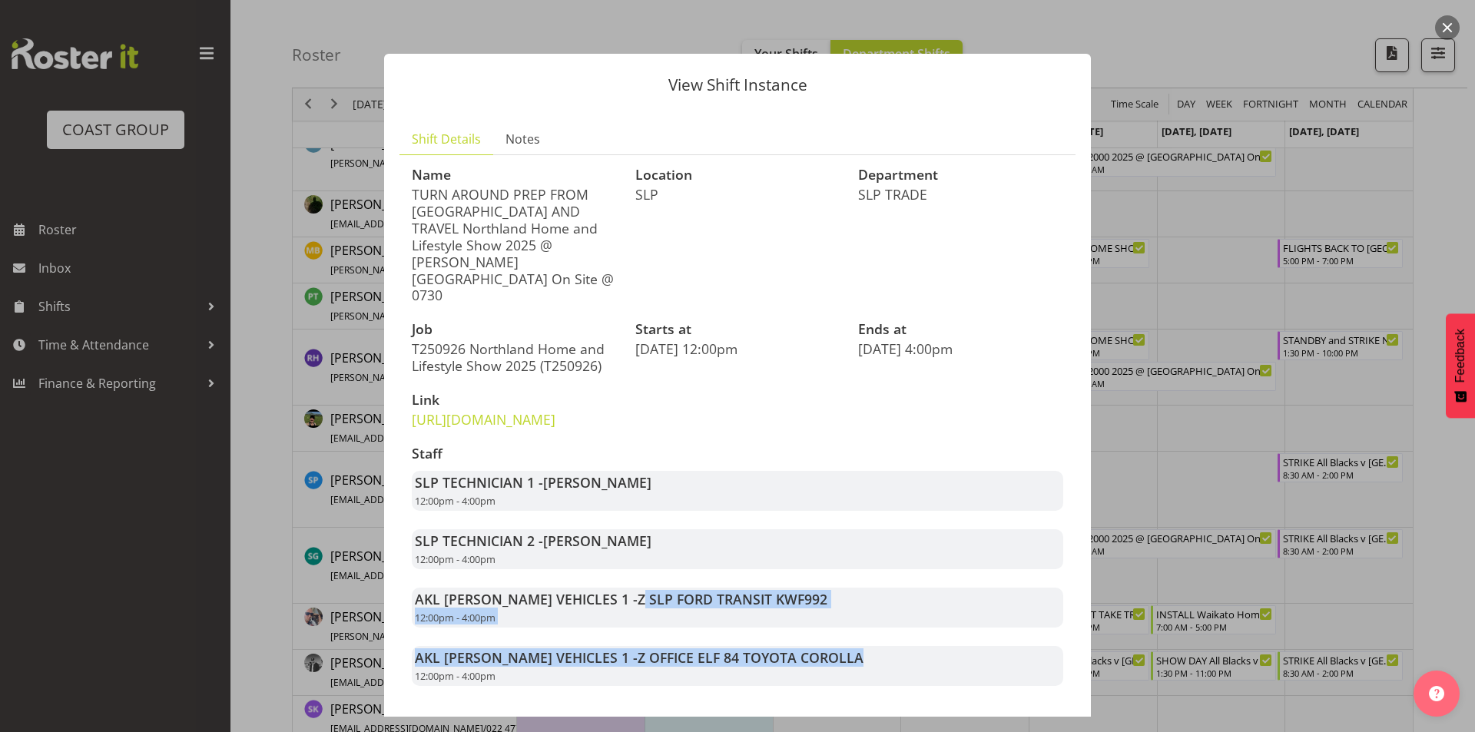
drag, startPoint x: 810, startPoint y: 664, endPoint x: 582, endPoint y: 604, distance: 235.9
click at [581, 607] on div "Staff SLP TECHNICIAN 1 - Lance Ferguson 12:00pm - 4:00pm SLP TECHNICIAN 2 - Raf…" at bounding box center [738, 566] width 670 height 258
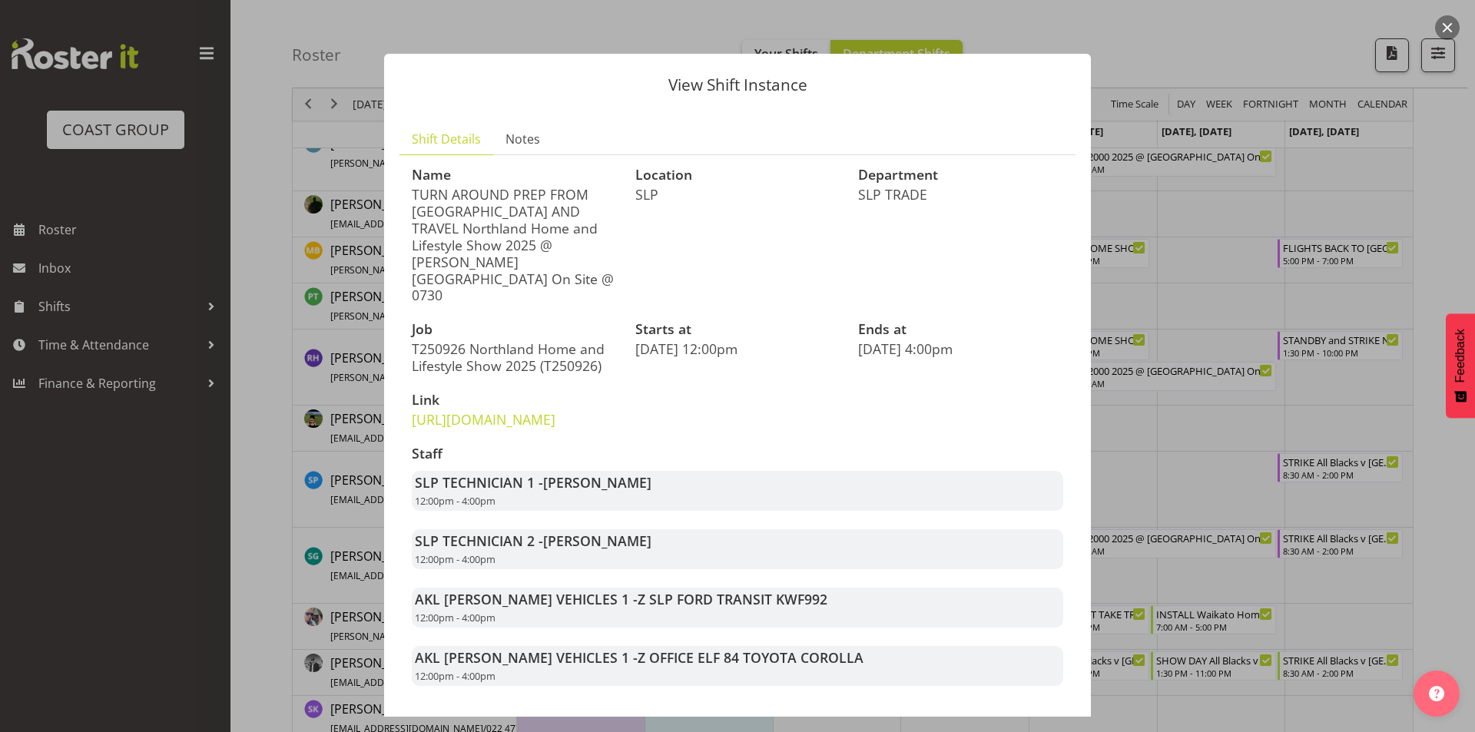
click at [1297, 354] on div at bounding box center [737, 366] width 1475 height 732
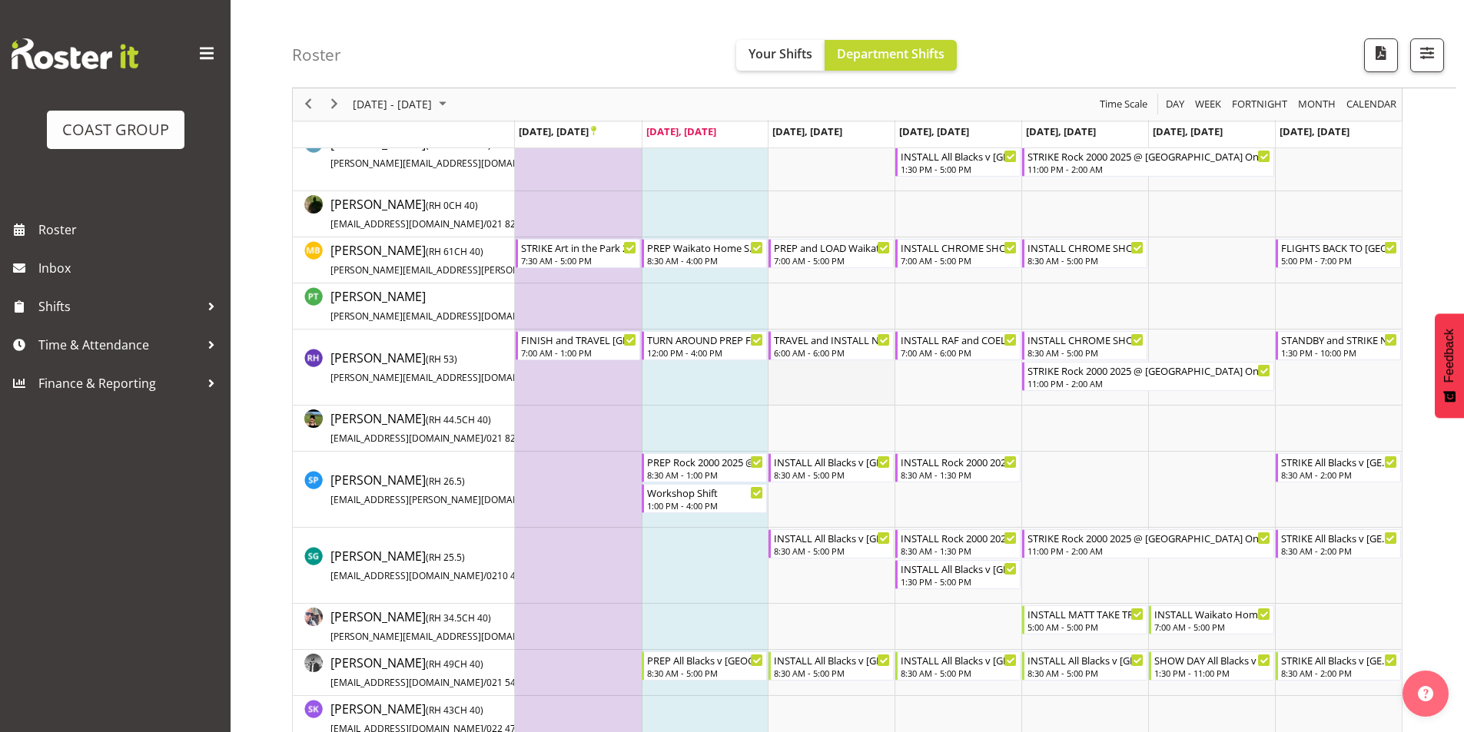
click at [871, 363] on td "Timeline Week of September 23, 2025" at bounding box center [831, 368] width 127 height 76
click at [843, 339] on div "TRAVEL and INSTALL Northland Home and Lifestyle Show 2025 @ [PERSON_NAME][GEOGR…" at bounding box center [832, 338] width 117 height 15
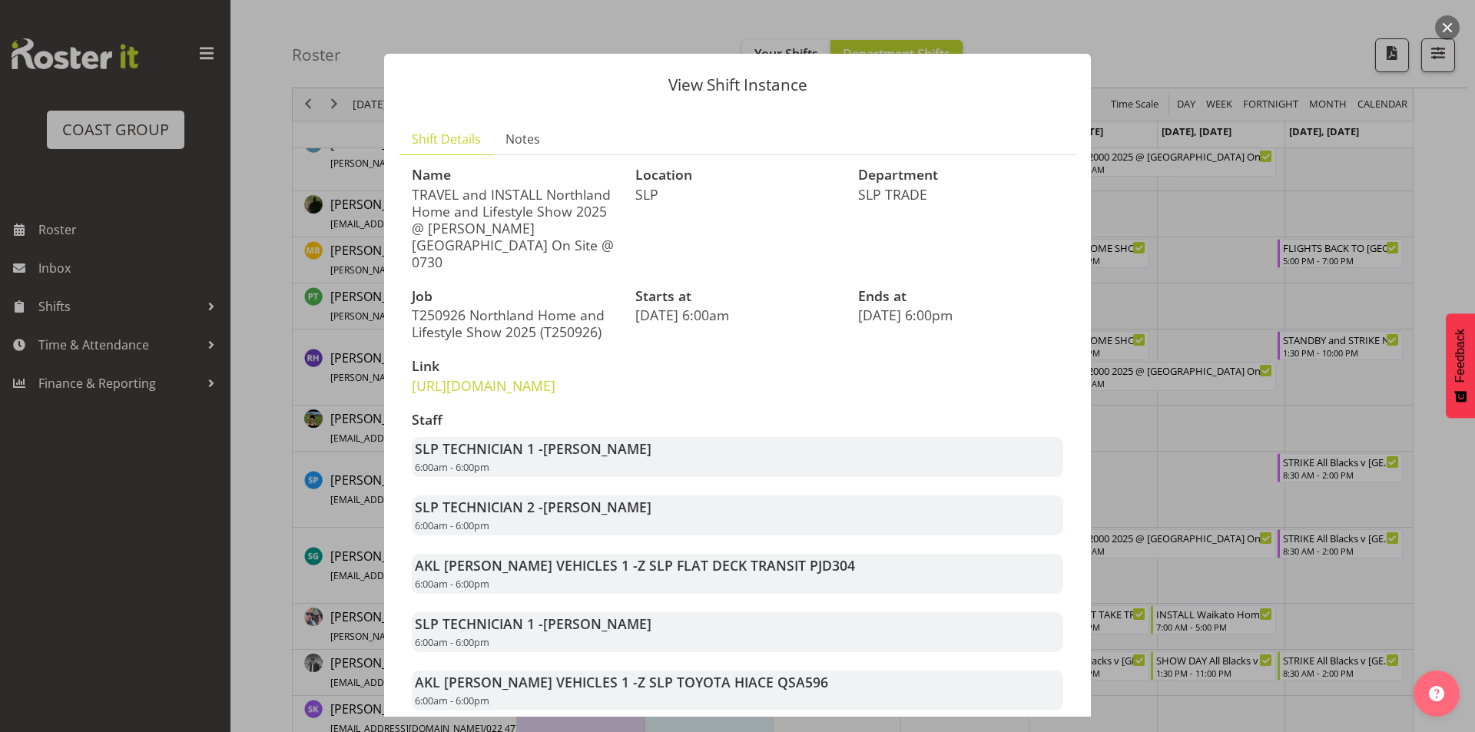
scroll to position [111, 0]
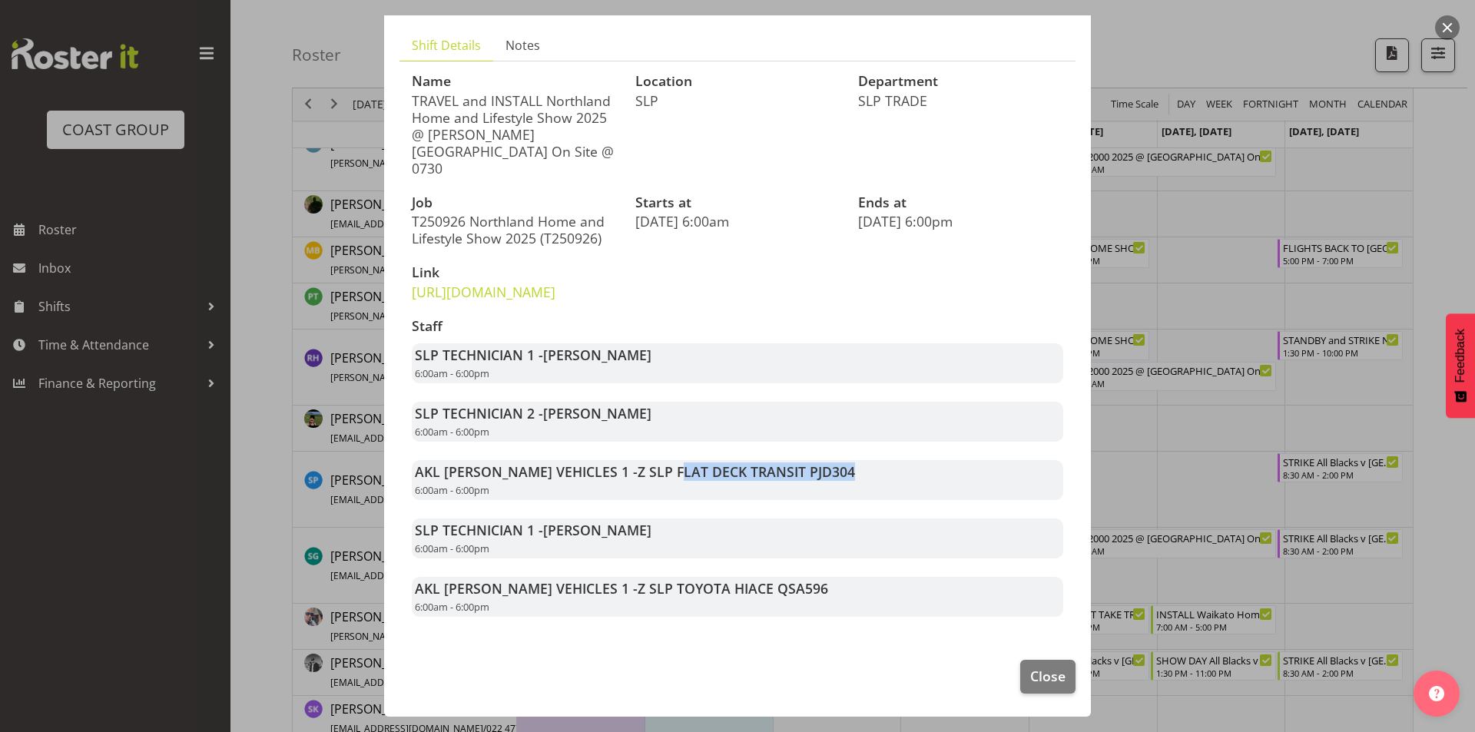
drag, startPoint x: 807, startPoint y: 465, endPoint x: 623, endPoint y: 476, distance: 184.0
click at [619, 474] on div "AKL [PERSON_NAME] VEHICLES 1 - Z SLP FLAT DECK TRANSIT PJD304 6:00am - 6:00pm" at bounding box center [738, 480] width 652 height 40
click at [745, 595] on span "Z SLP TOYOTA HIACE QSA596" at bounding box center [733, 588] width 191 height 18
click at [748, 596] on span "Z SLP TOYOTA HIACE QSA596" at bounding box center [733, 588] width 191 height 18
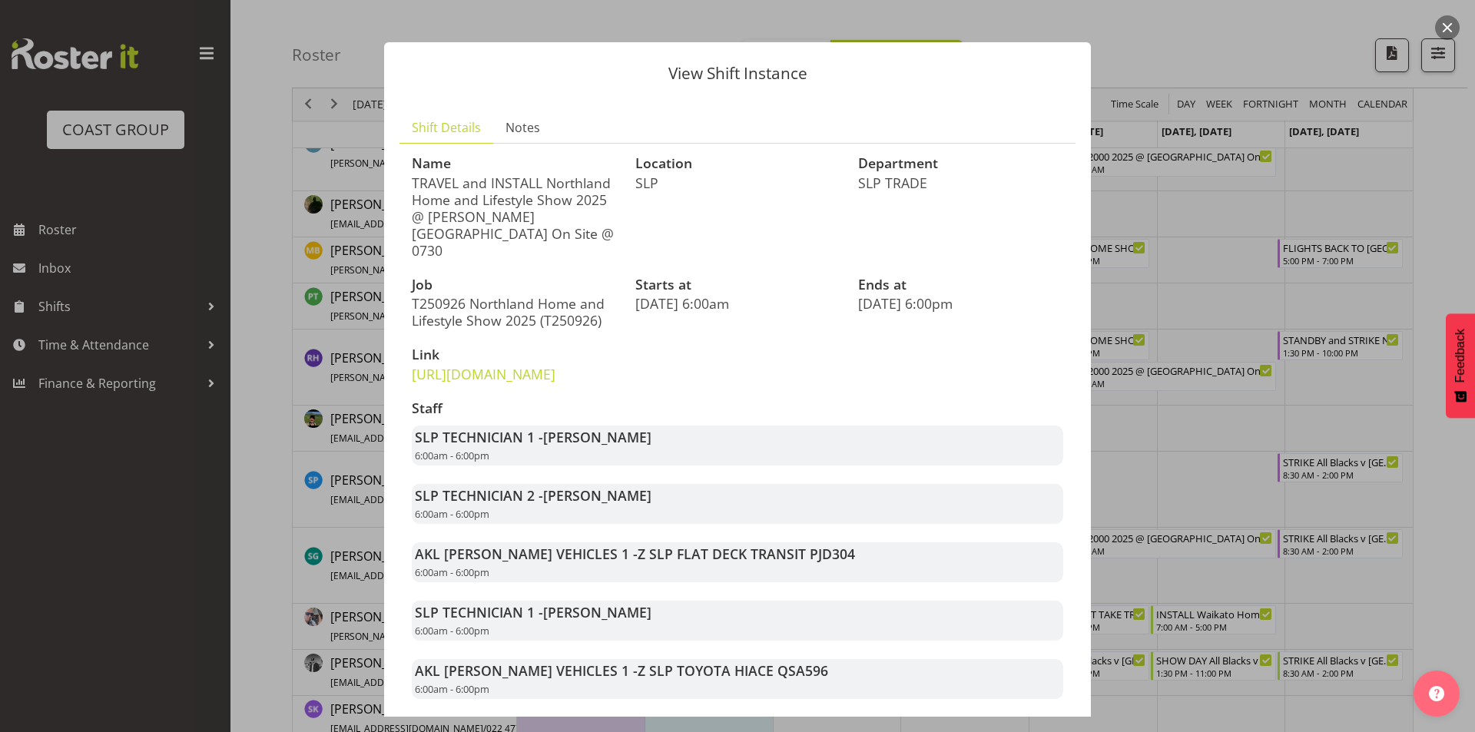
scroll to position [0, 0]
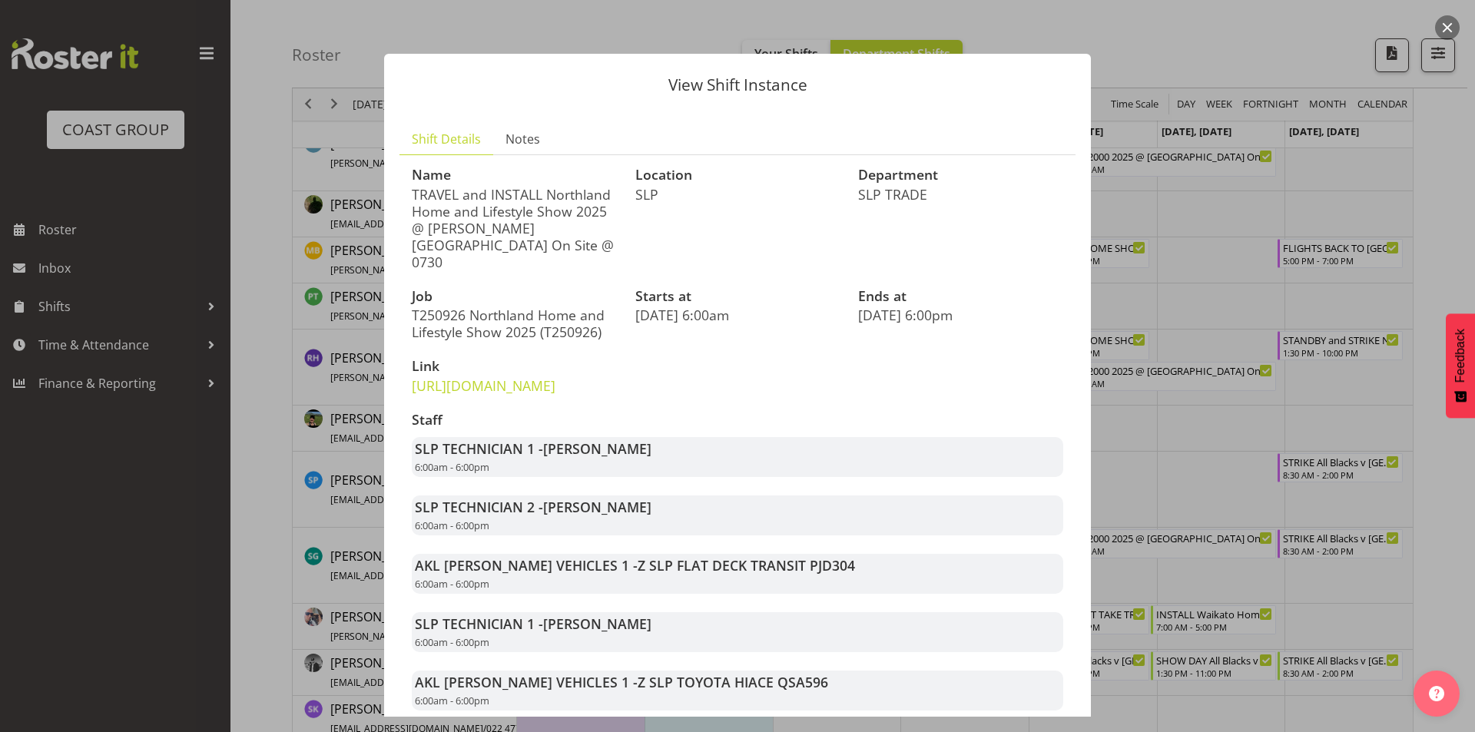
click at [307, 380] on div at bounding box center [737, 366] width 1475 height 732
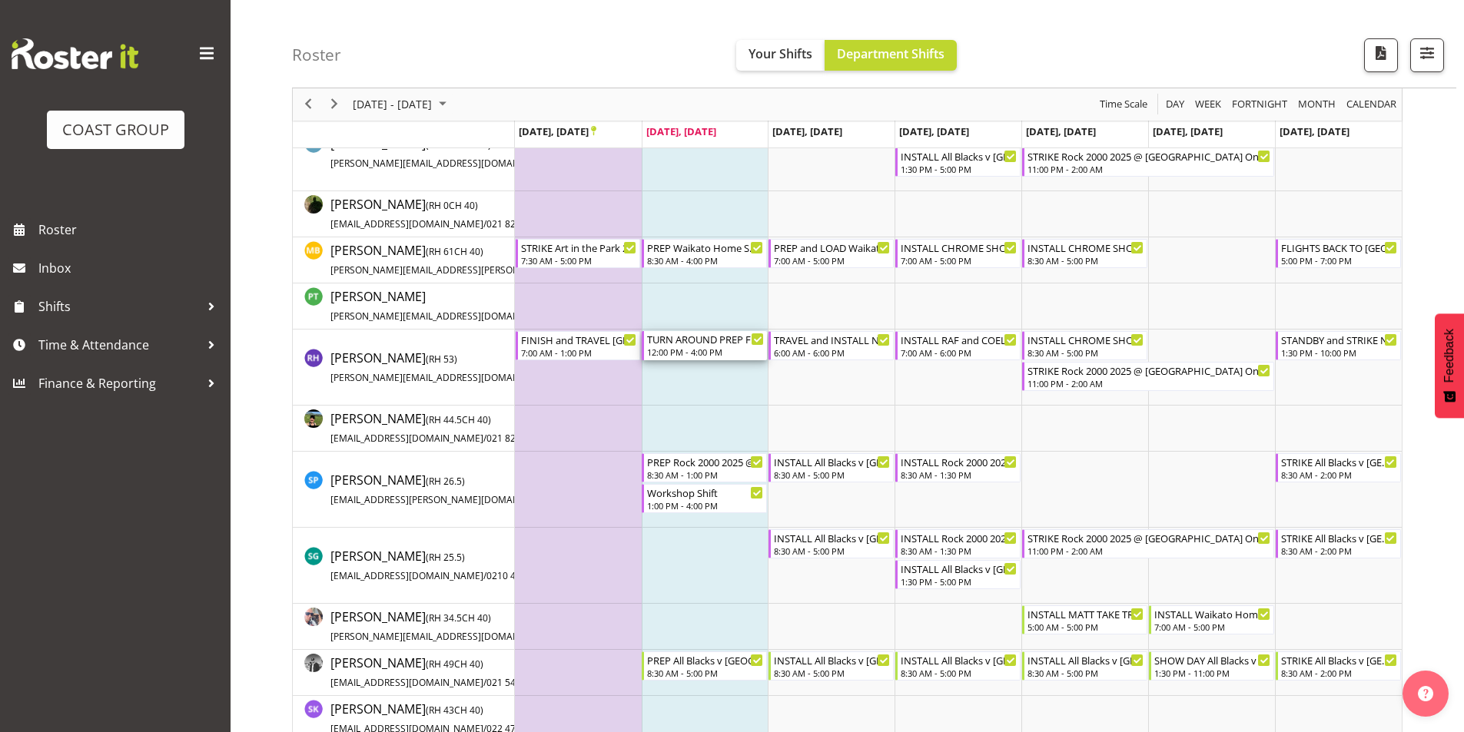
click at [702, 342] on div "TURN AROUND PREP FROM [GEOGRAPHIC_DATA] AND TRAVEL Northland Home and Lifestyle…" at bounding box center [705, 338] width 117 height 15
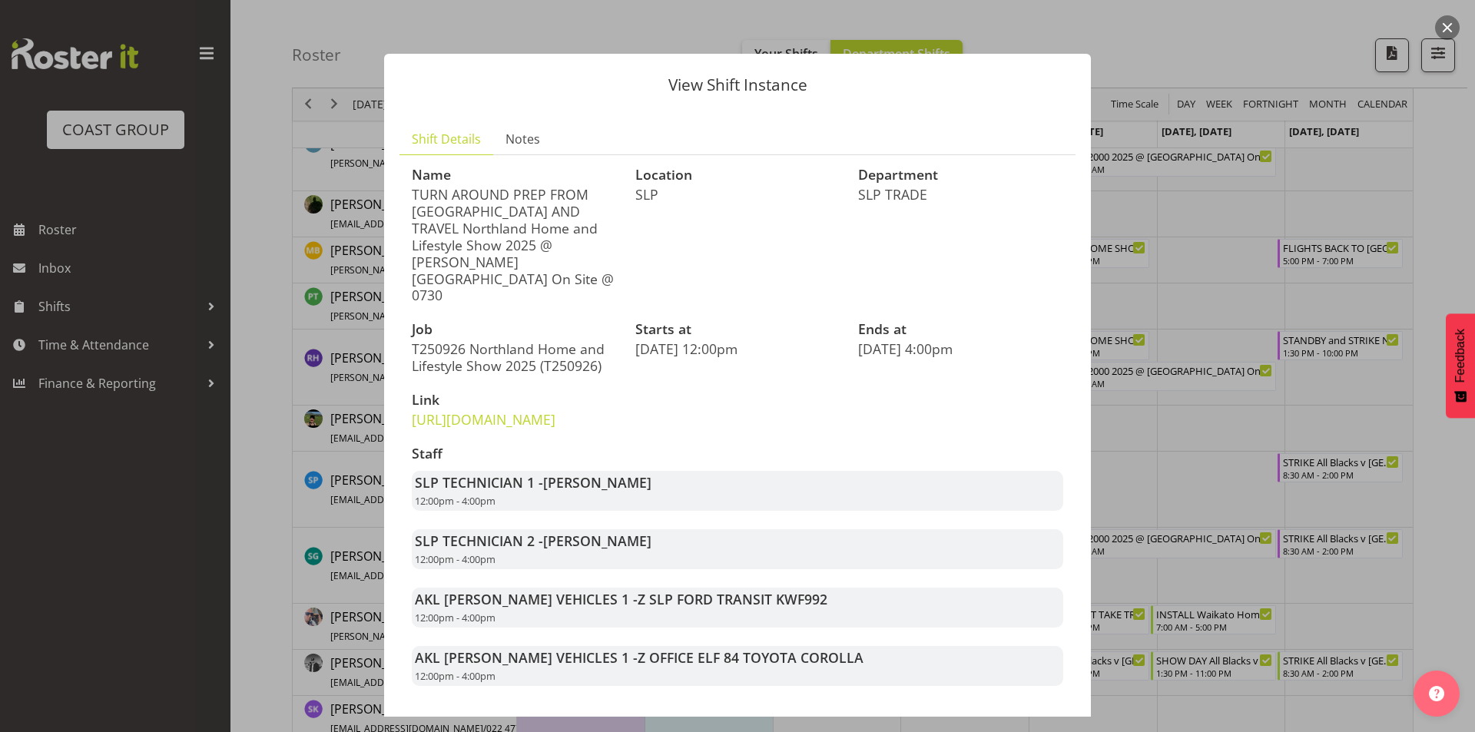
drag, startPoint x: 583, startPoint y: 211, endPoint x: 519, endPoint y: 270, distance: 87.6
click at [518, 274] on div "Name TURN AROUND PREP FROM TAURANGA AND TRAVEL Northland Home and Lifestyle Sho…" at bounding box center [515, 235] width 224 height 155
click at [542, 260] on p "TURN AROUND PREP FROM [GEOGRAPHIC_DATA] AND TRAVEL Northland Home and Lifestyle…" at bounding box center [514, 245] width 205 height 118
click at [440, 622] on span "12:00pm - 4:00pm" at bounding box center [455, 618] width 81 height 14
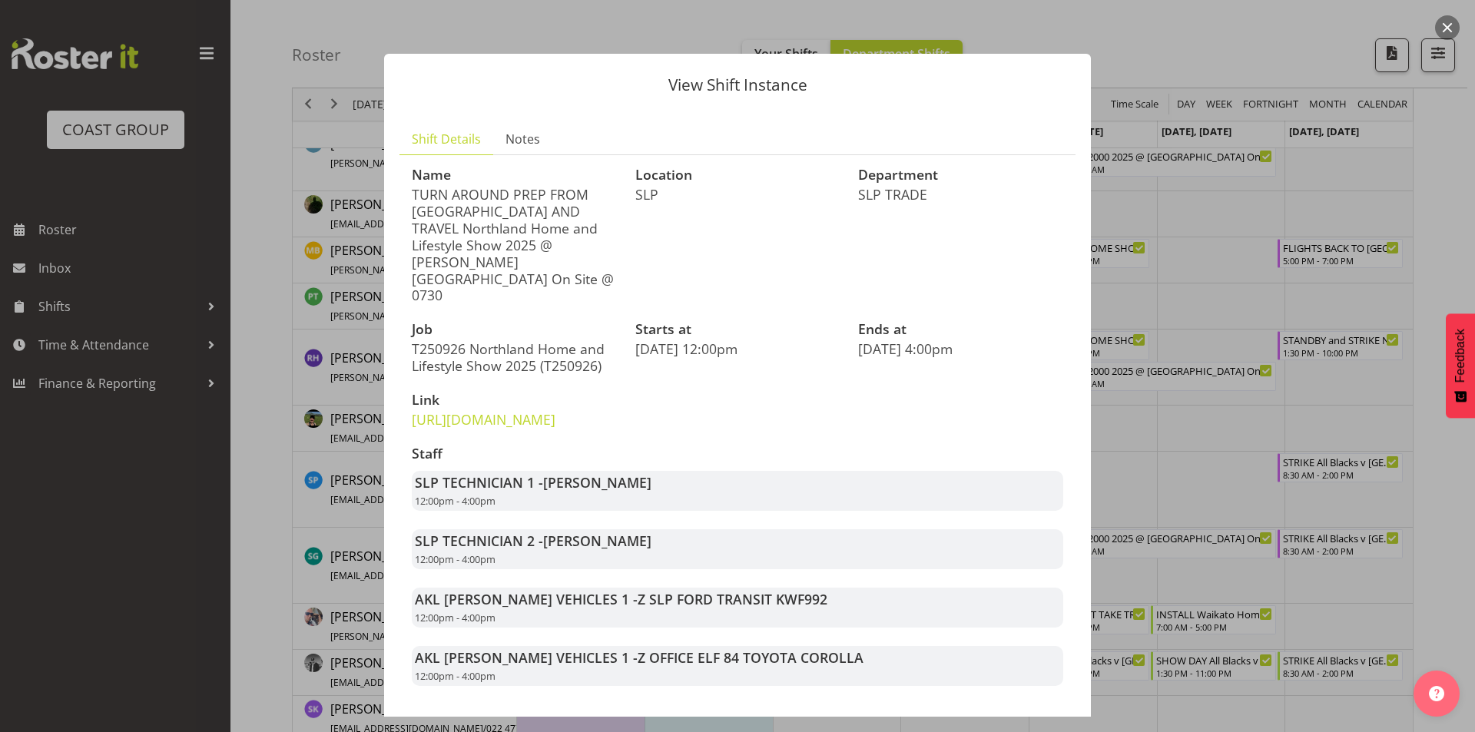
click at [440, 622] on span "12:00pm - 4:00pm" at bounding box center [455, 618] width 81 height 14
click at [771, 360] on div "Name TURN AROUND PREP FROM [GEOGRAPHIC_DATA] AND TRAVEL Northland Home and Life…" at bounding box center [738, 426] width 670 height 537
drag, startPoint x: 569, startPoint y: 255, endPoint x: 498, endPoint y: 247, distance: 71.9
click at [498, 247] on p "TURN AROUND PREP FROM [GEOGRAPHIC_DATA] AND TRAVEL Northland Home and Lifestyle…" at bounding box center [514, 245] width 205 height 118
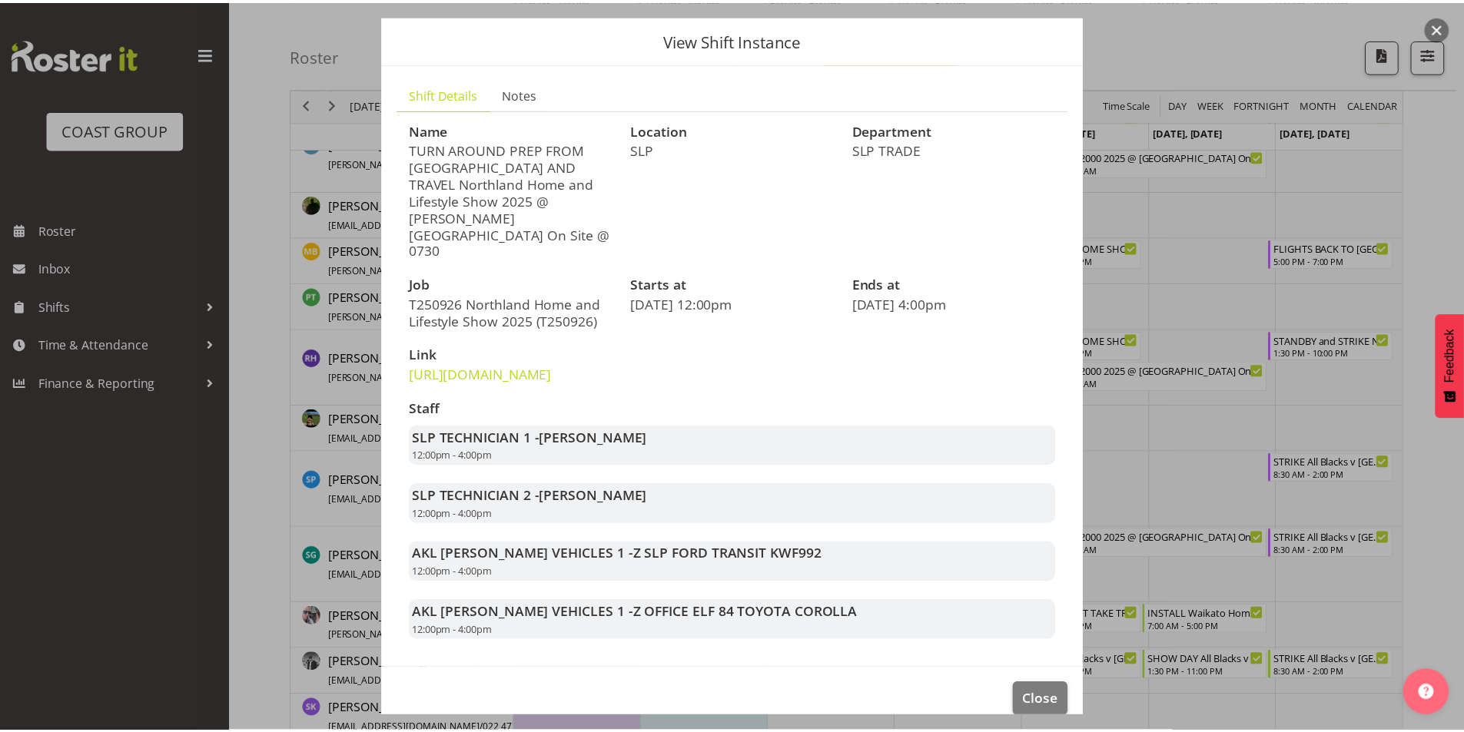
scroll to position [69, 0]
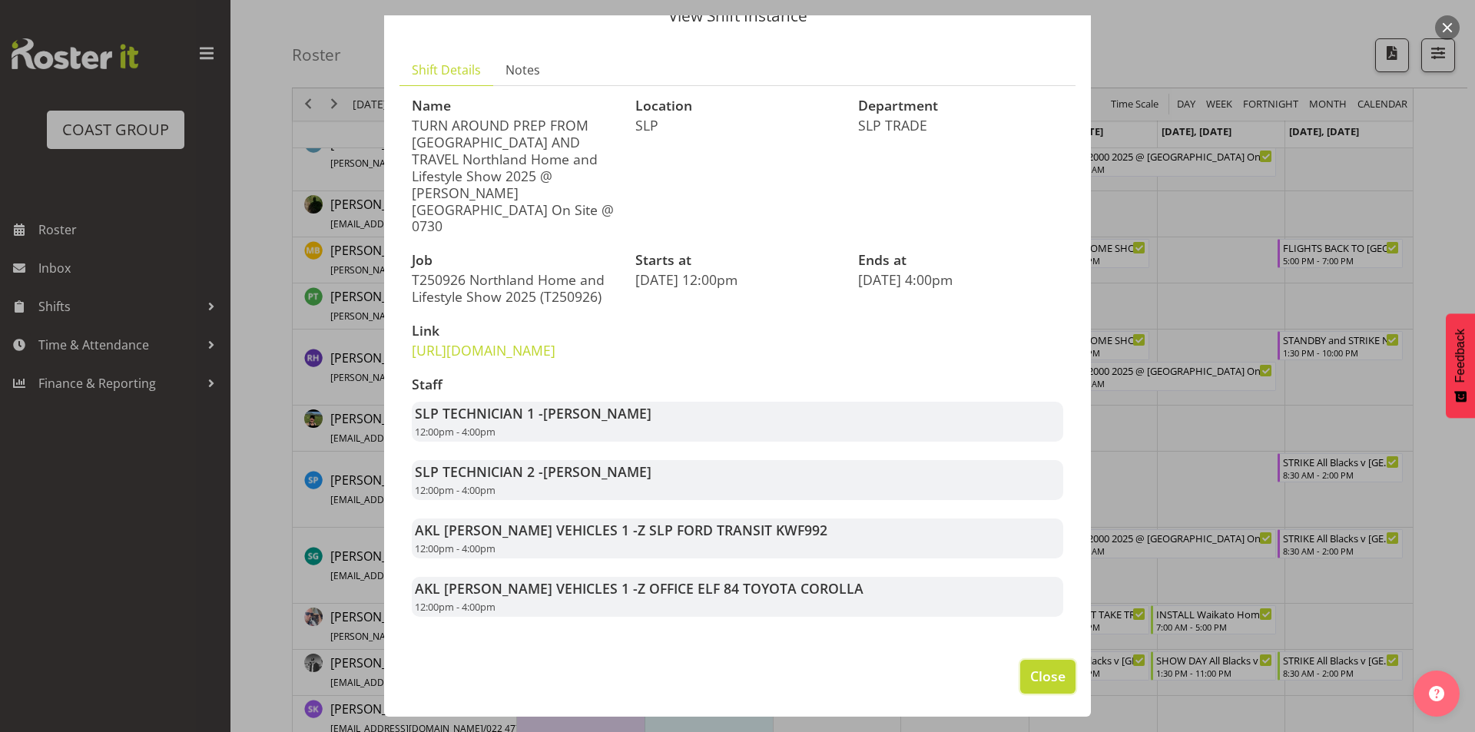
click at [1041, 677] on span "Close" at bounding box center [1047, 676] width 35 height 20
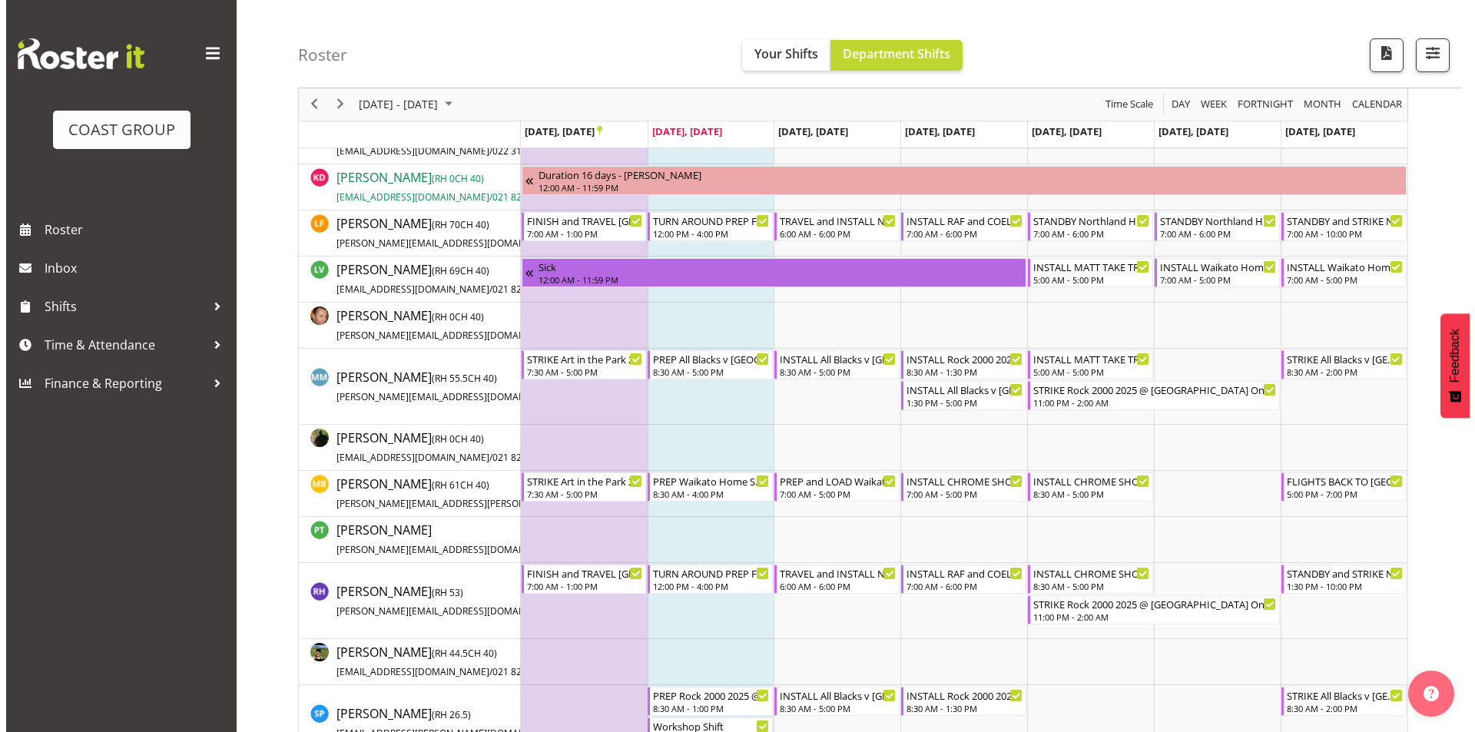
scroll to position [637, 0]
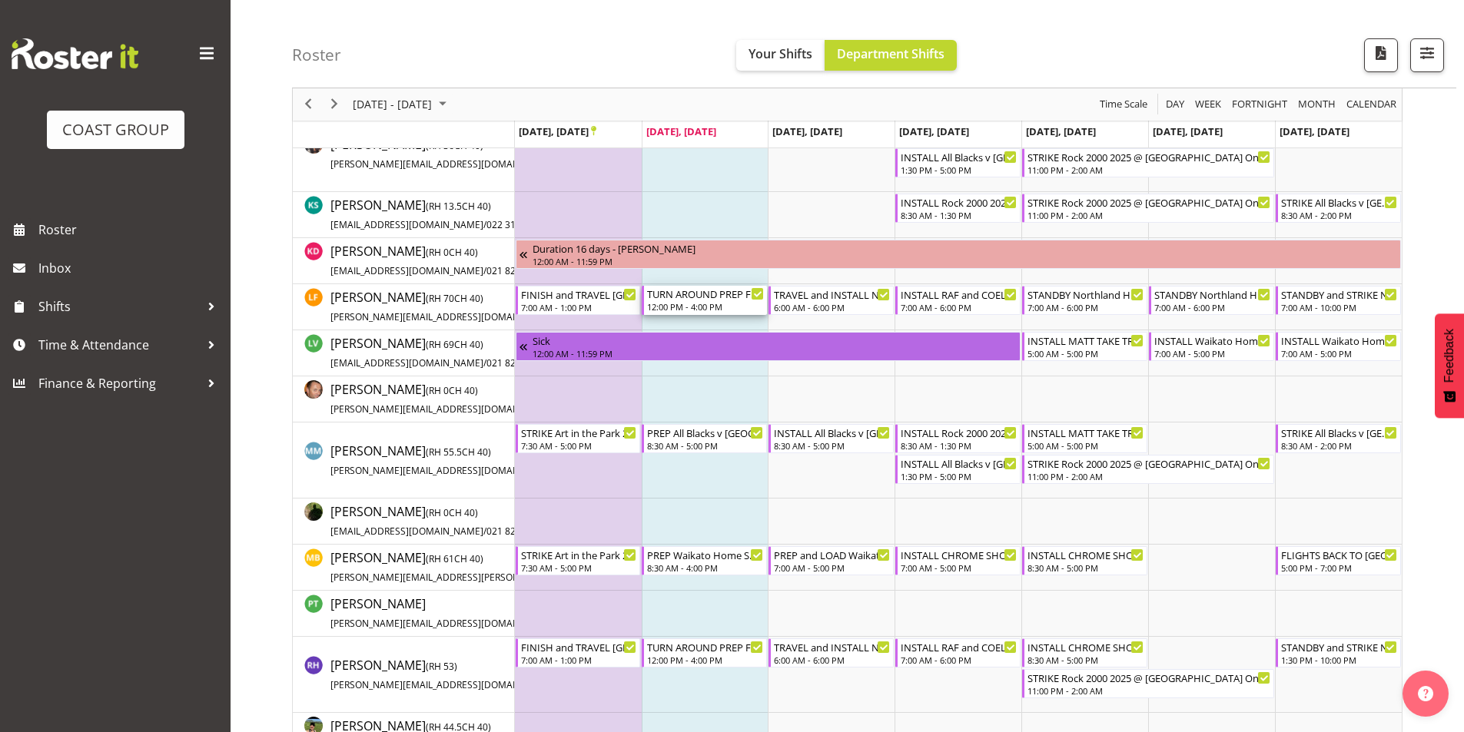
click at [700, 301] on div "TURN AROUND PREP FROM [GEOGRAPHIC_DATA] AND TRAVEL Northland Home and Lifestyle…" at bounding box center [705, 300] width 117 height 29
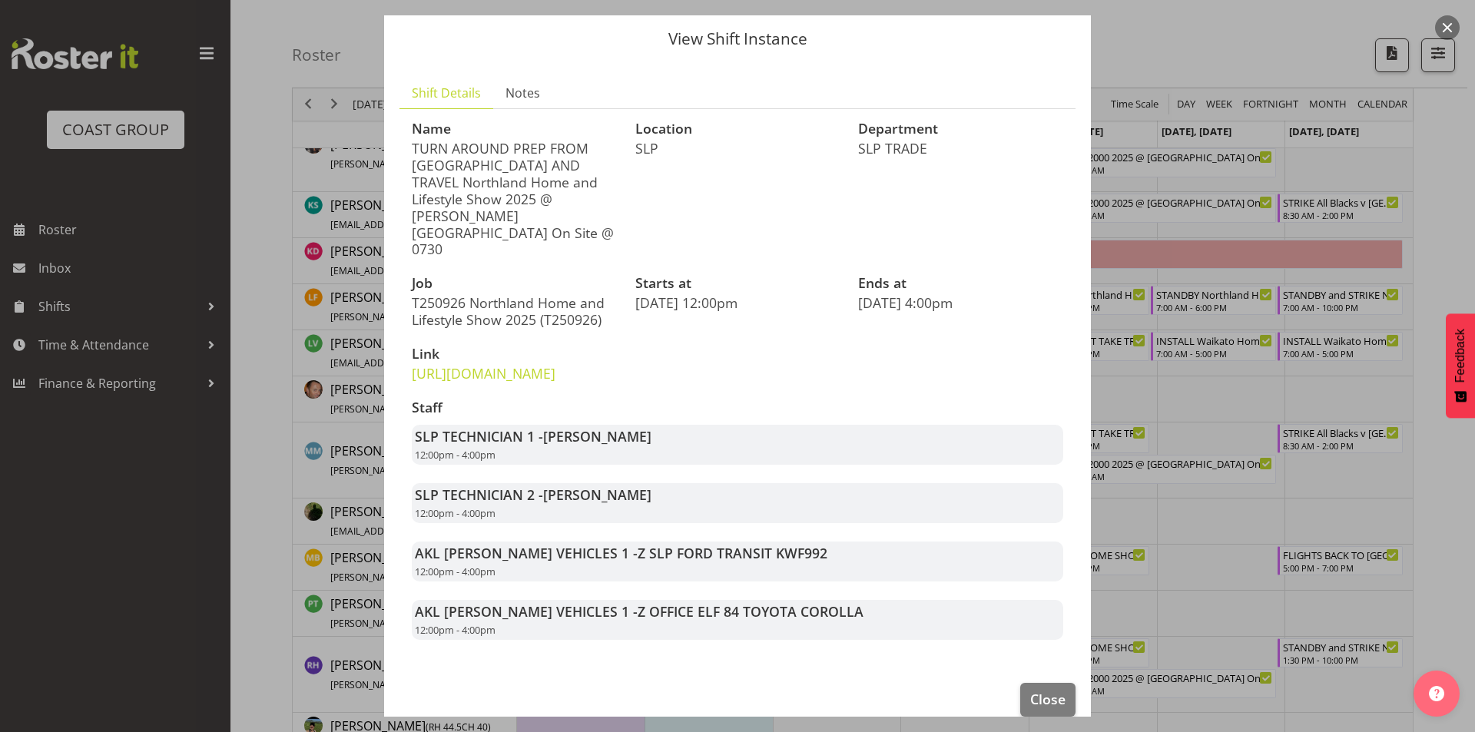
scroll to position [69, 0]
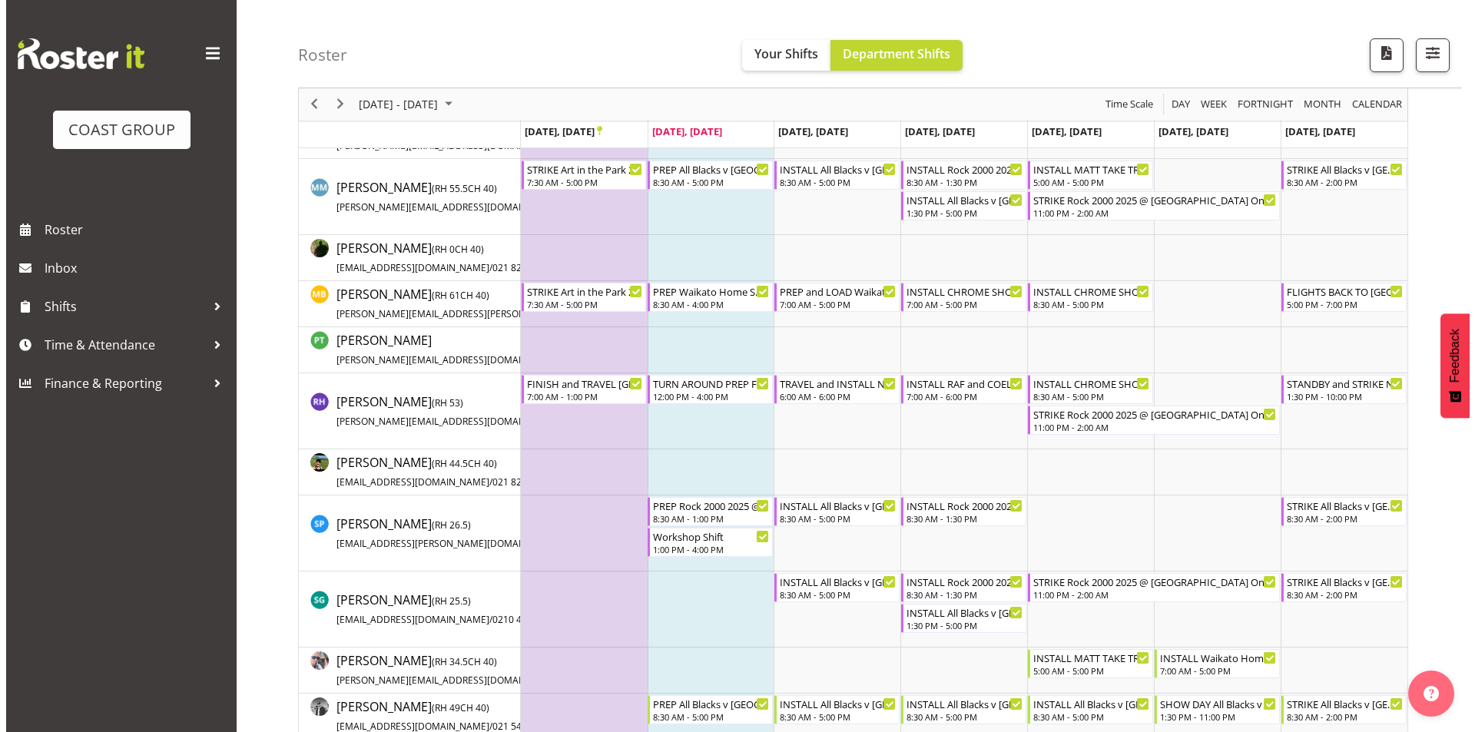
scroll to position [922, 0]
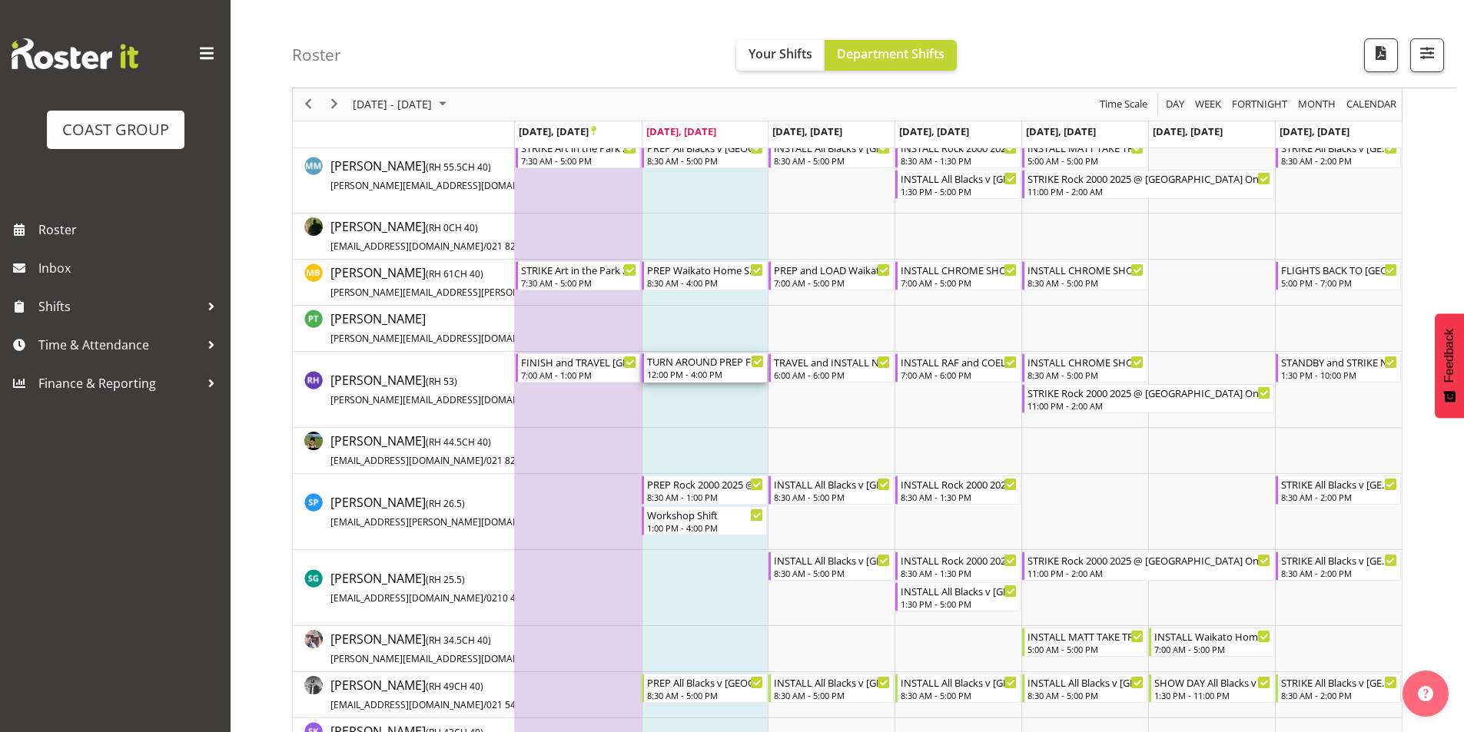
click at [705, 361] on div "TURN AROUND PREP FROM [GEOGRAPHIC_DATA] AND TRAVEL Northland Home and Lifestyle…" at bounding box center [705, 360] width 117 height 15
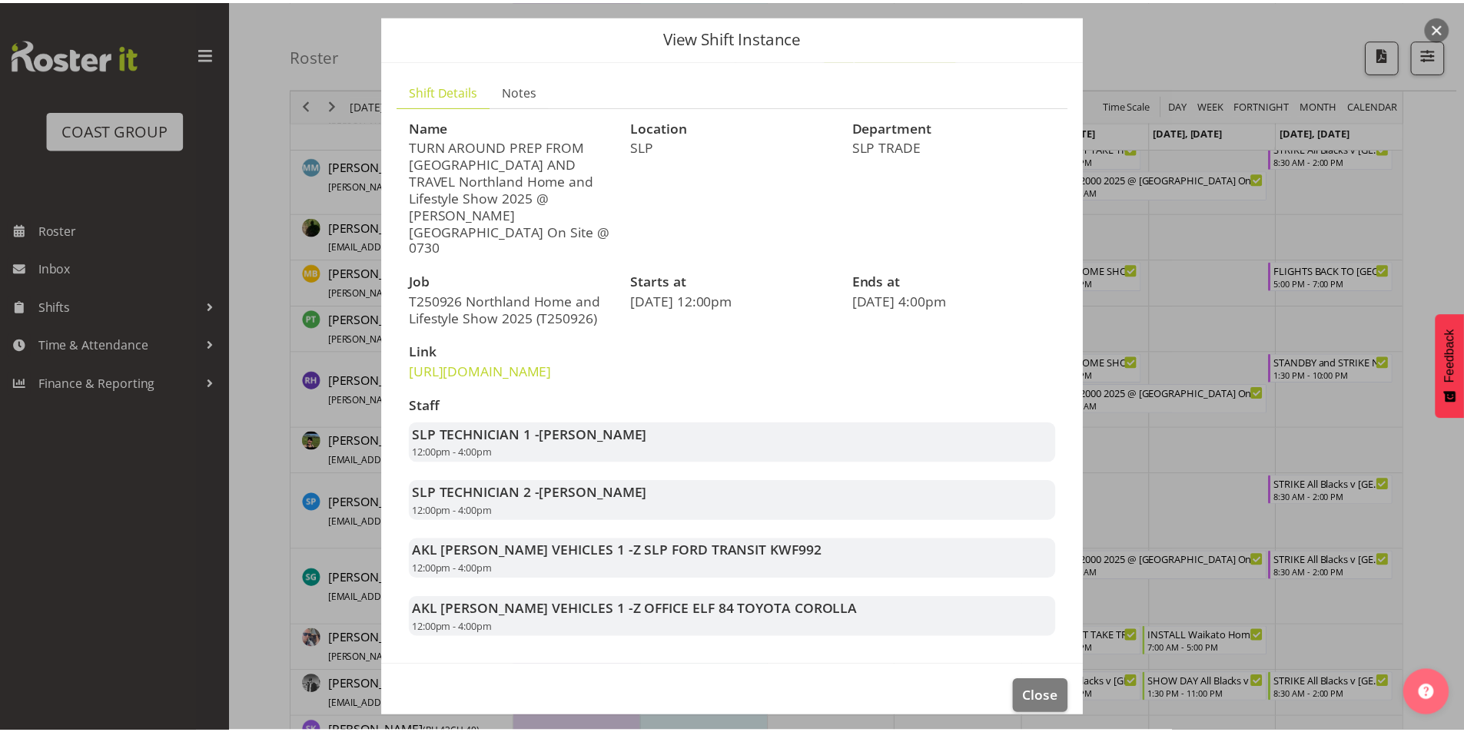
scroll to position [69, 0]
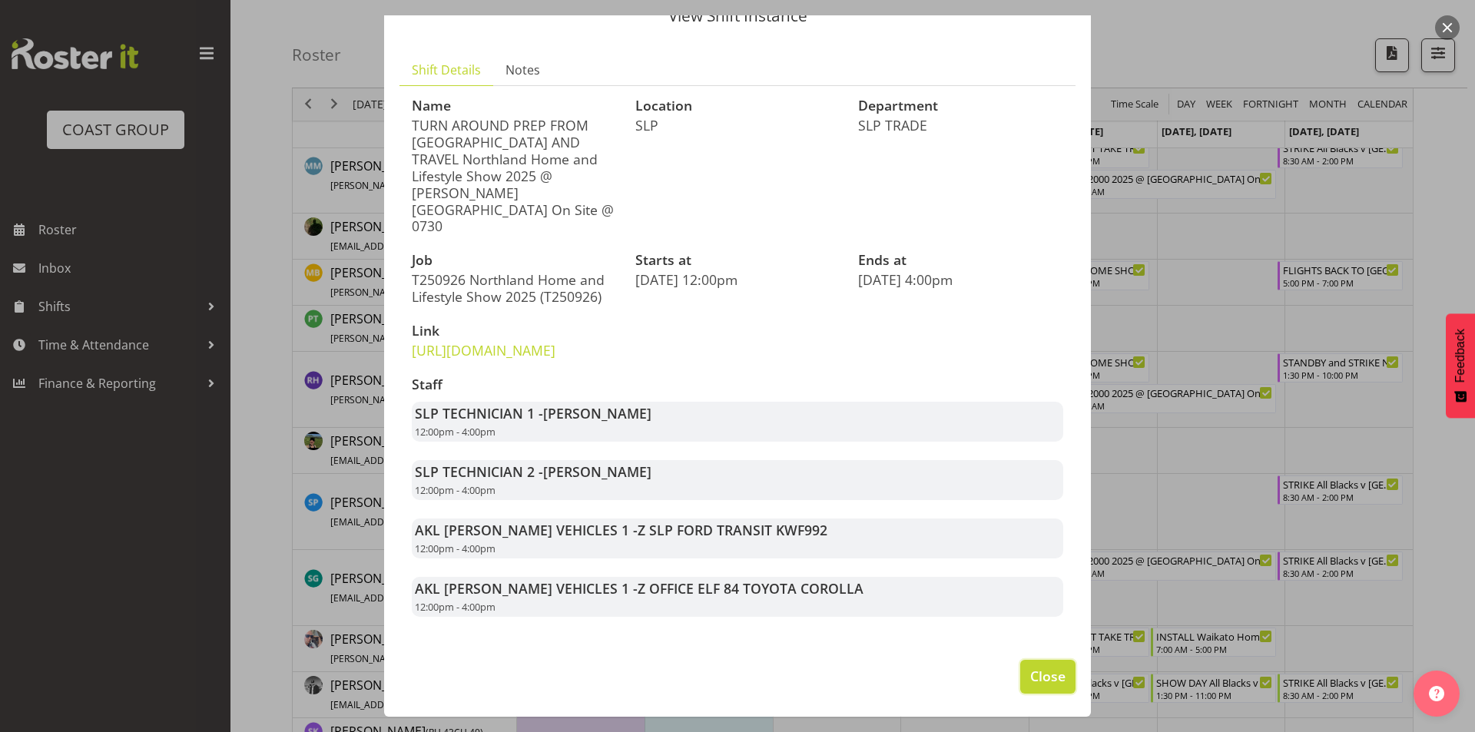
click at [1047, 678] on span "Close" at bounding box center [1047, 676] width 35 height 20
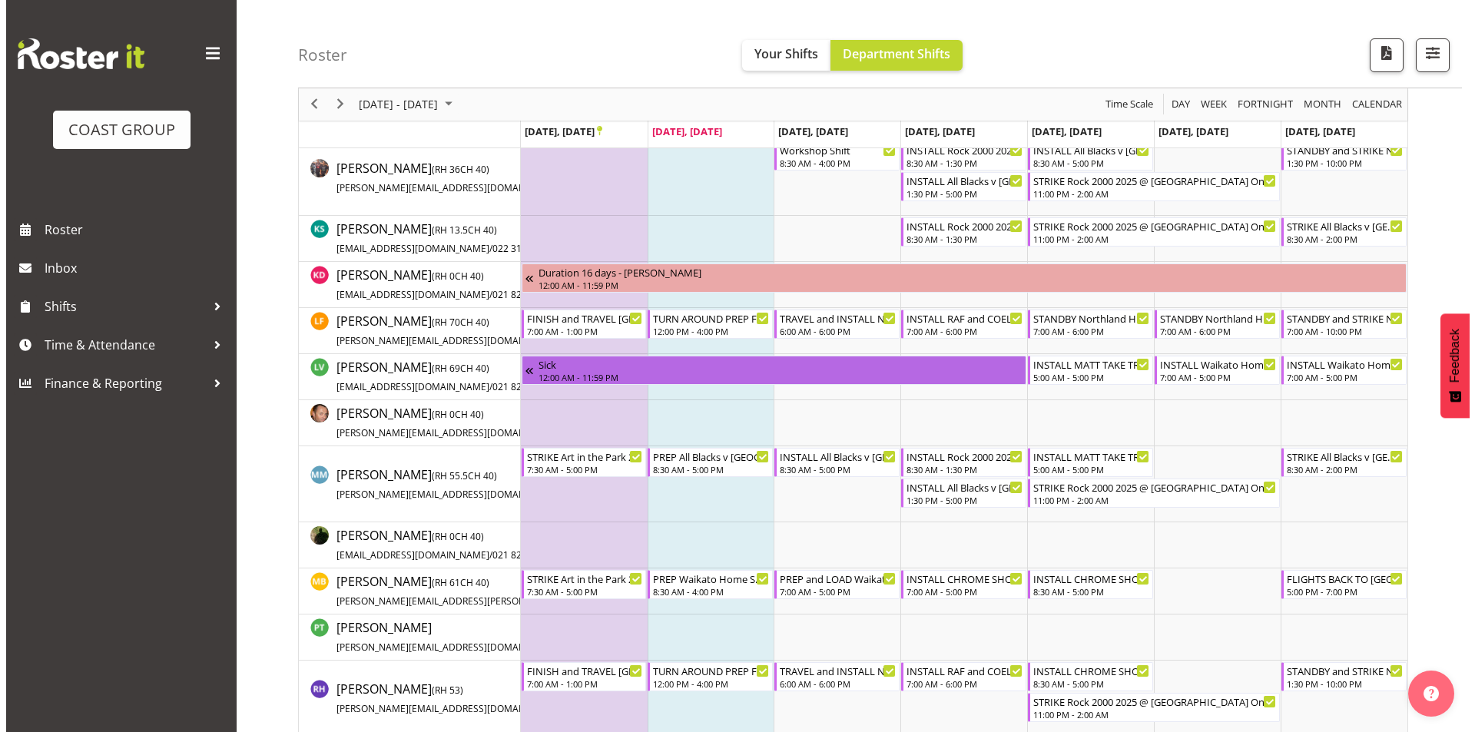
scroll to position [615, 0]
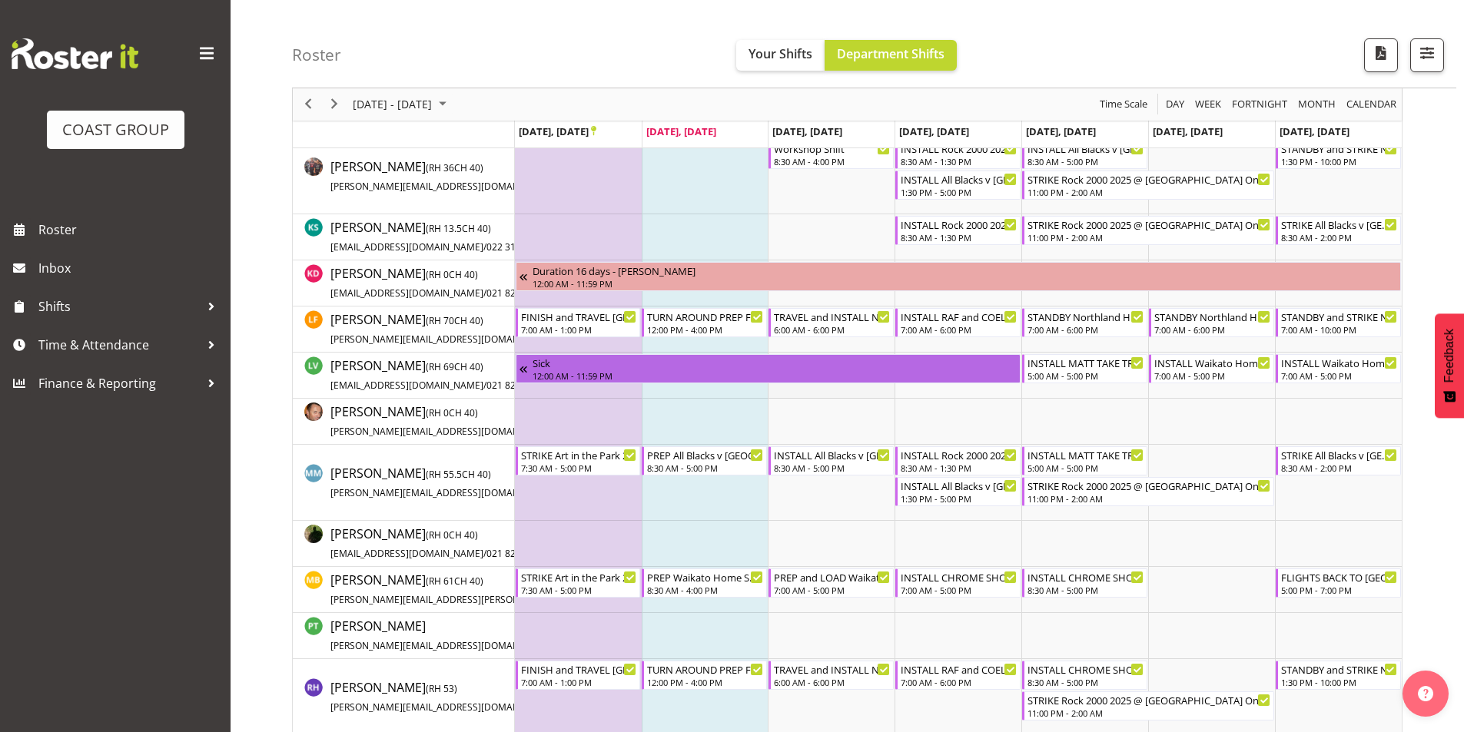
click at [833, 392] on td "Timeline Week of September 23, 2025" at bounding box center [831, 376] width 127 height 46
click at [969, 326] on div "7:00 AM - 6:00 PM" at bounding box center [959, 329] width 117 height 12
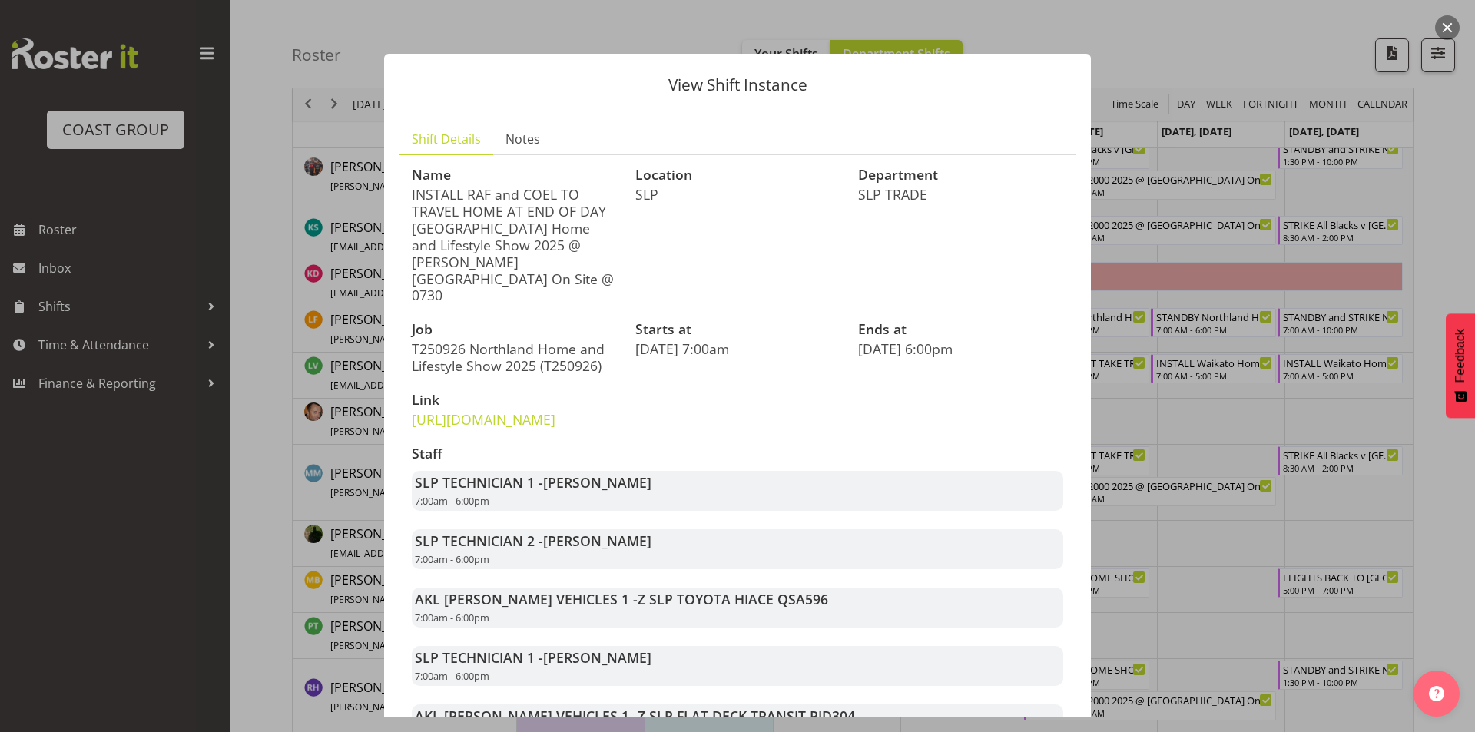
click at [1315, 264] on div at bounding box center [737, 366] width 1475 height 732
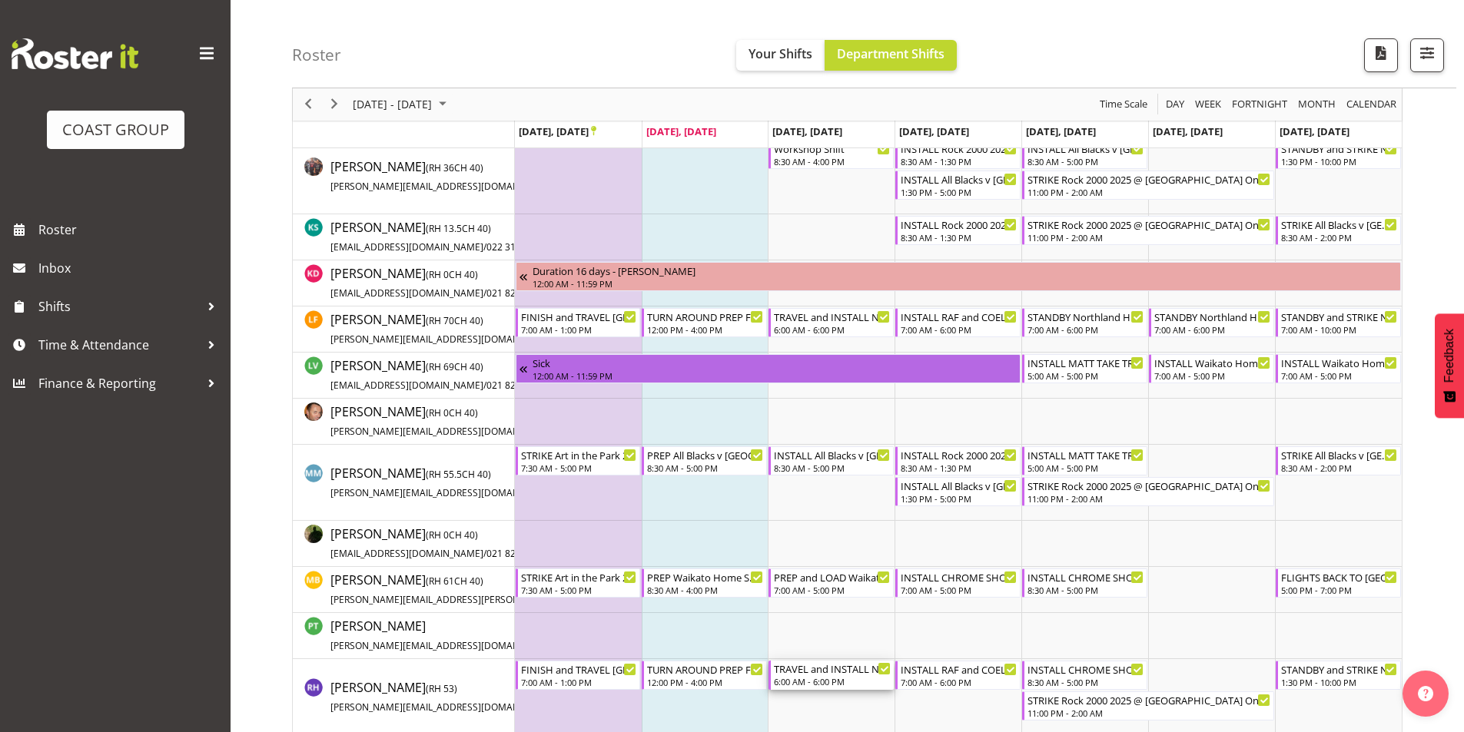
click at [859, 672] on div "TRAVEL and INSTALL Northland Home and Lifestyle Show 2025 @ [PERSON_NAME][GEOGR…" at bounding box center [832, 668] width 117 height 15
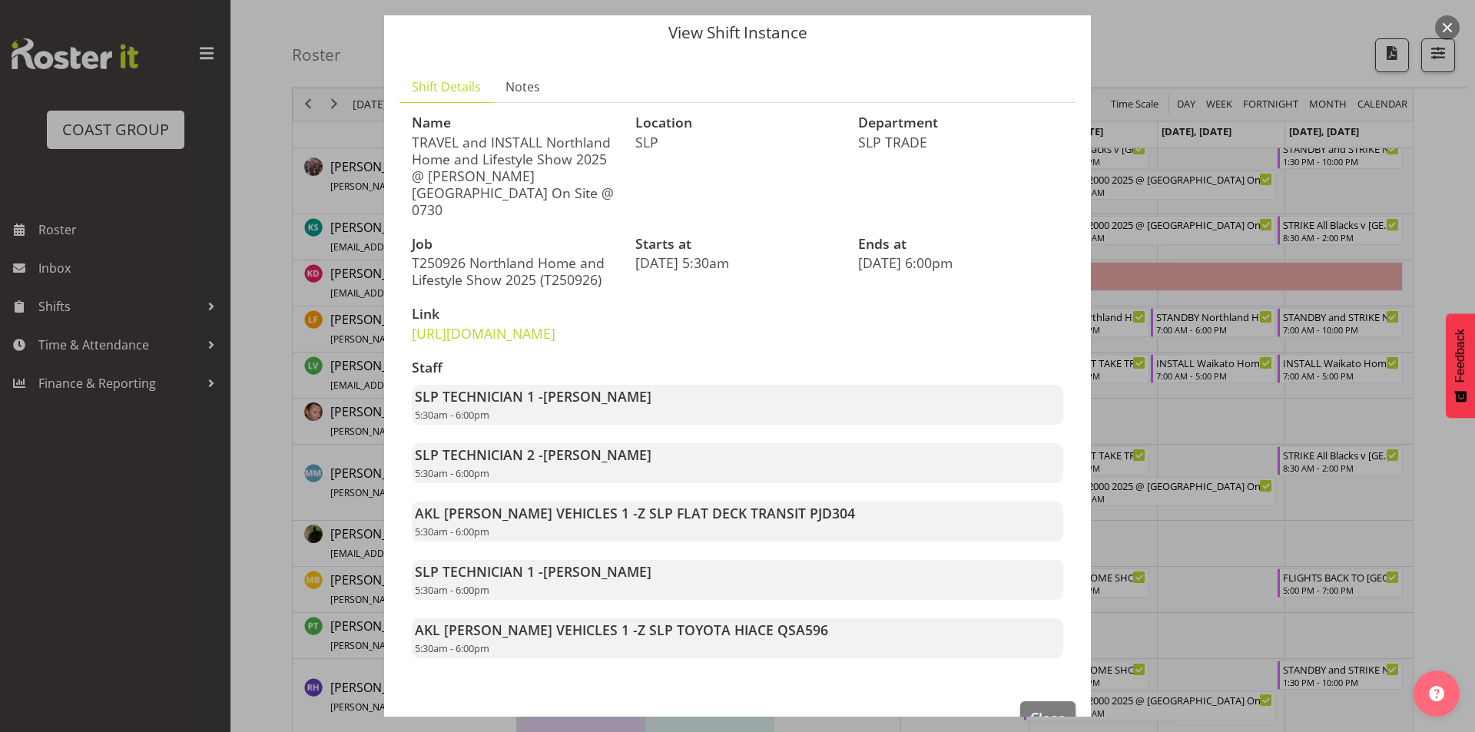
scroll to position [77, 0]
